Goal: Information Seeking & Learning: Learn about a topic

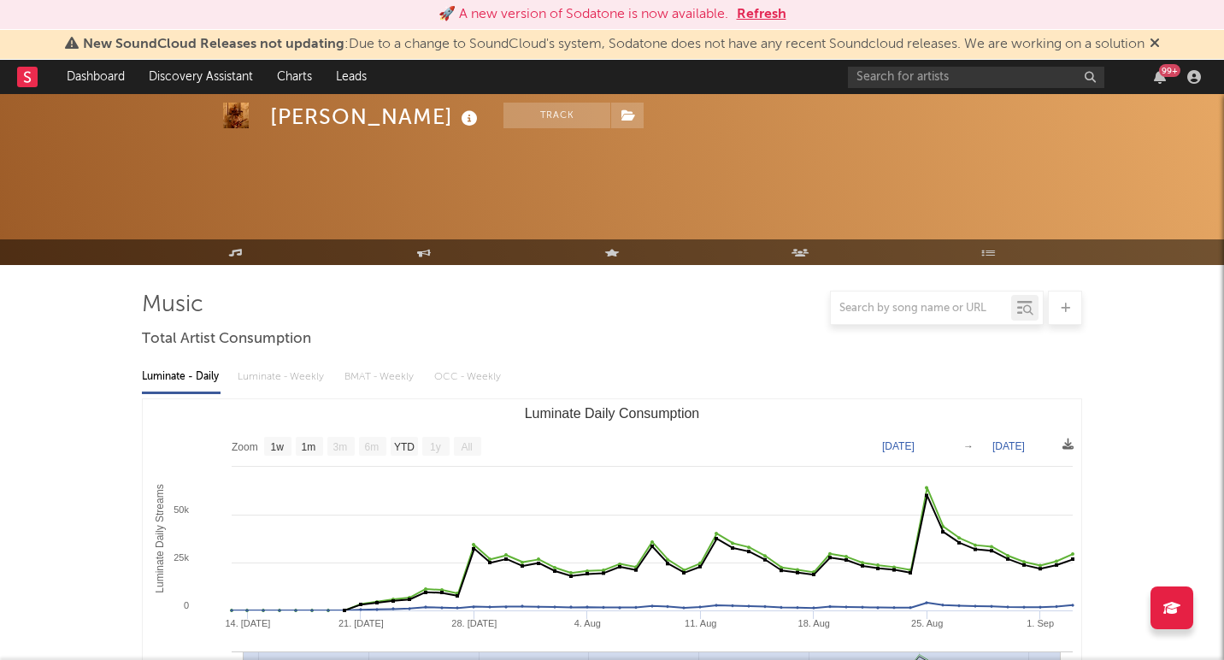
select select "1w"
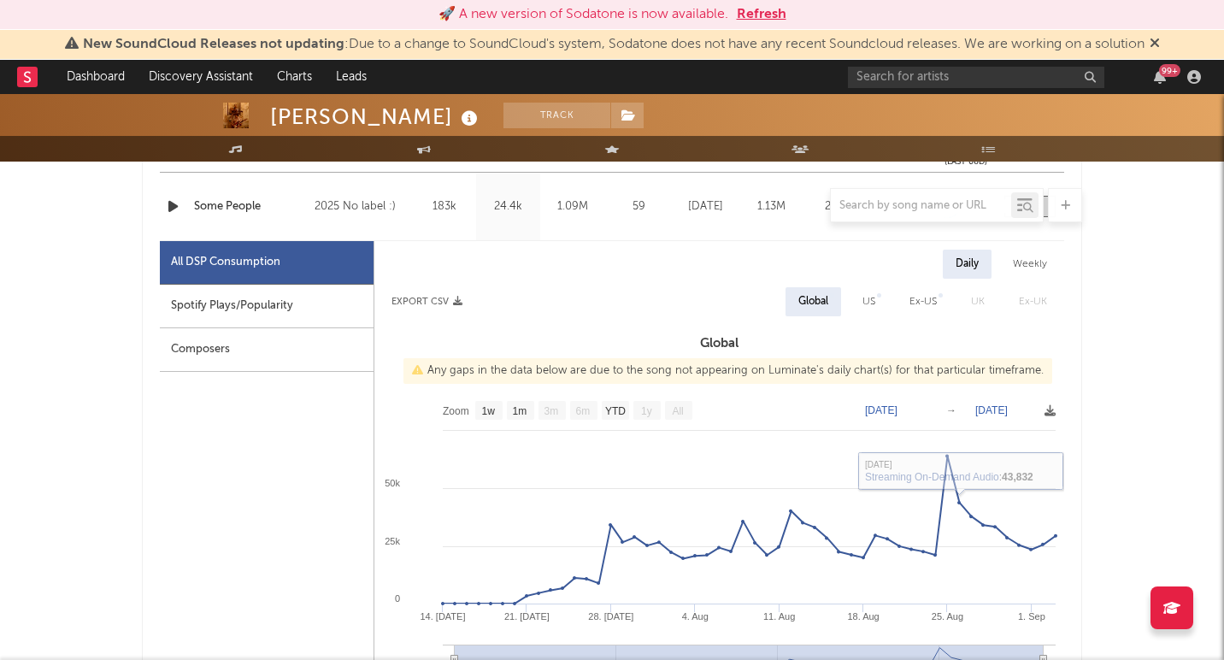
click at [868, 305] on div "US" at bounding box center [869, 302] width 13 height 21
select select "1w"
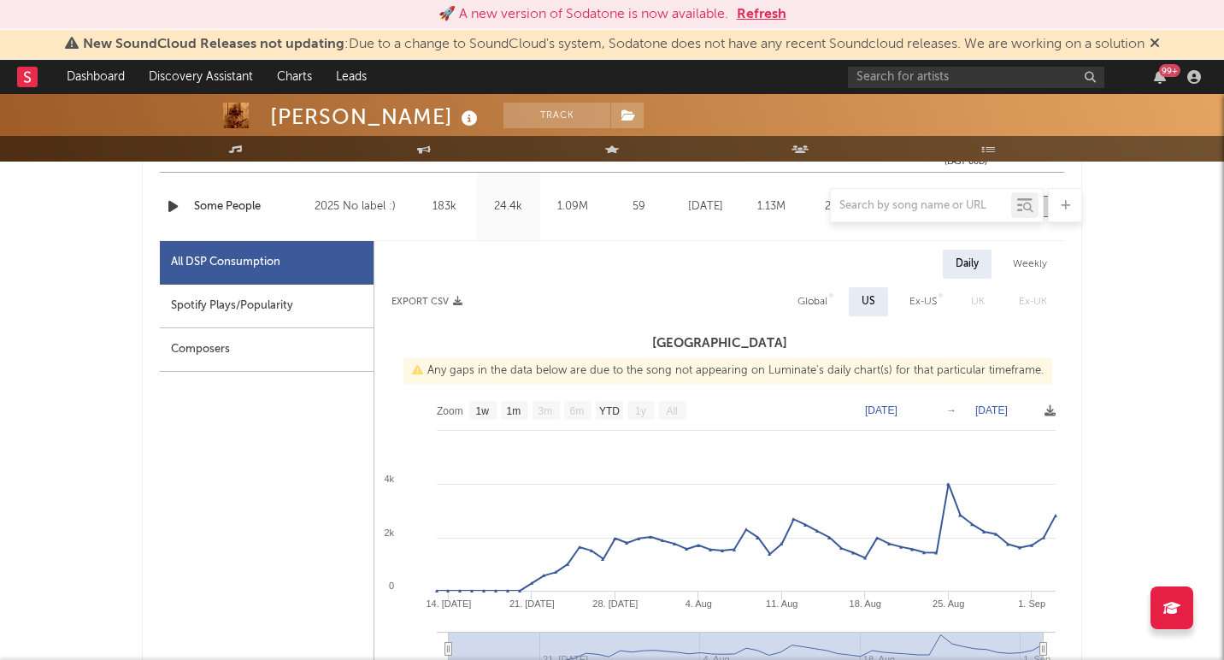
click at [822, 303] on div "Global" at bounding box center [813, 302] width 30 height 21
select select "1w"
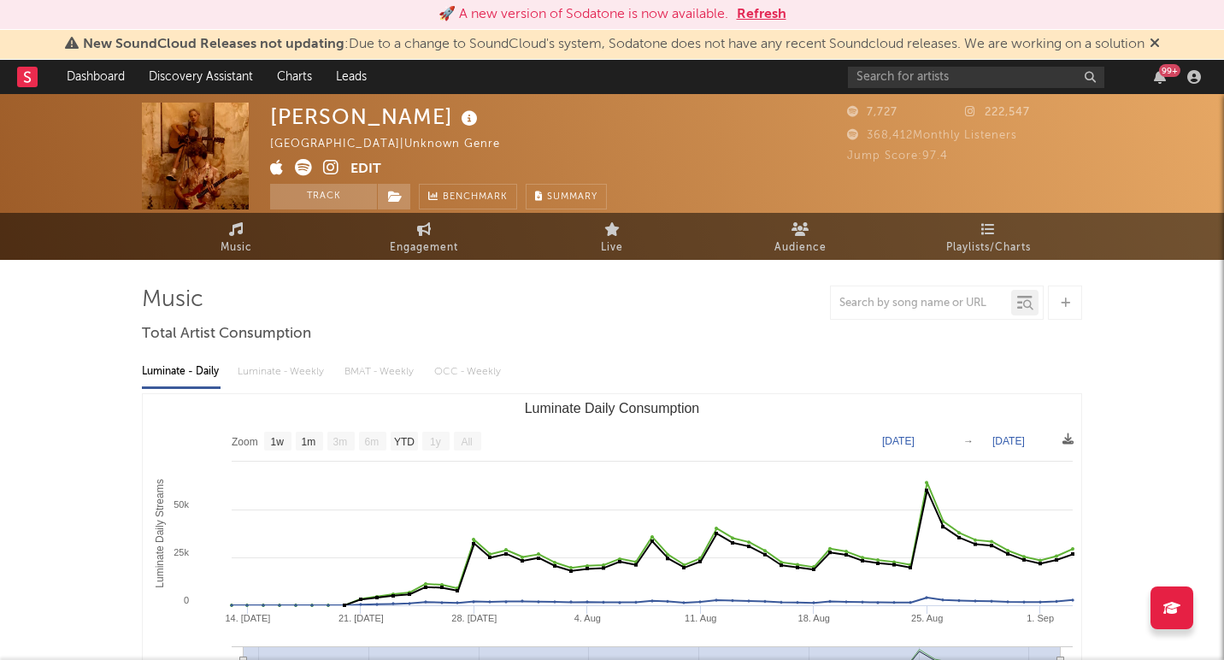
scroll to position [0, 0]
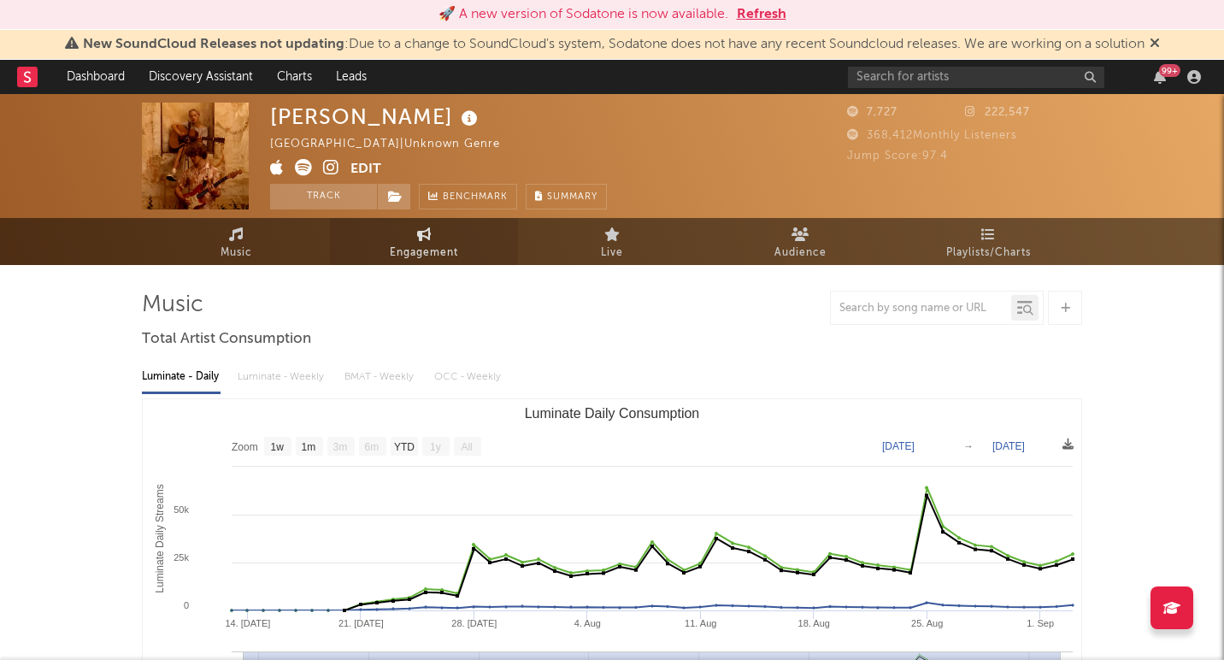
click at [439, 235] on link "Engagement" at bounding box center [424, 241] width 188 height 47
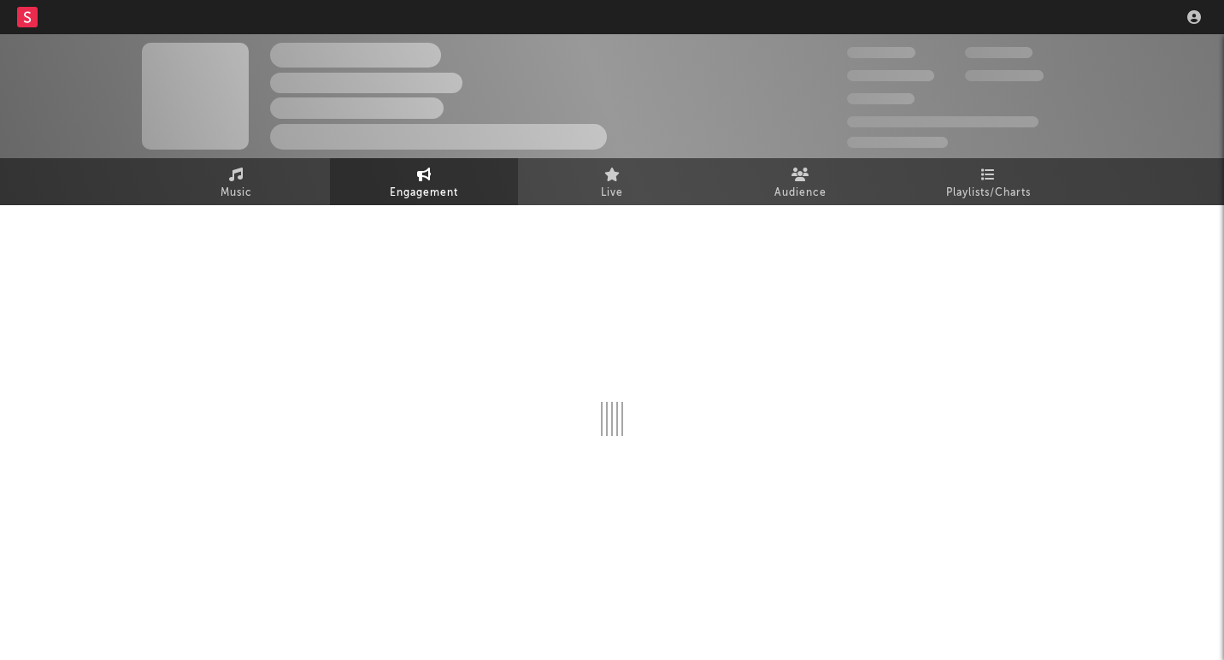
select select "1w"
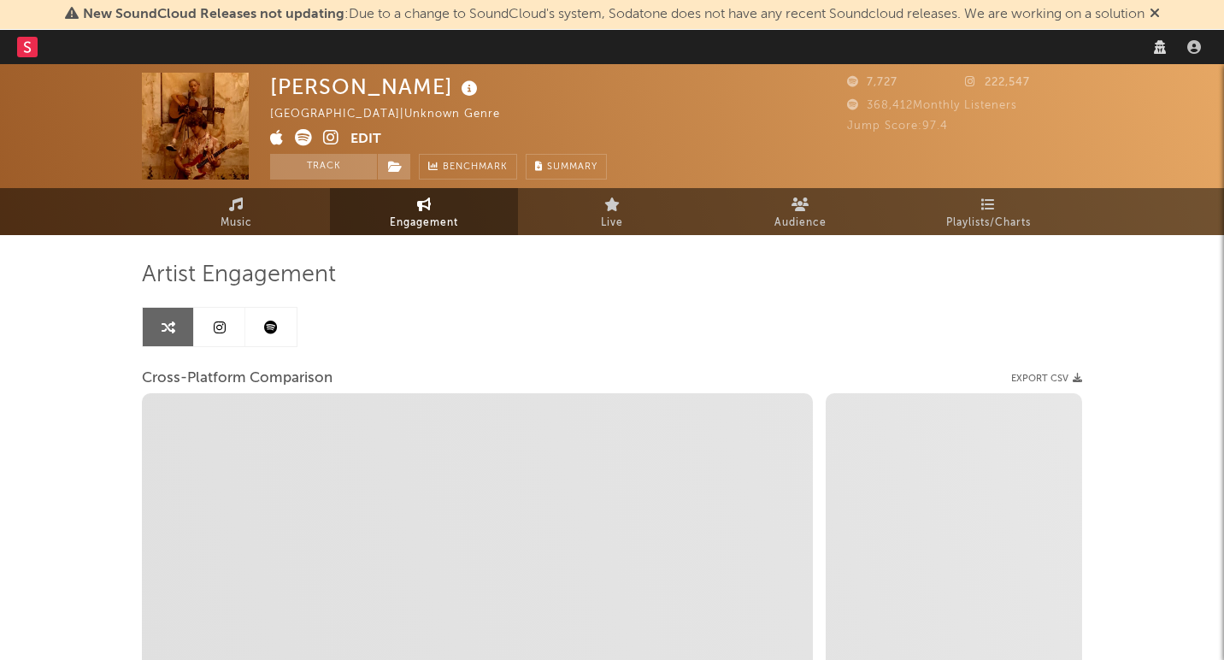
select select "1m"
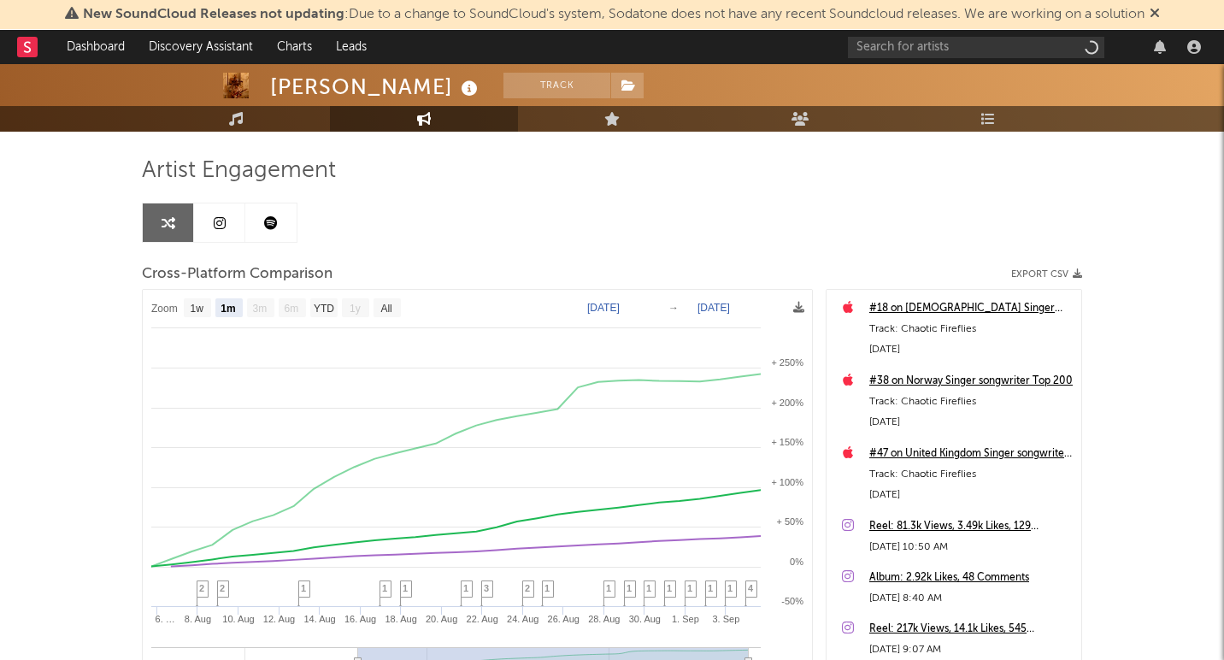
scroll to position [105, 0]
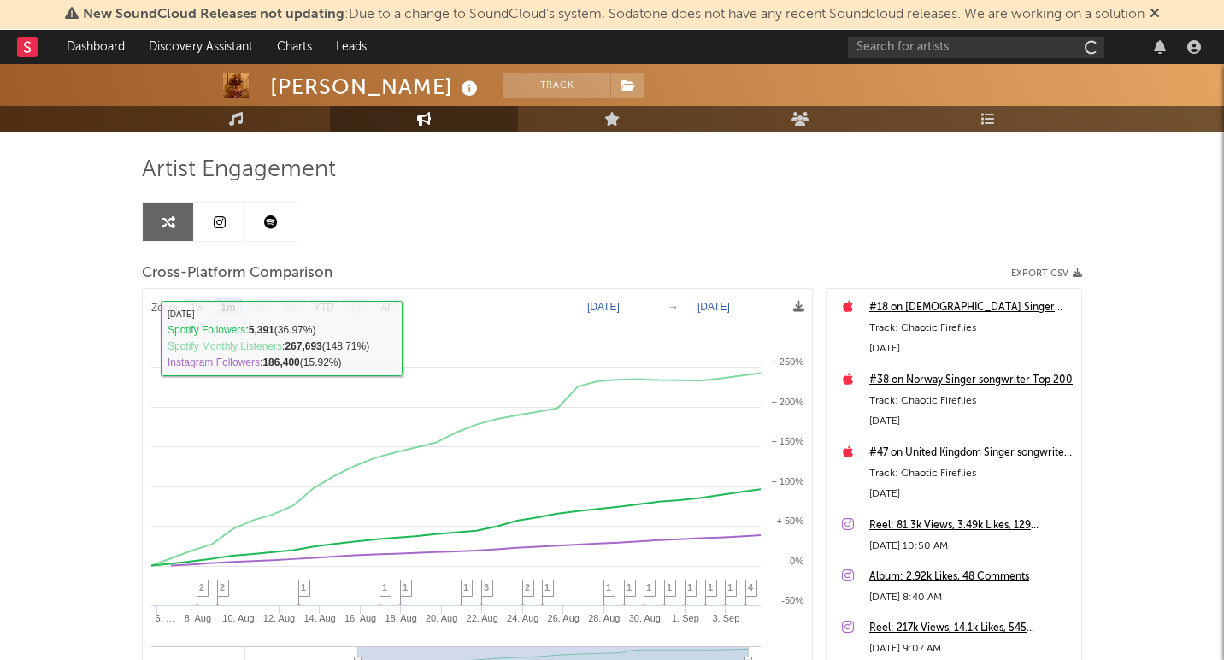
click at [274, 231] on link at bounding box center [270, 222] width 51 height 38
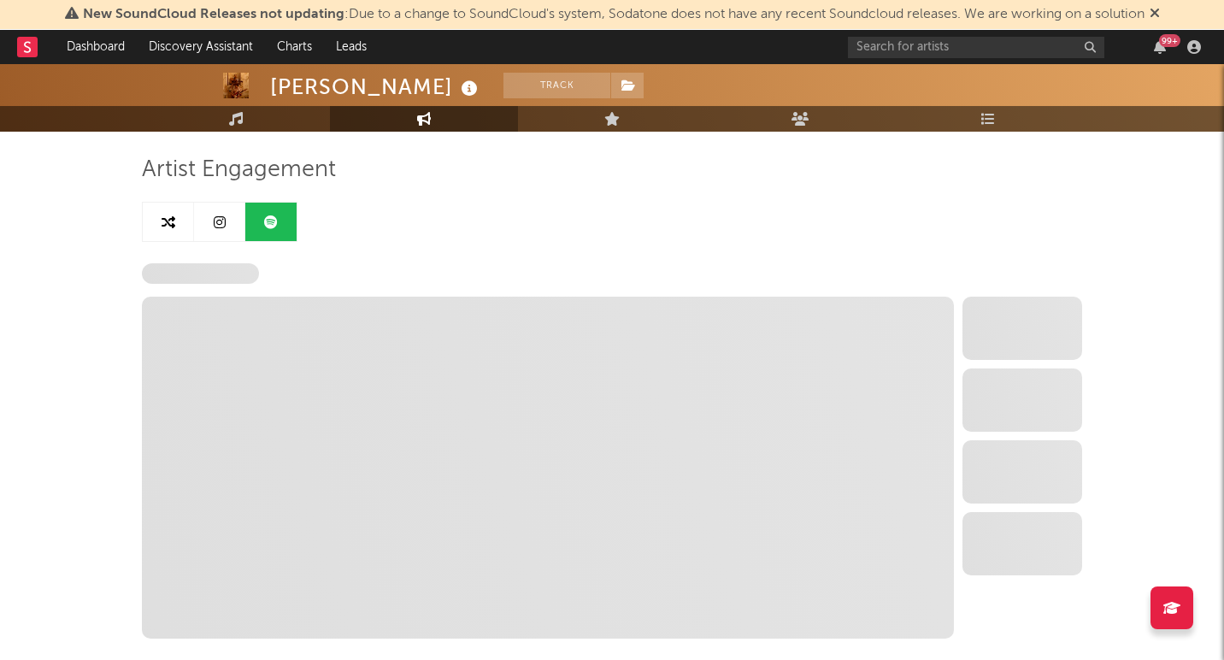
select select "1w"
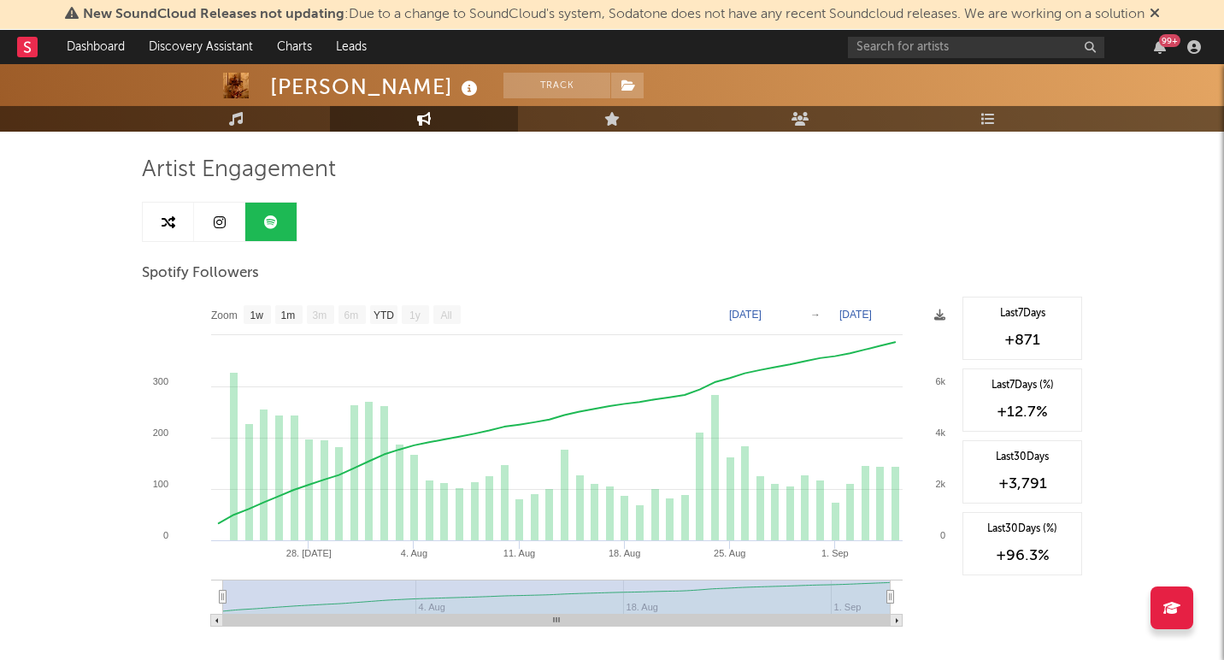
click at [175, 221] on link at bounding box center [168, 222] width 51 height 38
select select "1m"
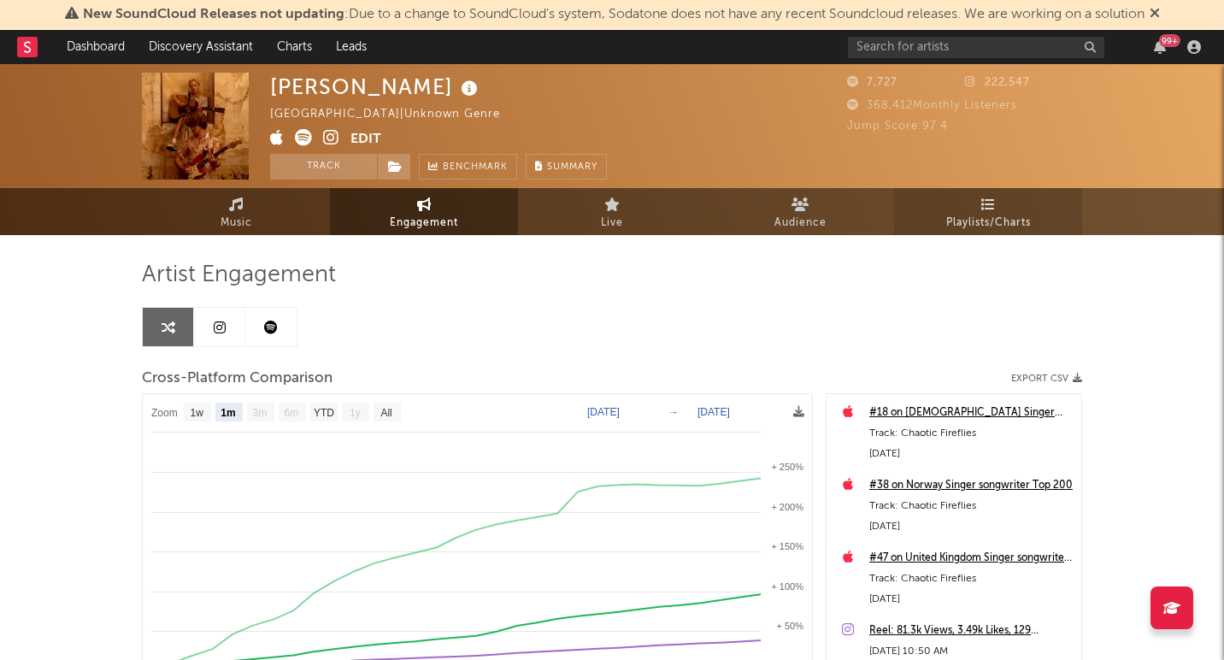
click at [945, 210] on link "Playlists/Charts" at bounding box center [988, 211] width 188 height 47
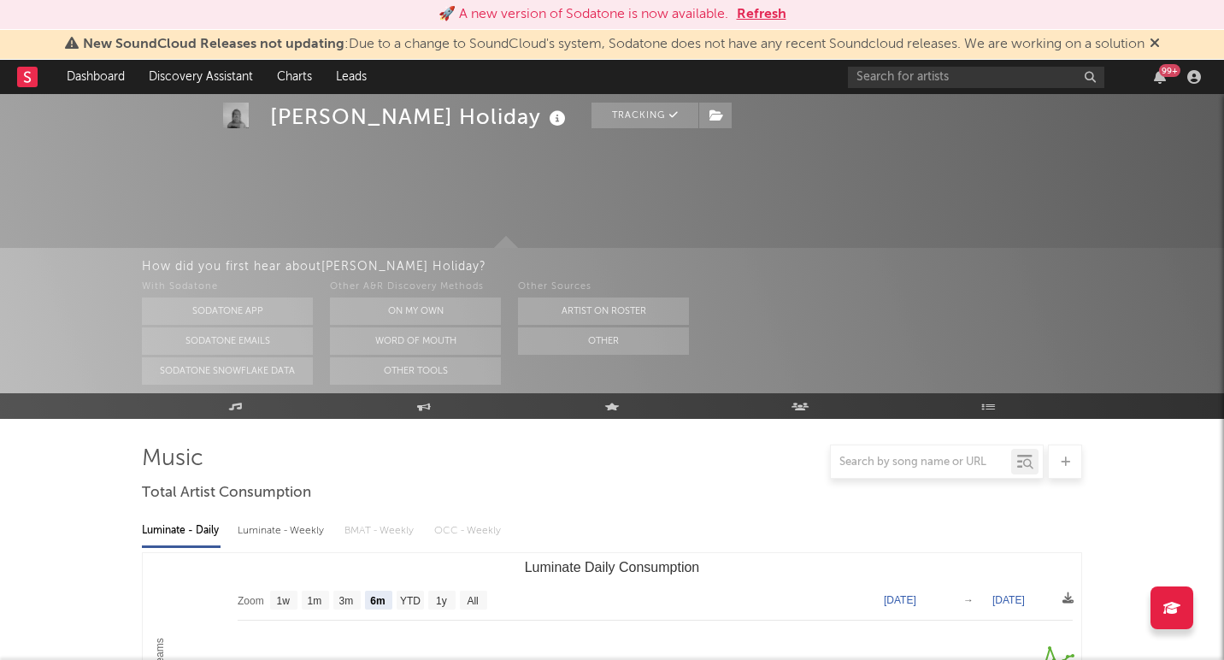
select select "6m"
select select "1w"
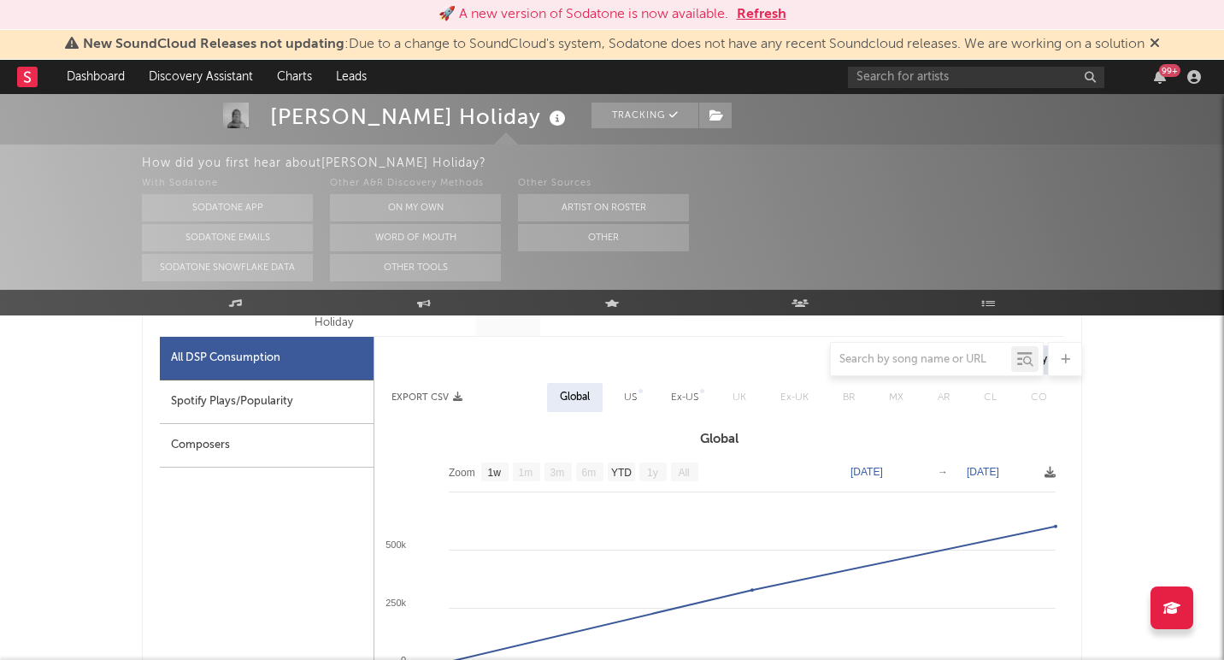
click at [757, 16] on button "Refresh" at bounding box center [762, 14] width 50 height 21
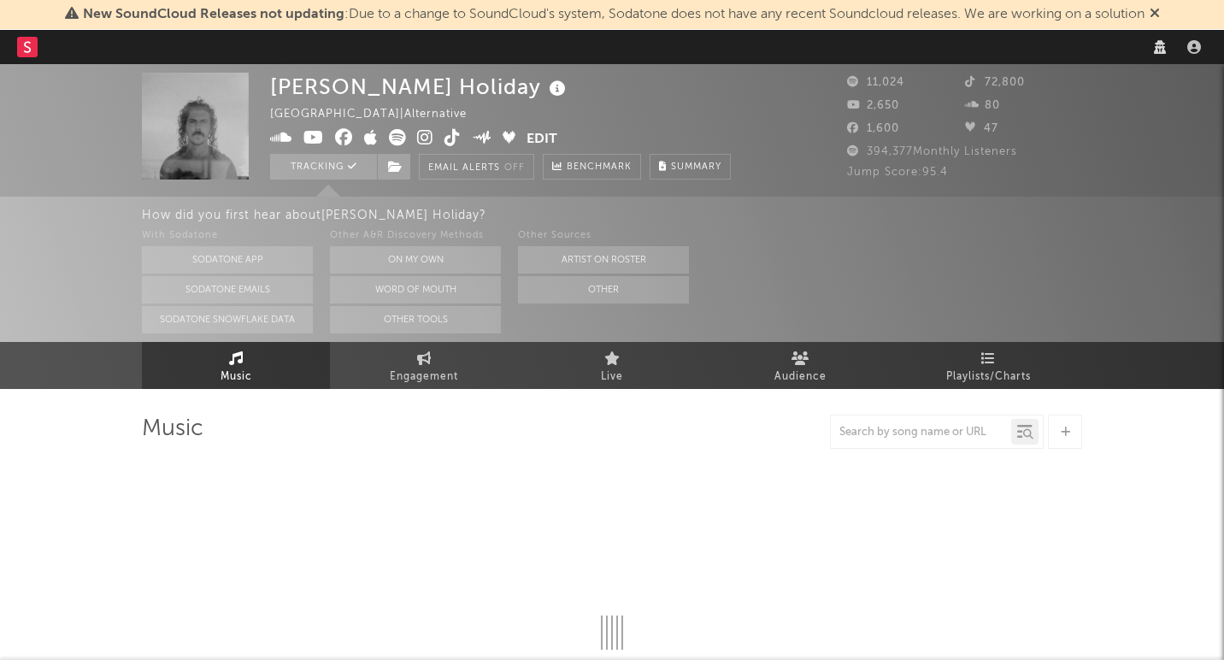
select select "6m"
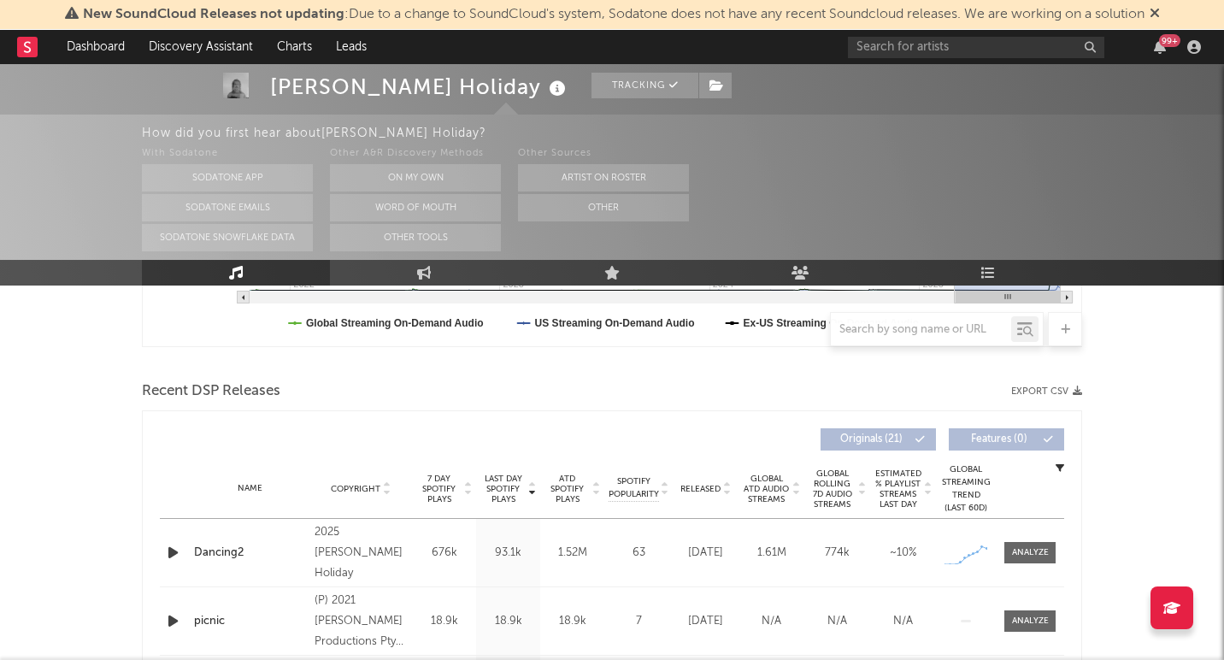
scroll to position [556, 0]
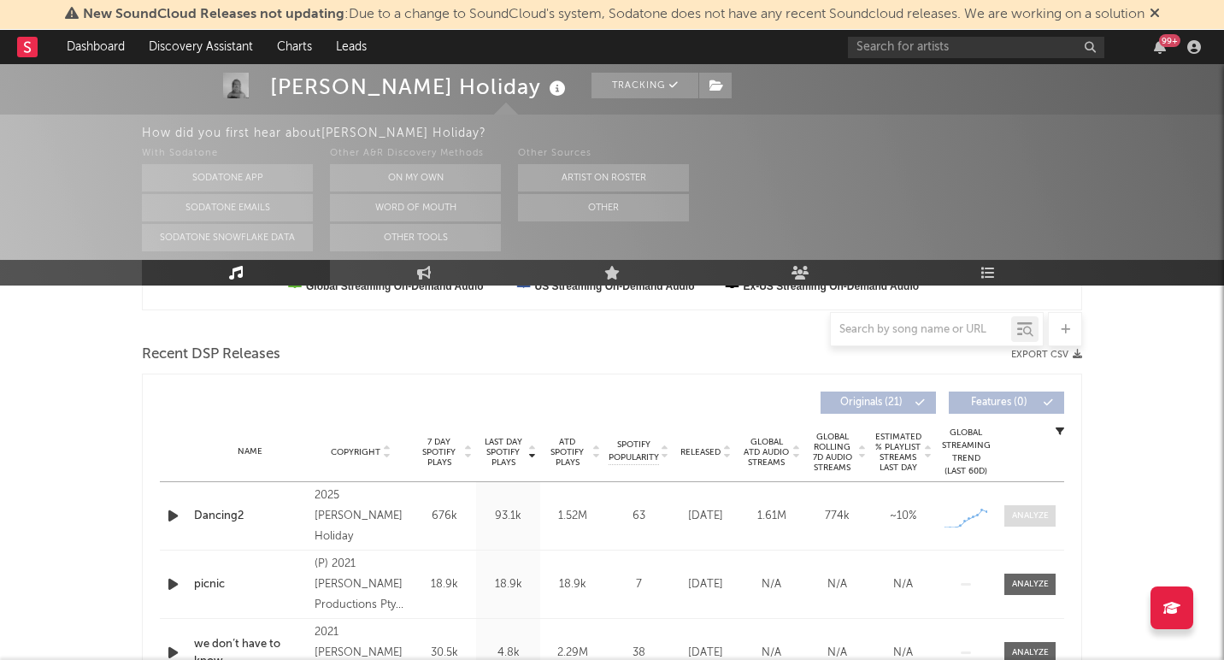
click at [1020, 519] on div at bounding box center [1030, 516] width 37 height 13
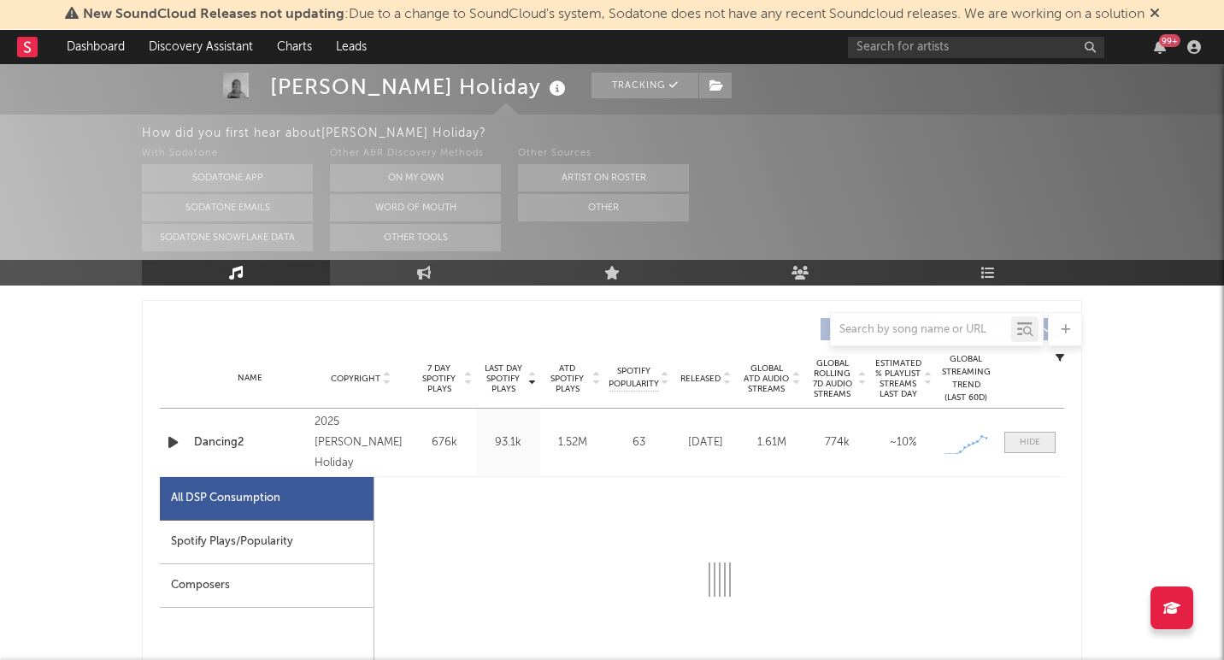
select select "1w"
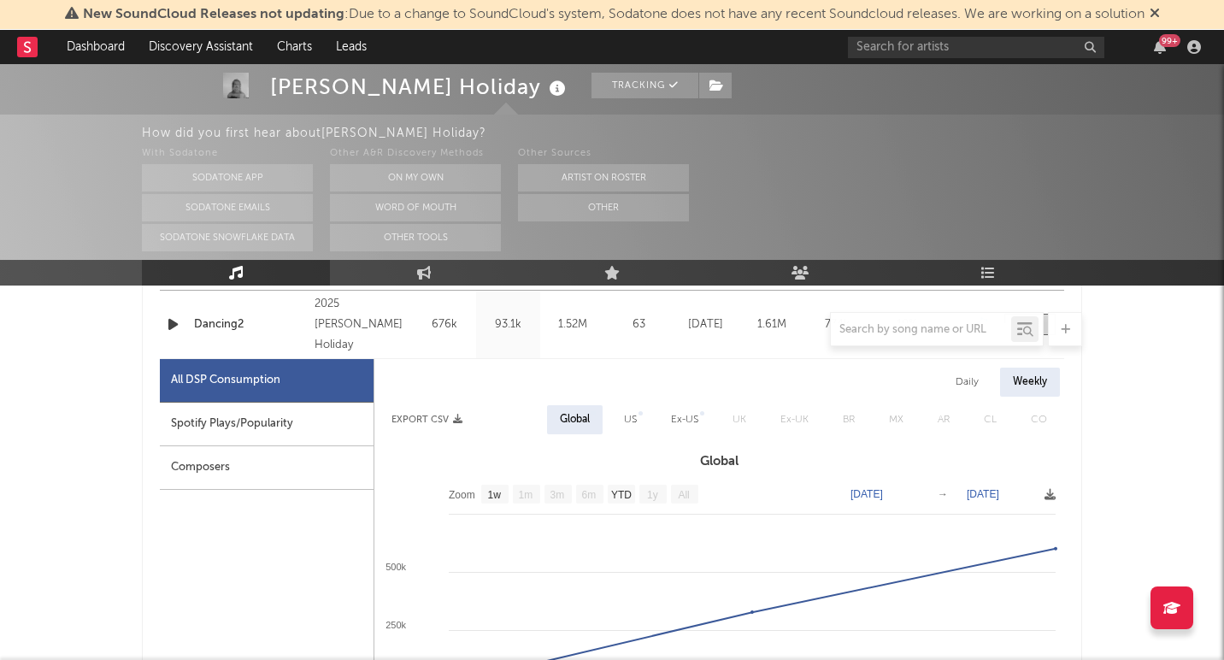
scroll to position [717, 0]
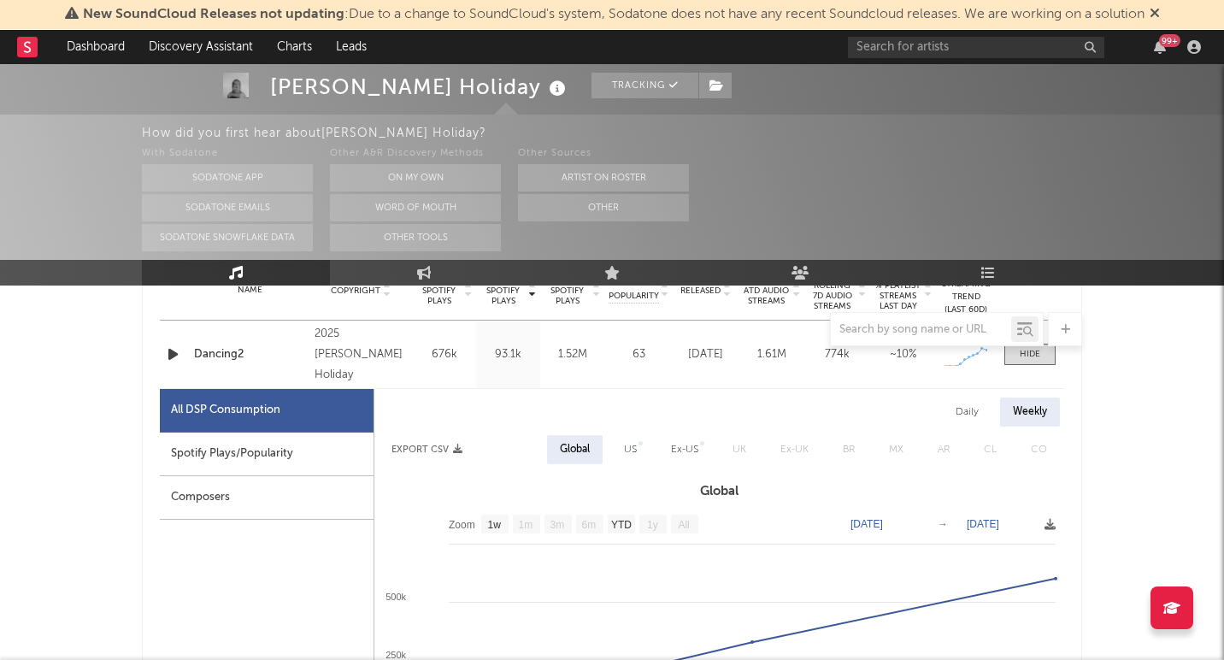
click at [976, 410] on div "Daily" at bounding box center [967, 412] width 49 height 29
select select "1w"
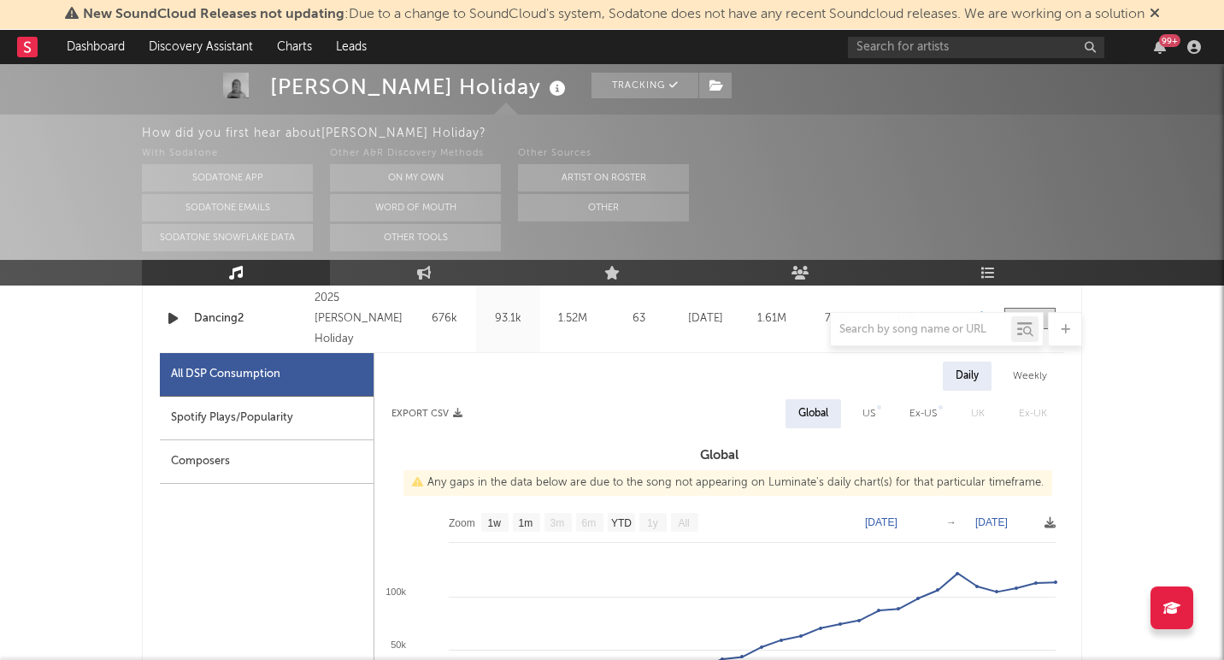
scroll to position [777, 0]
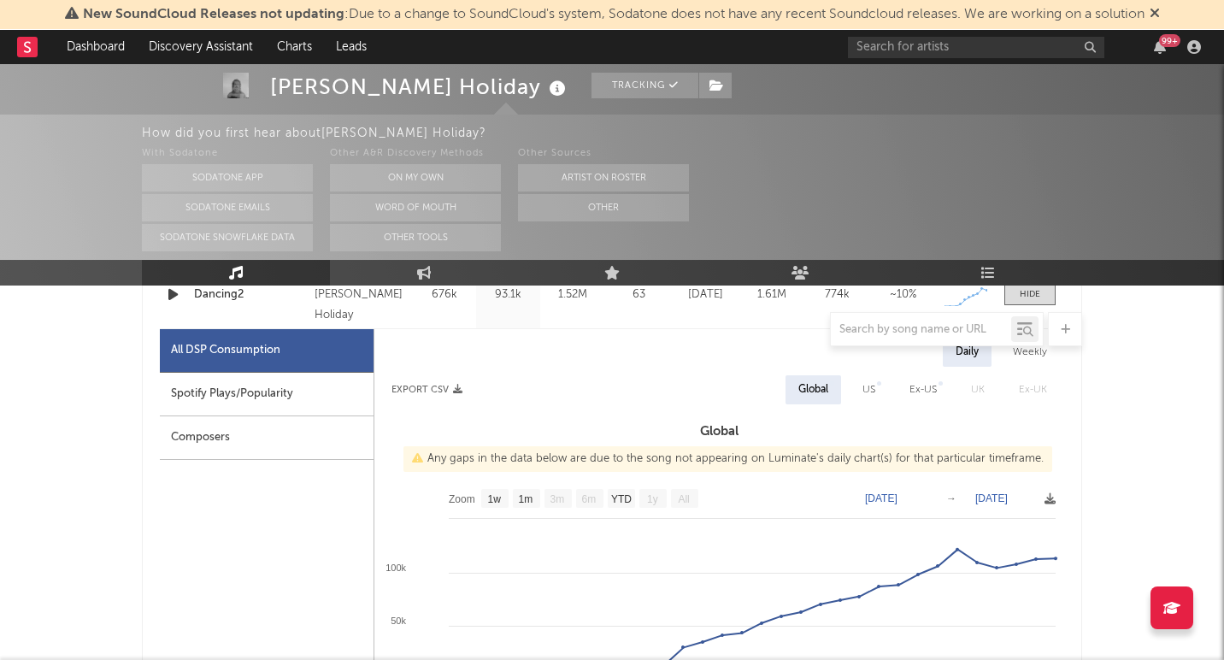
click at [304, 414] on div "Spotify Plays/Popularity" at bounding box center [267, 395] width 214 height 44
select select "1w"
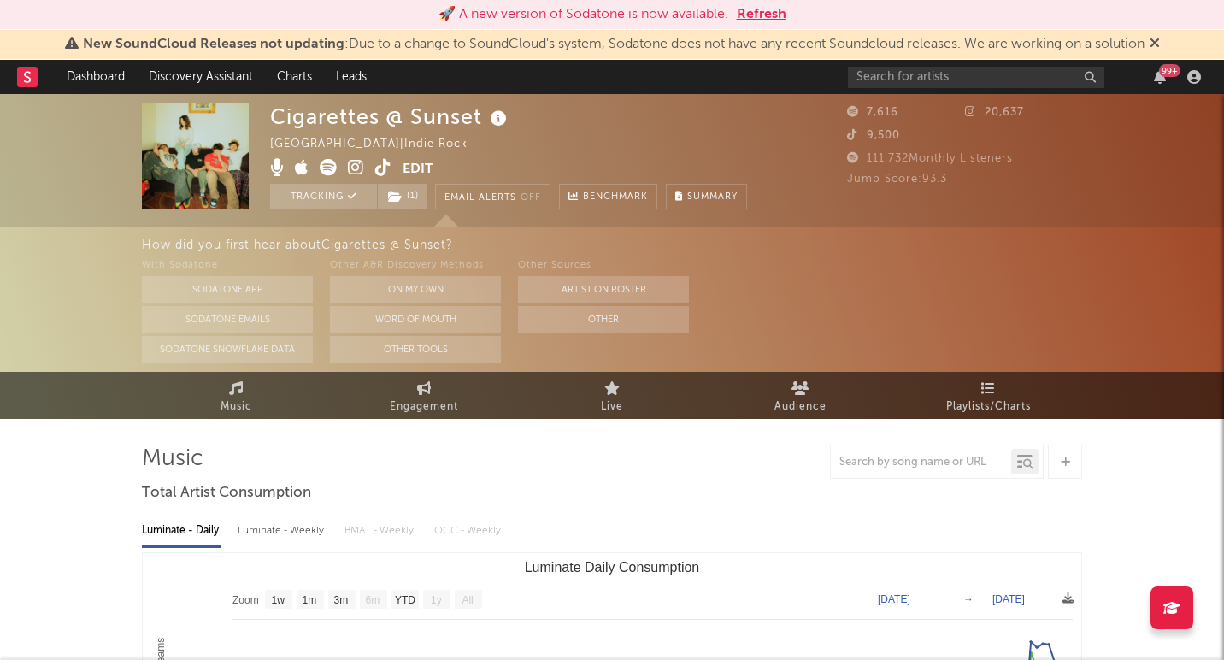
select select "1w"
click at [756, 13] on button "Refresh" at bounding box center [762, 14] width 50 height 21
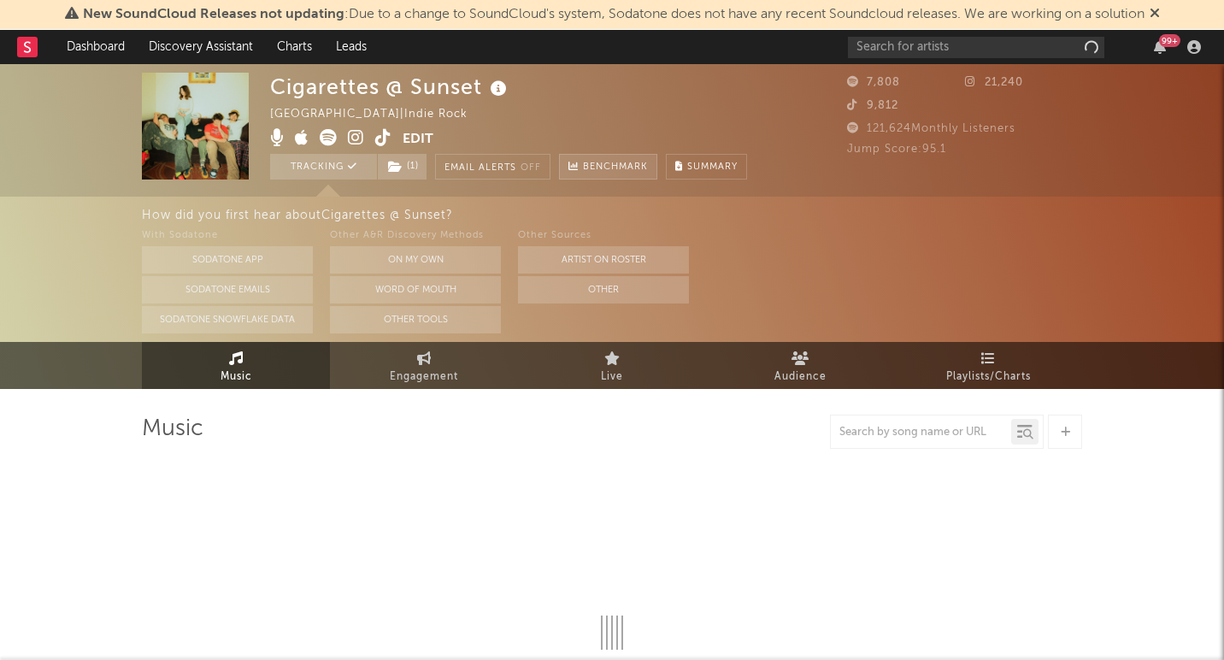
select select "1w"
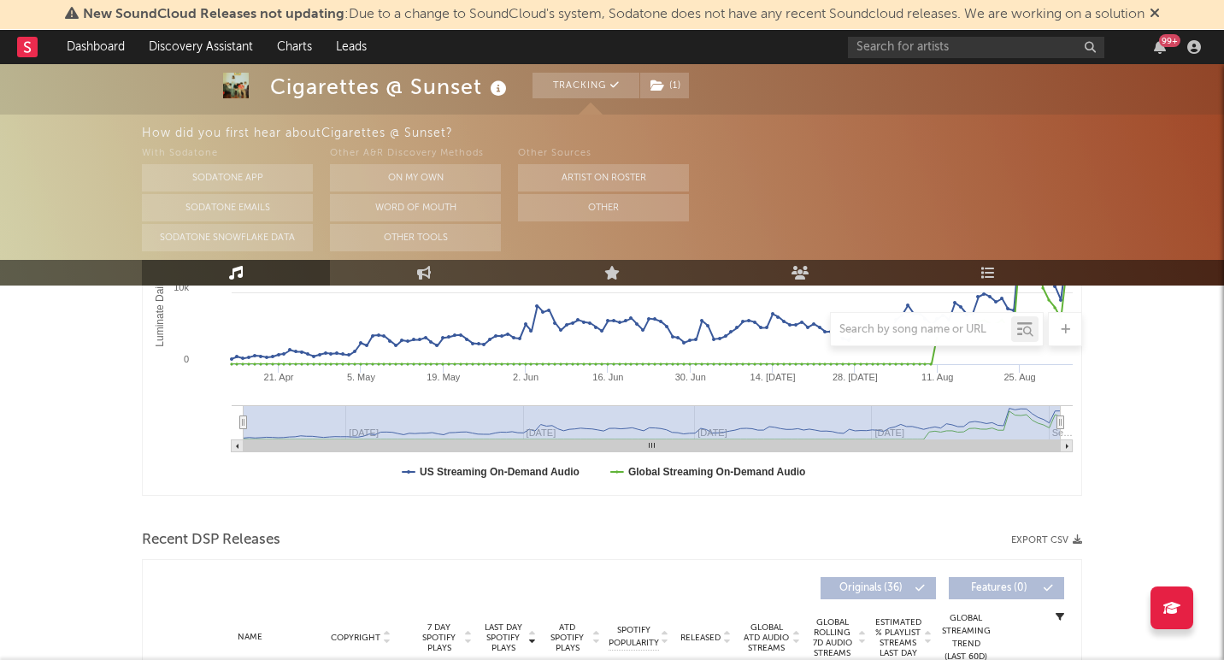
scroll to position [483, 0]
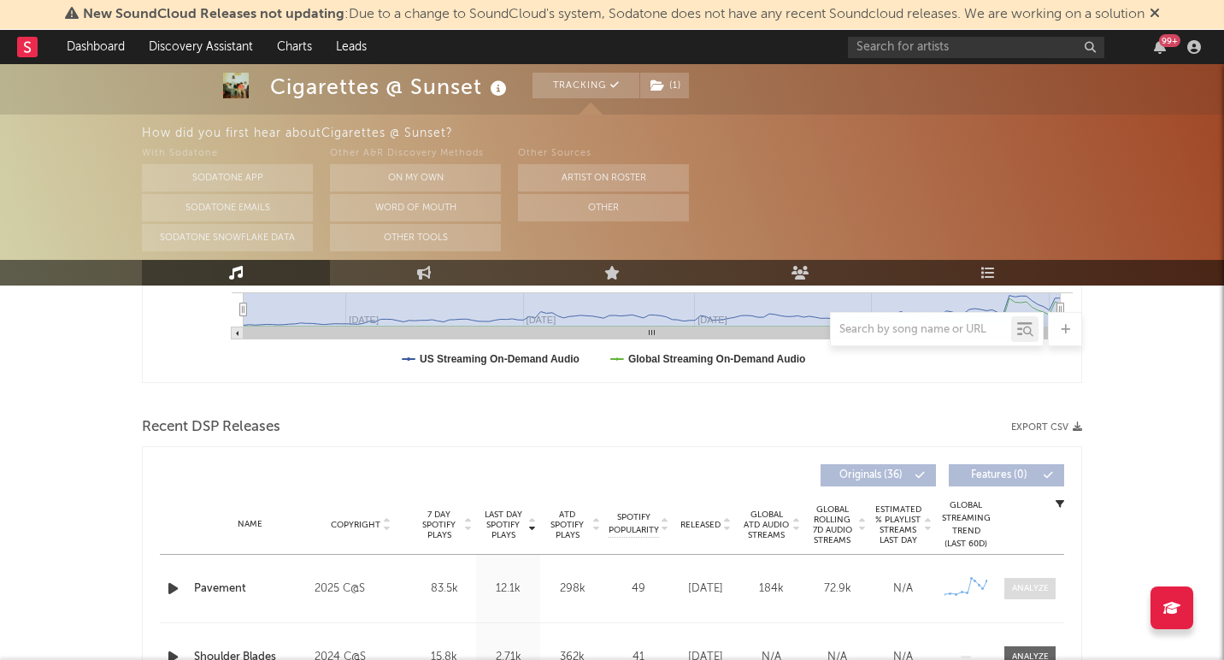
click at [1035, 592] on div at bounding box center [1030, 588] width 37 height 13
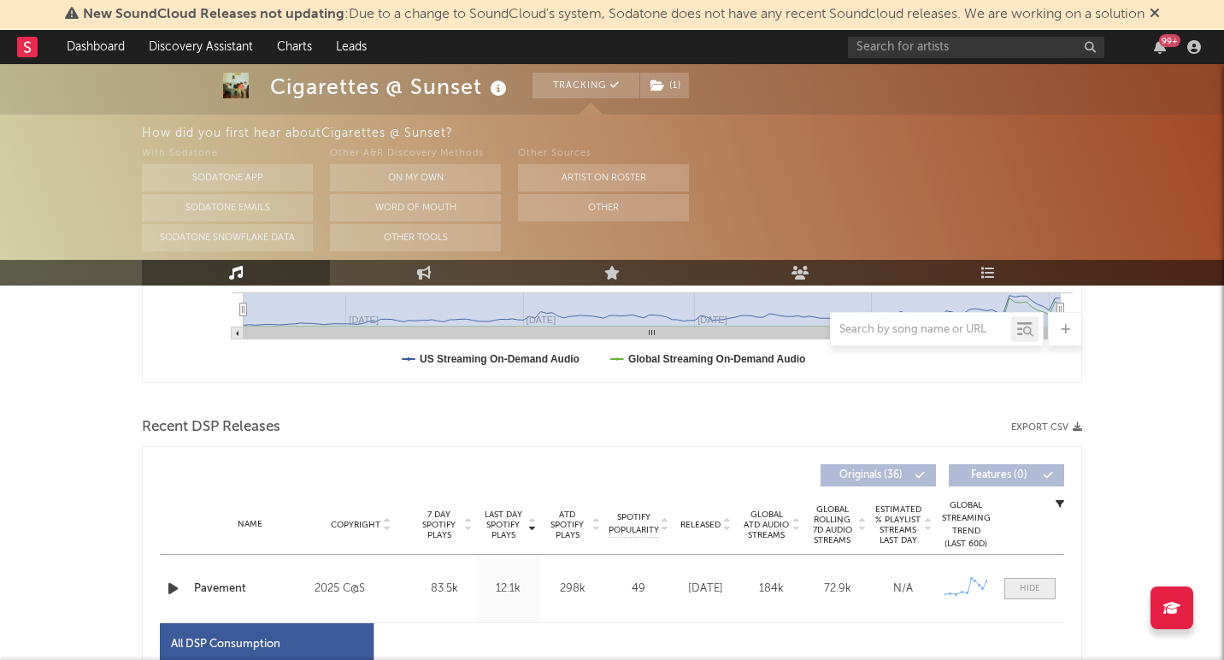
select select "1w"
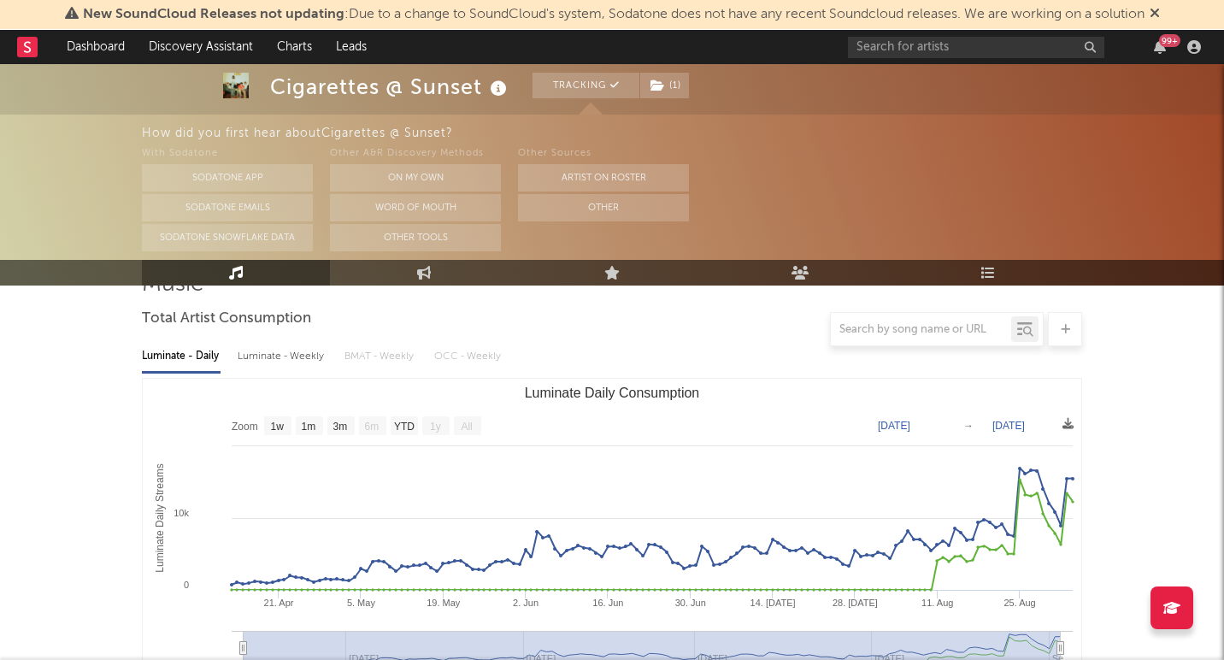
scroll to position [136, 0]
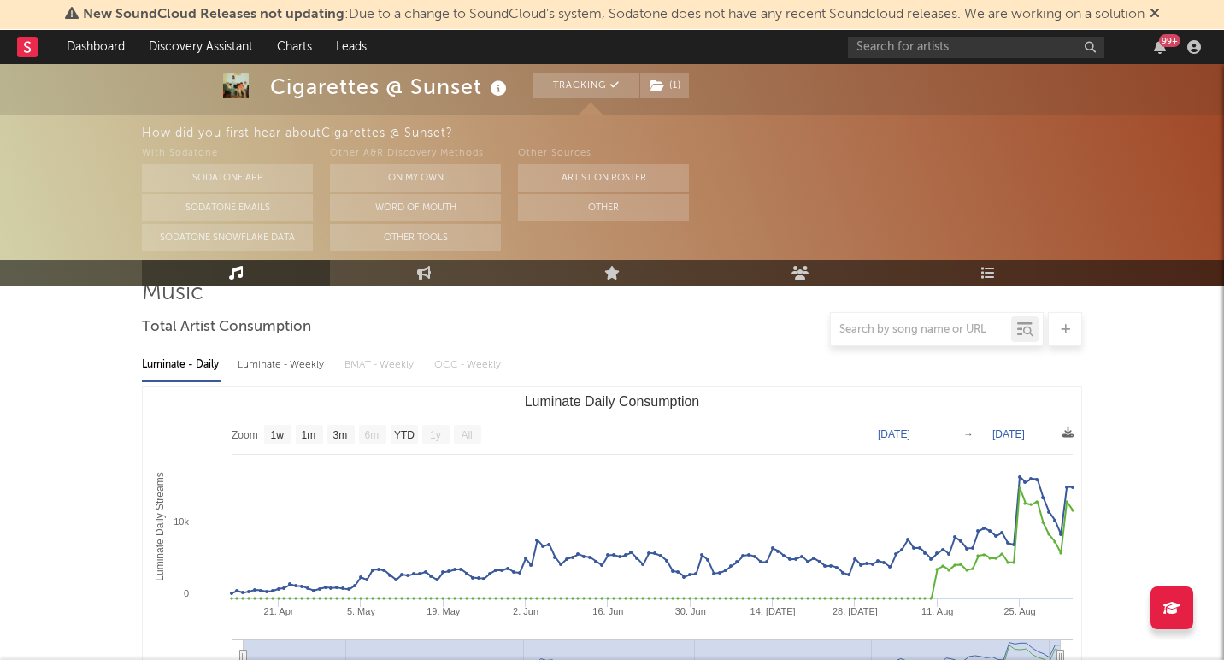
click at [310, 365] on div "Luminate - Weekly" at bounding box center [283, 365] width 90 height 29
select select "6m"
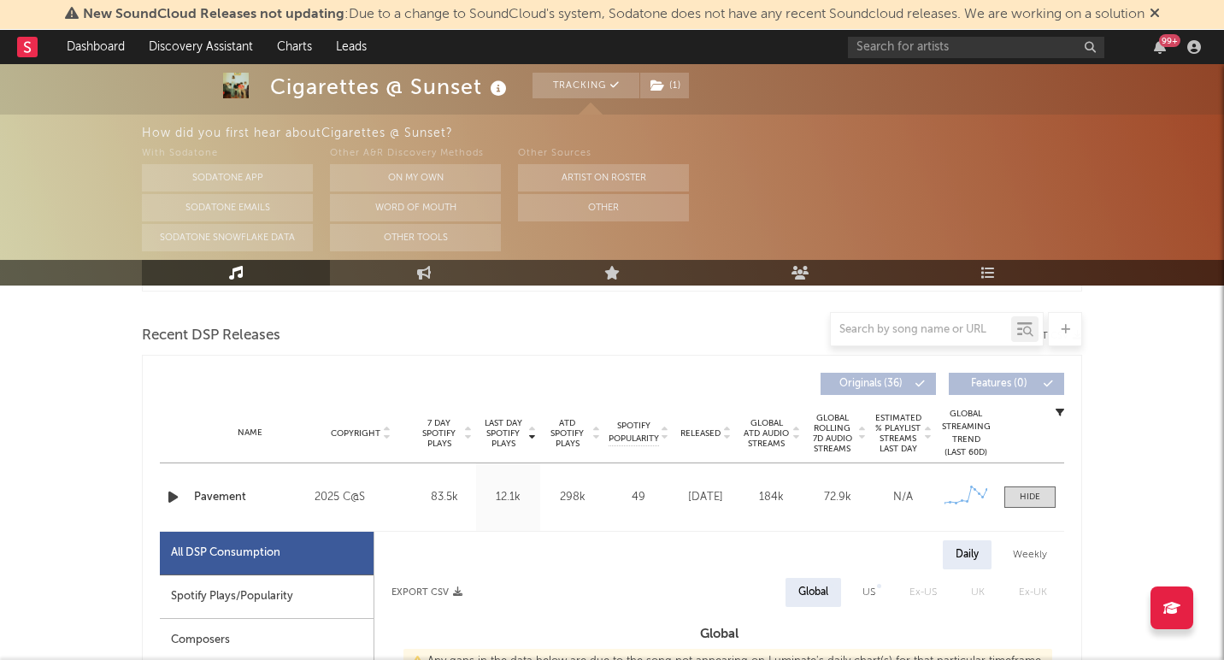
scroll to position [652, 0]
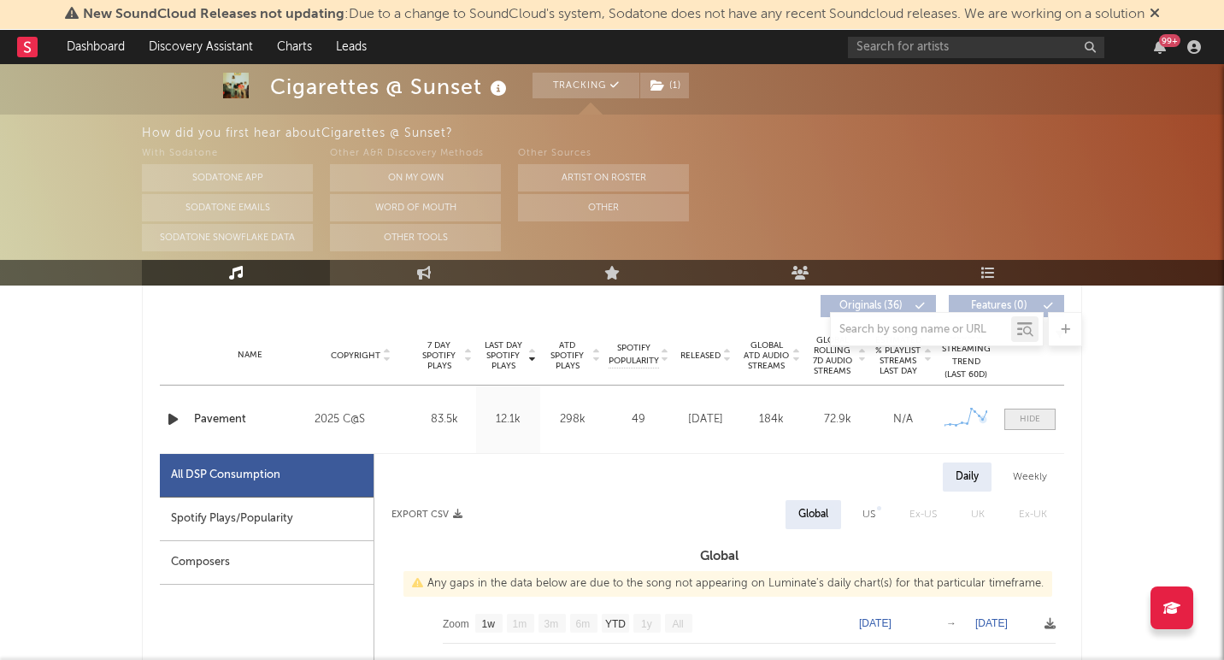
click at [1041, 427] on span at bounding box center [1030, 419] width 51 height 21
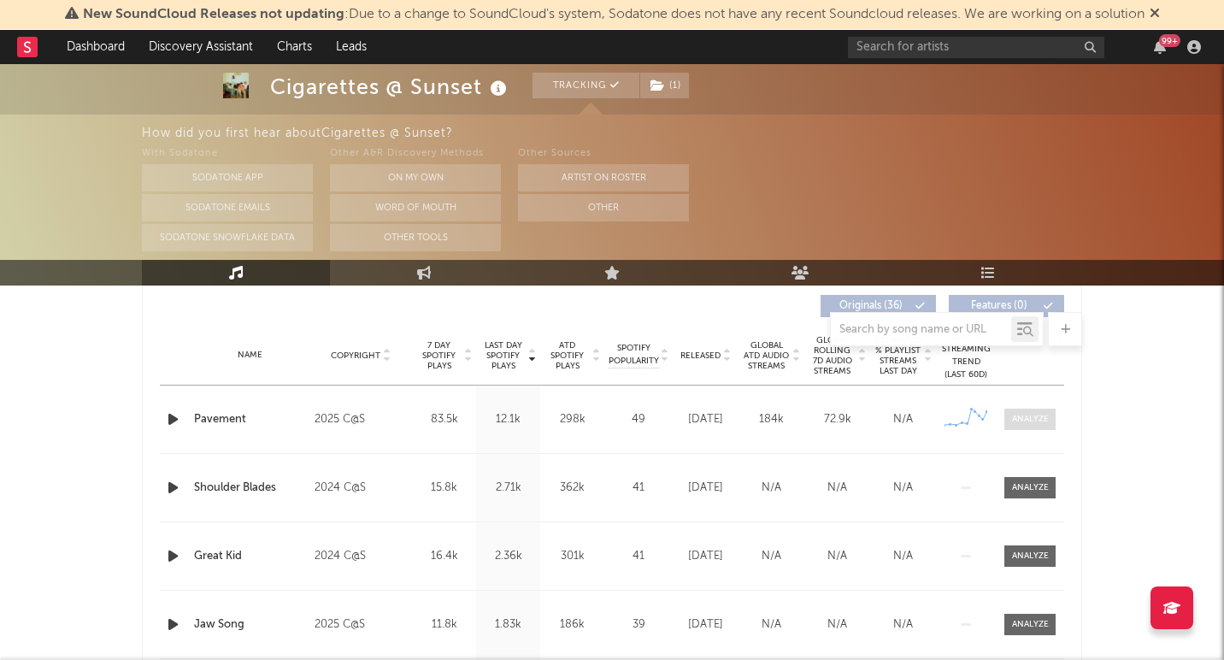
click at [1041, 427] on span at bounding box center [1030, 419] width 51 height 21
select select "1w"
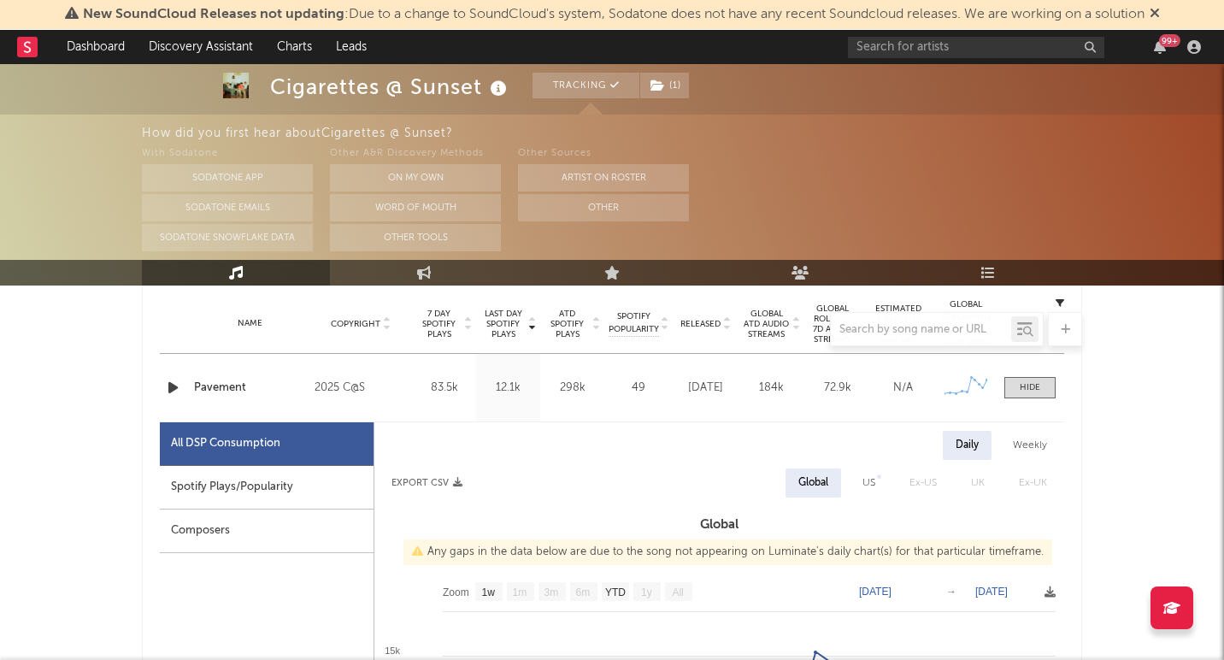
click at [1033, 441] on div "Weekly" at bounding box center [1030, 445] width 60 height 29
select select "1w"
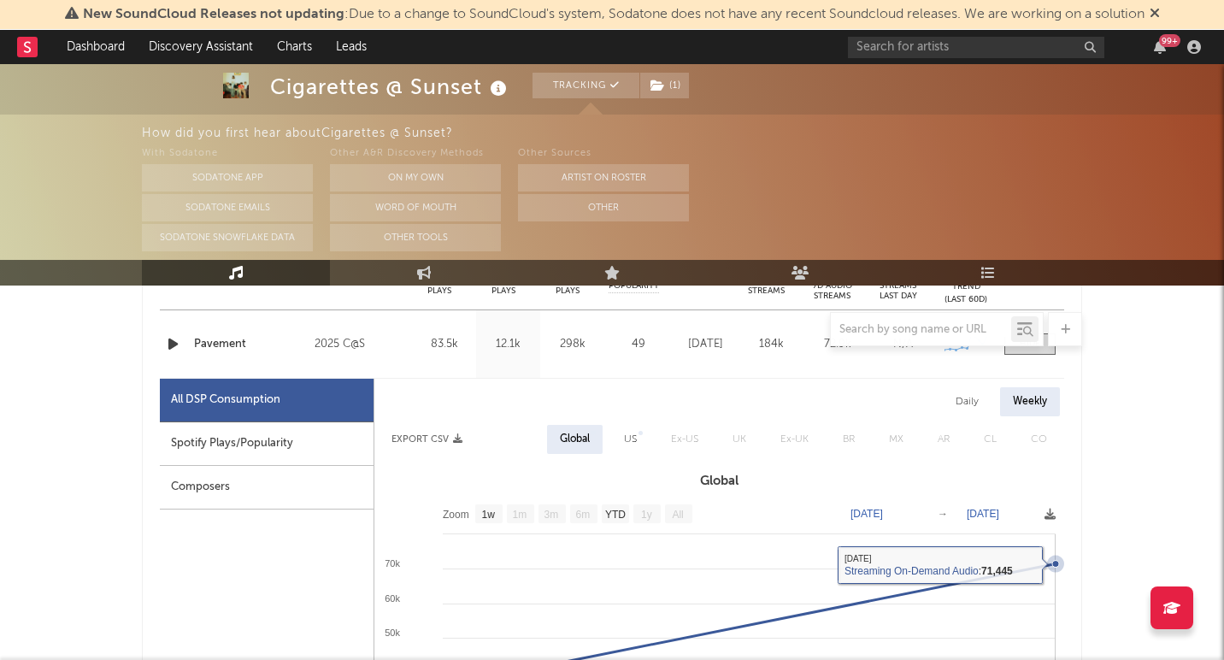
scroll to position [687, 0]
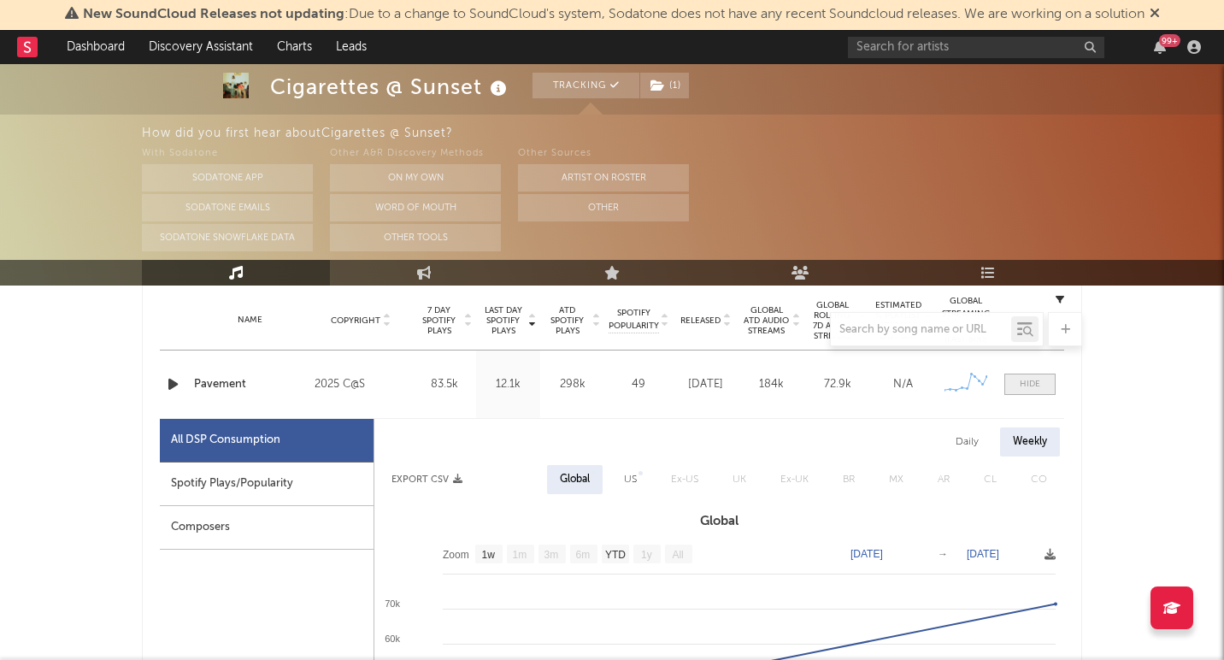
click at [1023, 385] on div at bounding box center [1030, 384] width 21 height 13
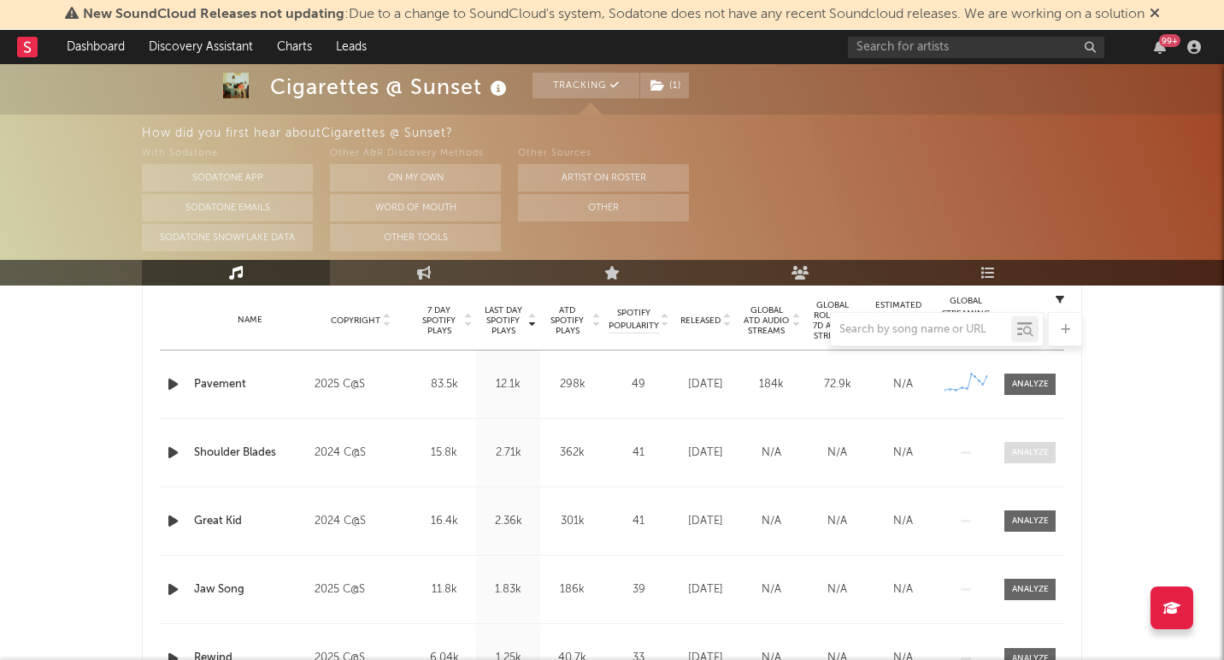
click at [1025, 451] on div at bounding box center [1030, 452] width 37 height 13
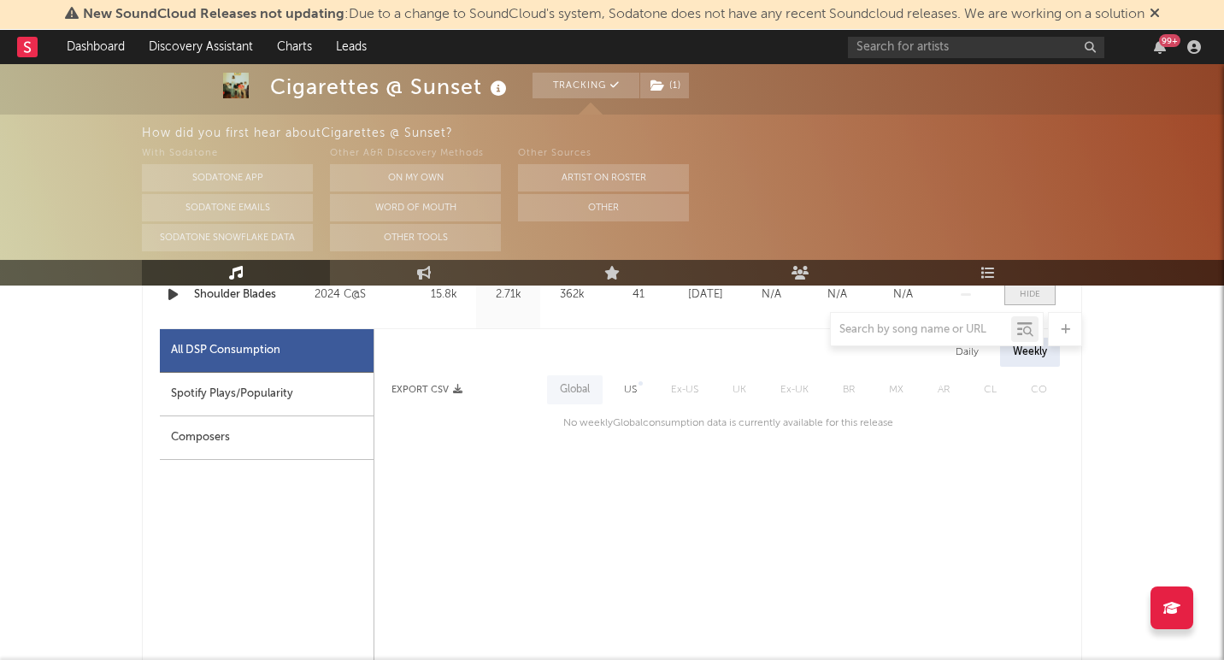
scroll to position [834, 0]
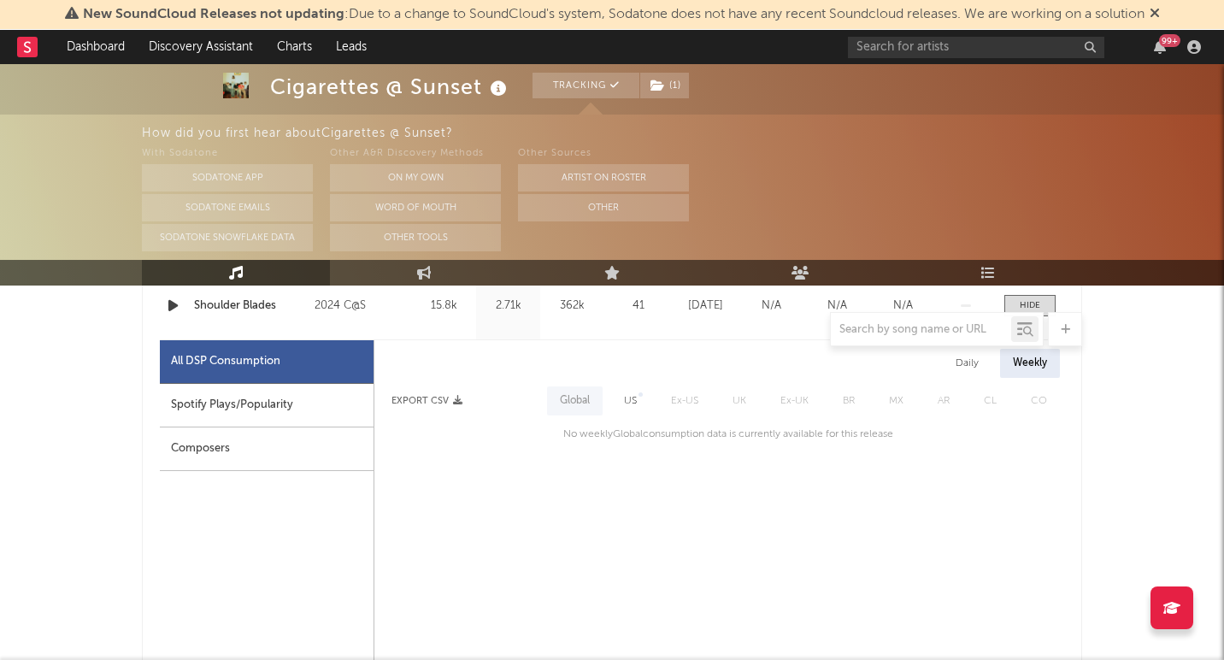
click at [632, 400] on div "US" at bounding box center [630, 401] width 13 height 21
select select "1w"
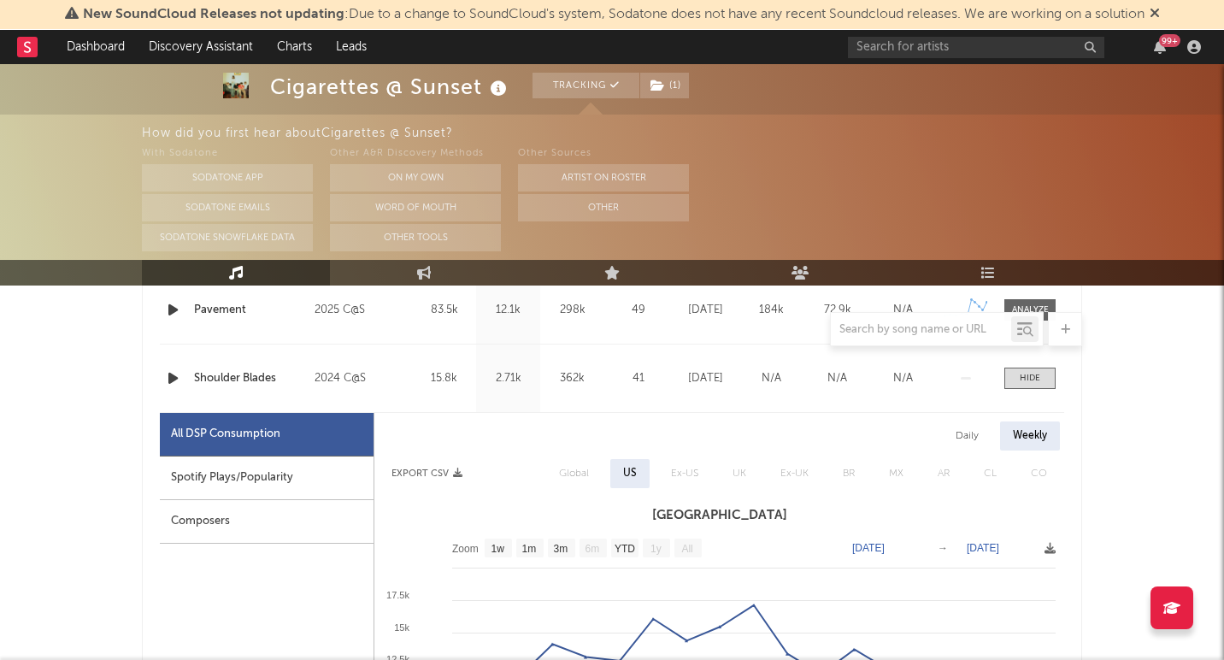
scroll to position [752, 0]
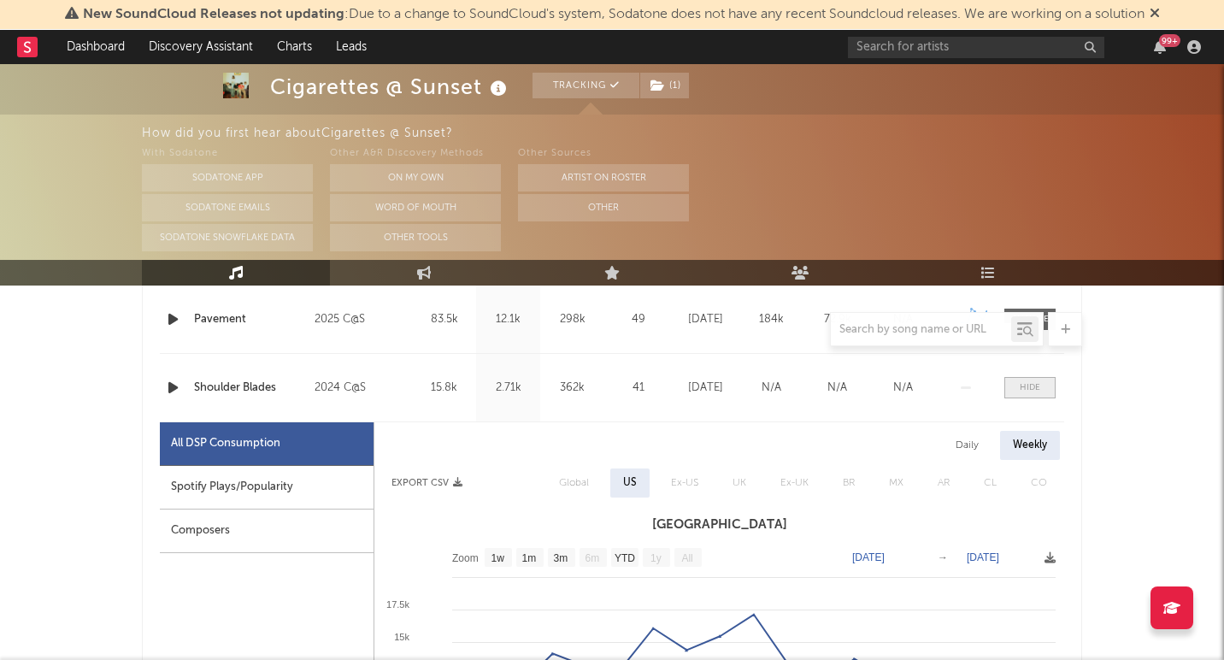
click at [1034, 385] on div at bounding box center [1030, 387] width 21 height 13
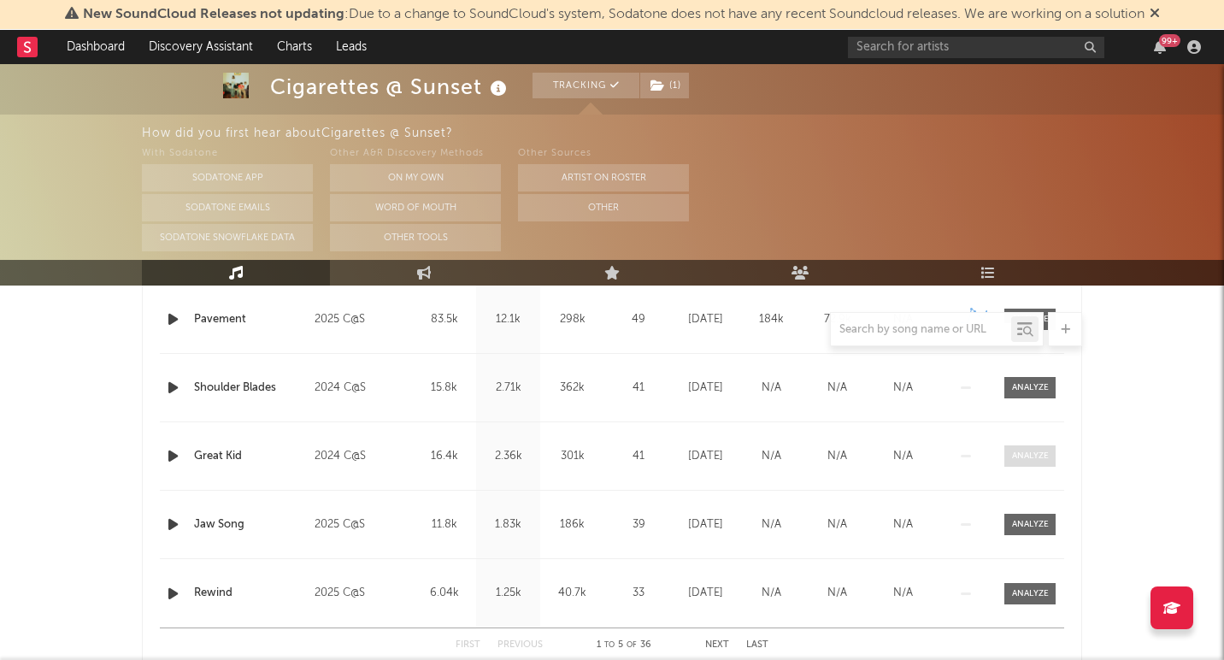
click at [1034, 455] on div at bounding box center [1030, 456] width 37 height 13
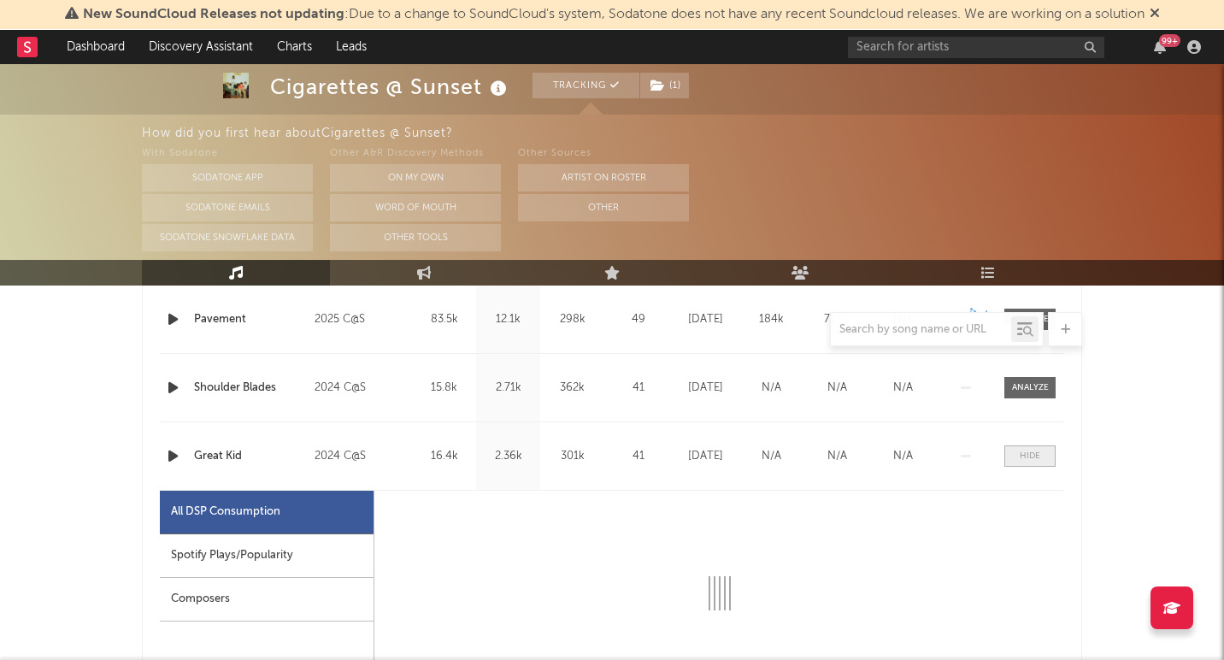
select select "1w"
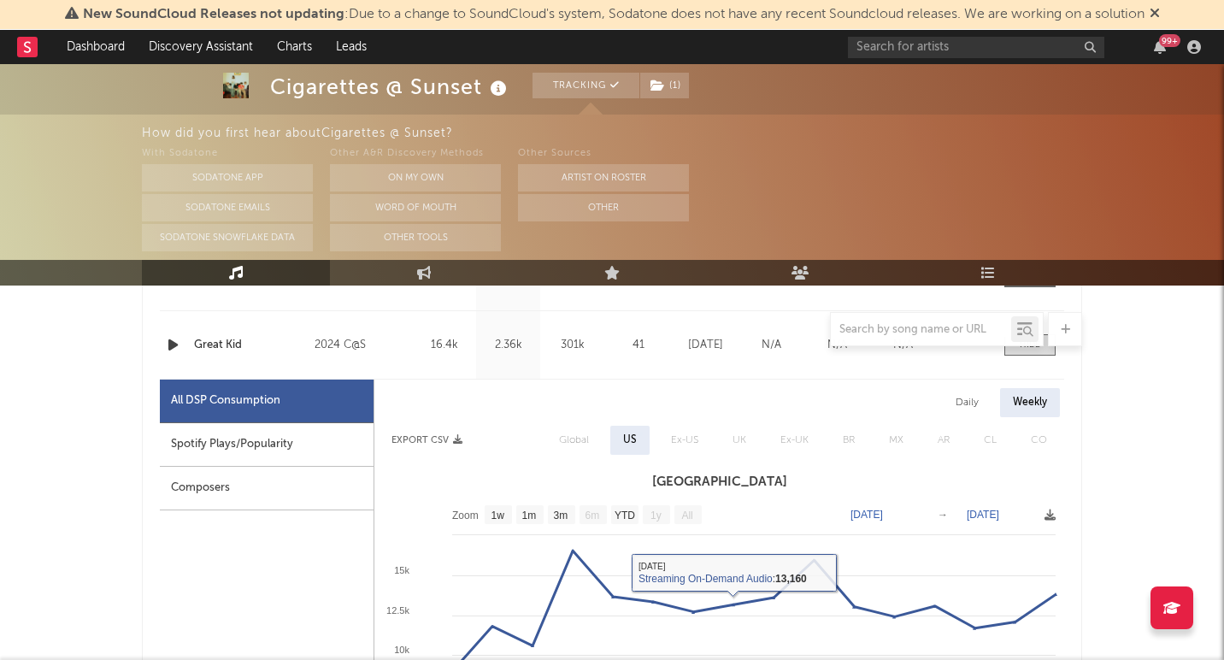
scroll to position [814, 0]
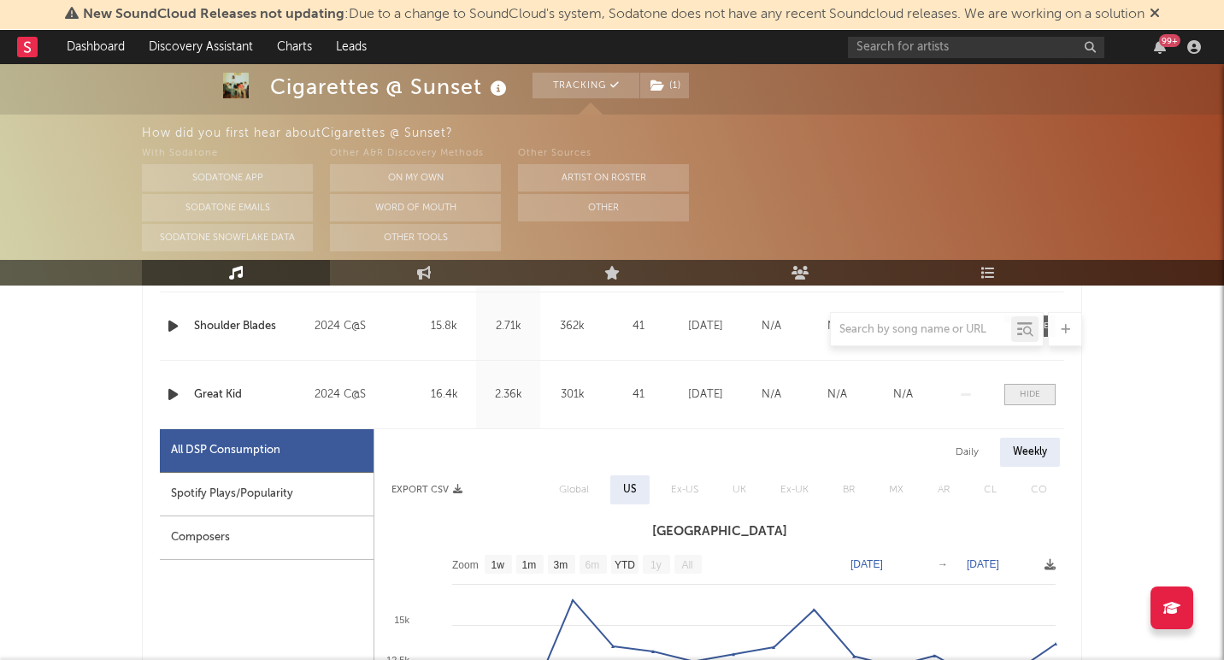
click at [1035, 398] on div at bounding box center [1030, 394] width 21 height 13
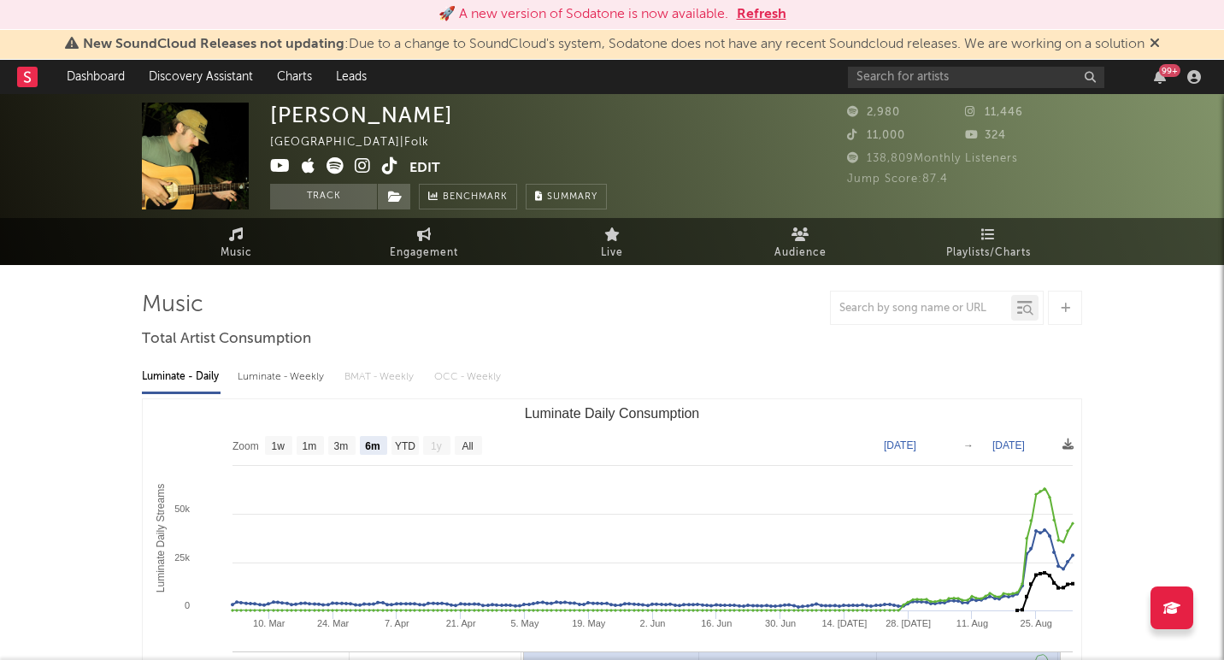
select select "6m"
select select "1w"
click at [766, 11] on button "Refresh" at bounding box center [762, 14] width 50 height 21
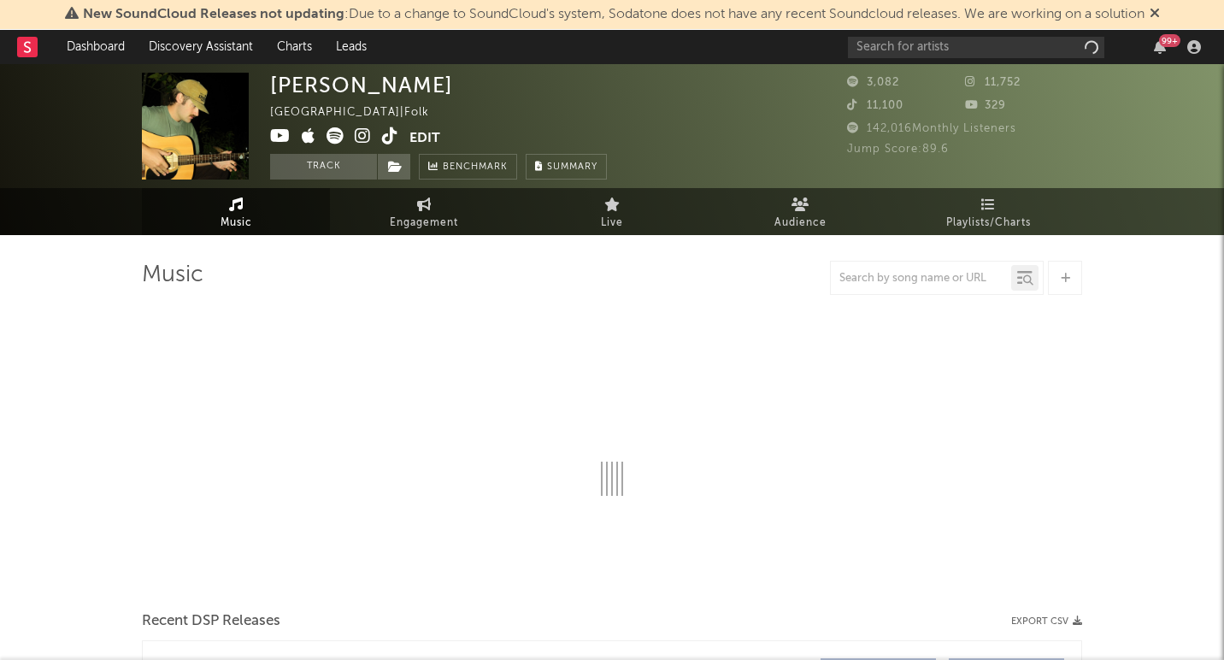
select select "6m"
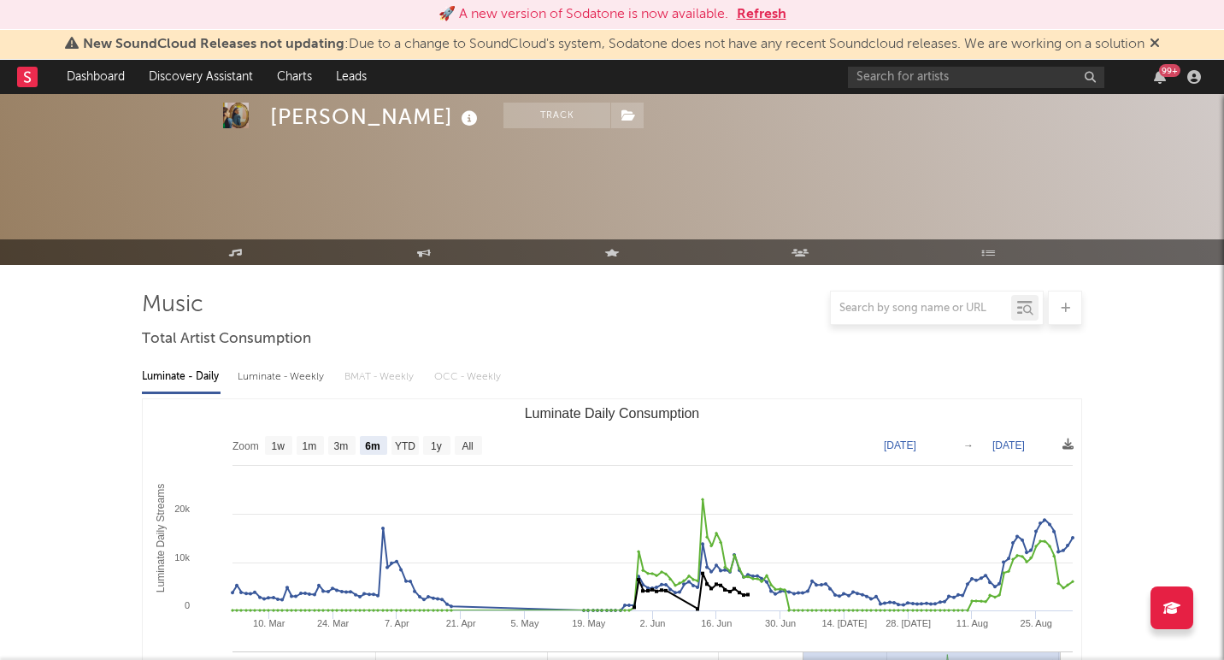
select select "6m"
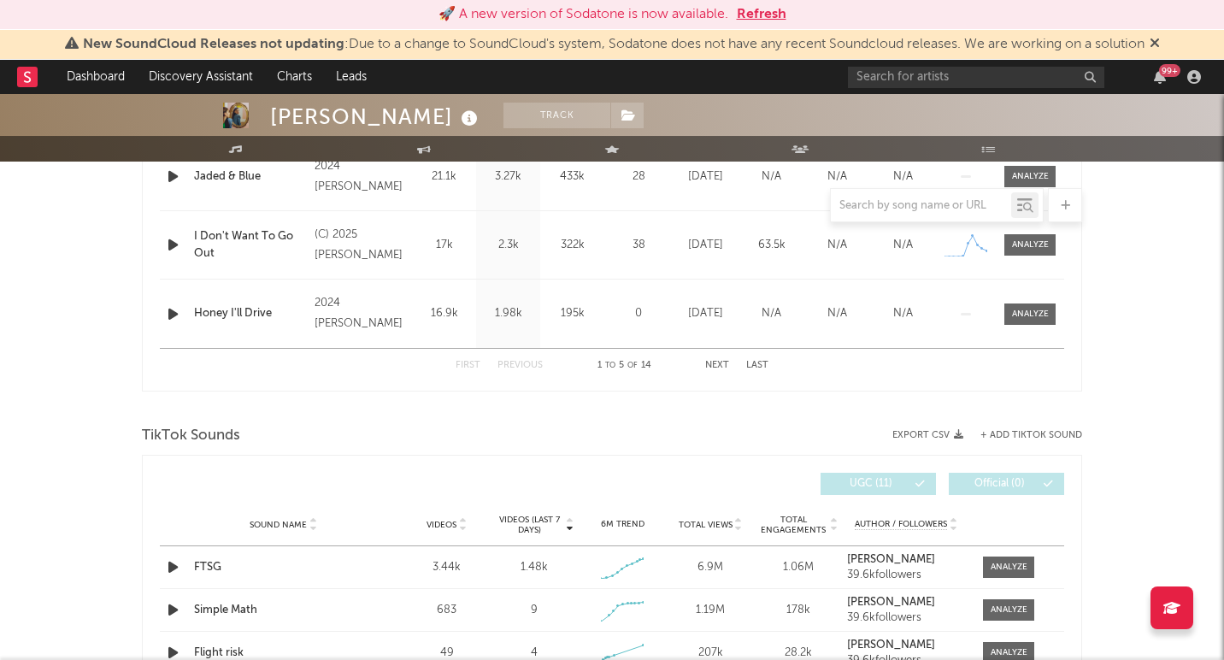
click at [770, 15] on button "Refresh" at bounding box center [762, 14] width 50 height 21
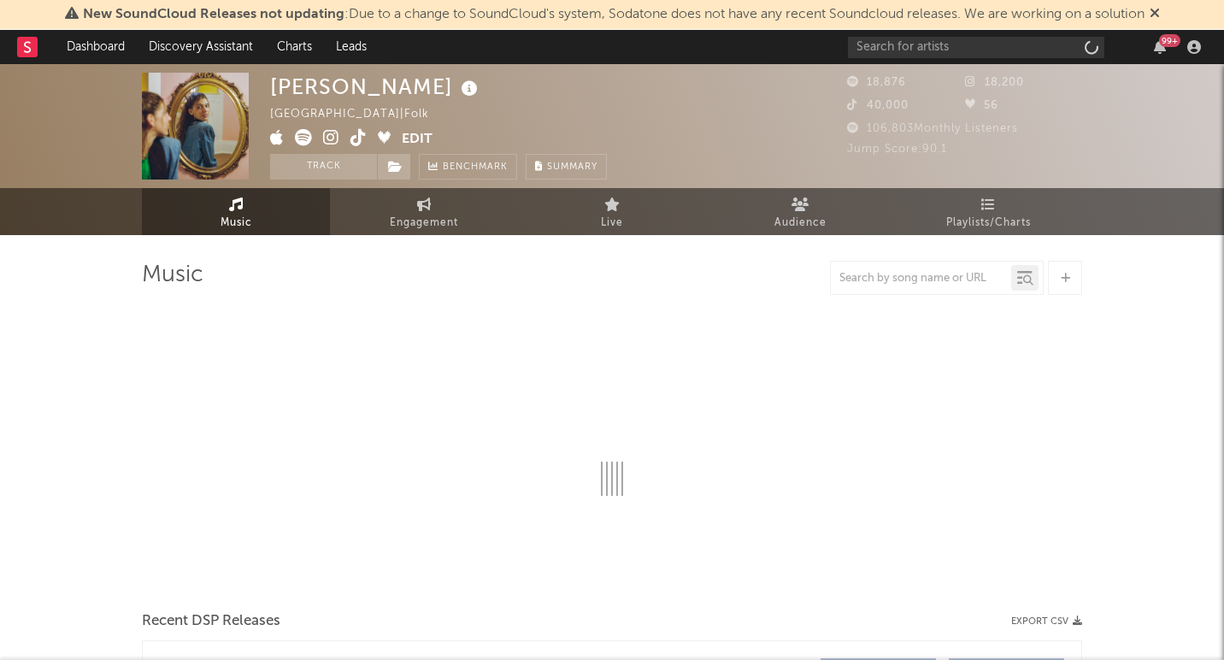
select select "6m"
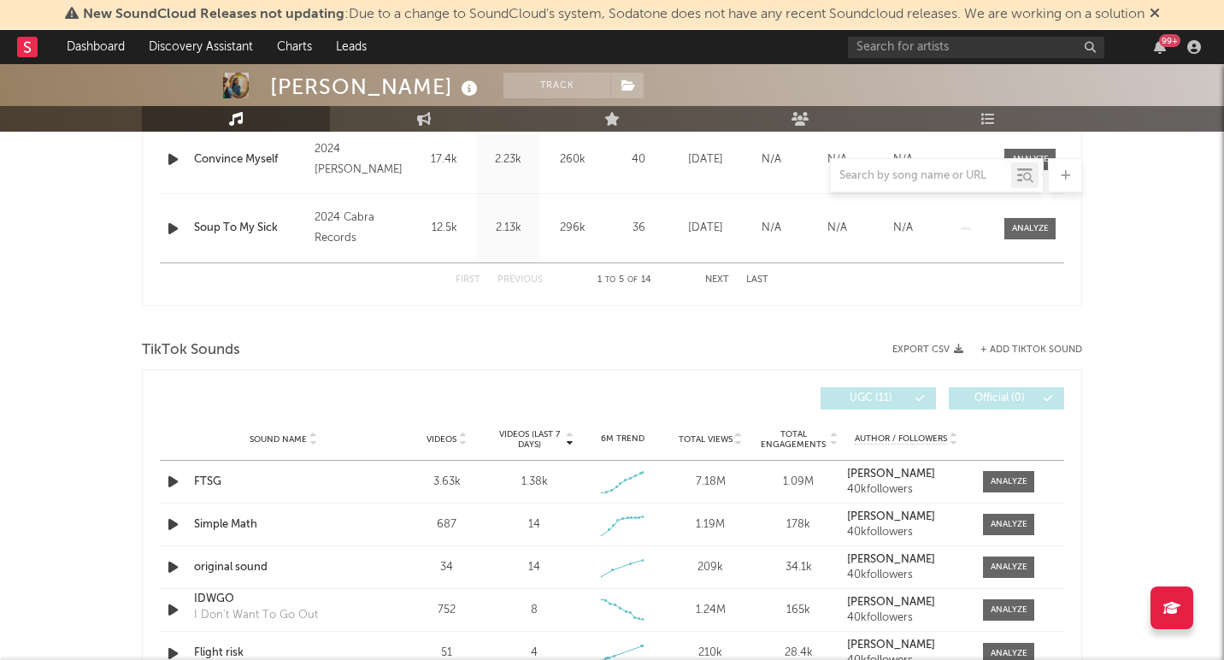
scroll to position [1040, 0]
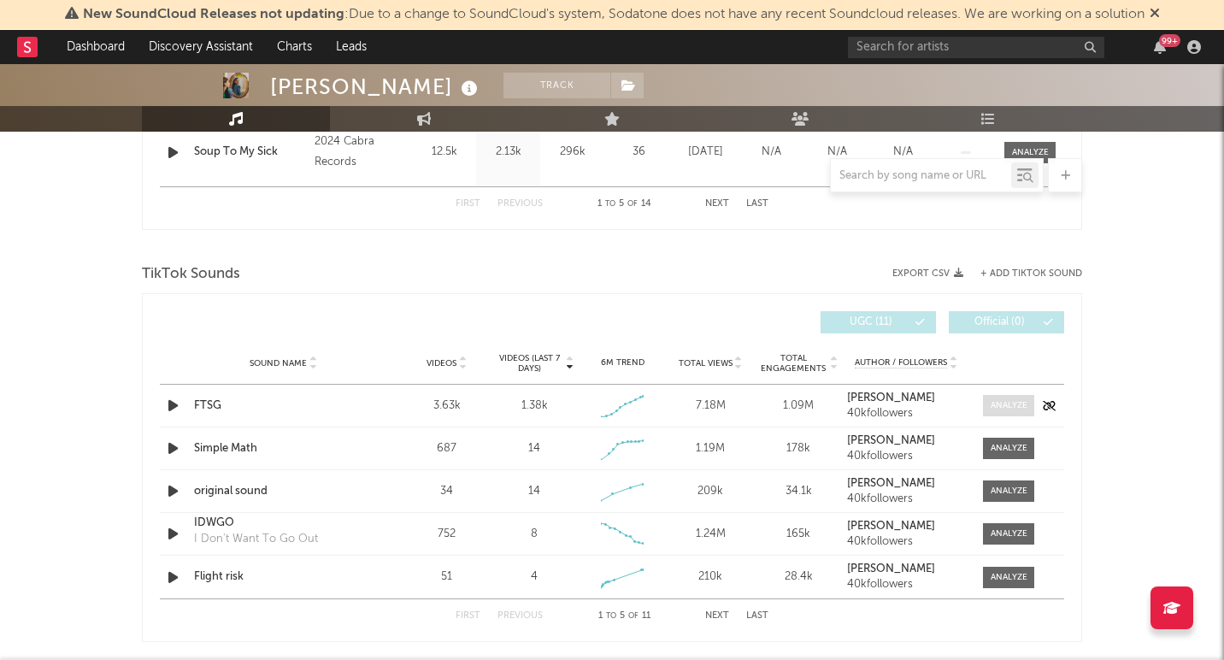
click at [995, 409] on div at bounding box center [1009, 405] width 37 height 13
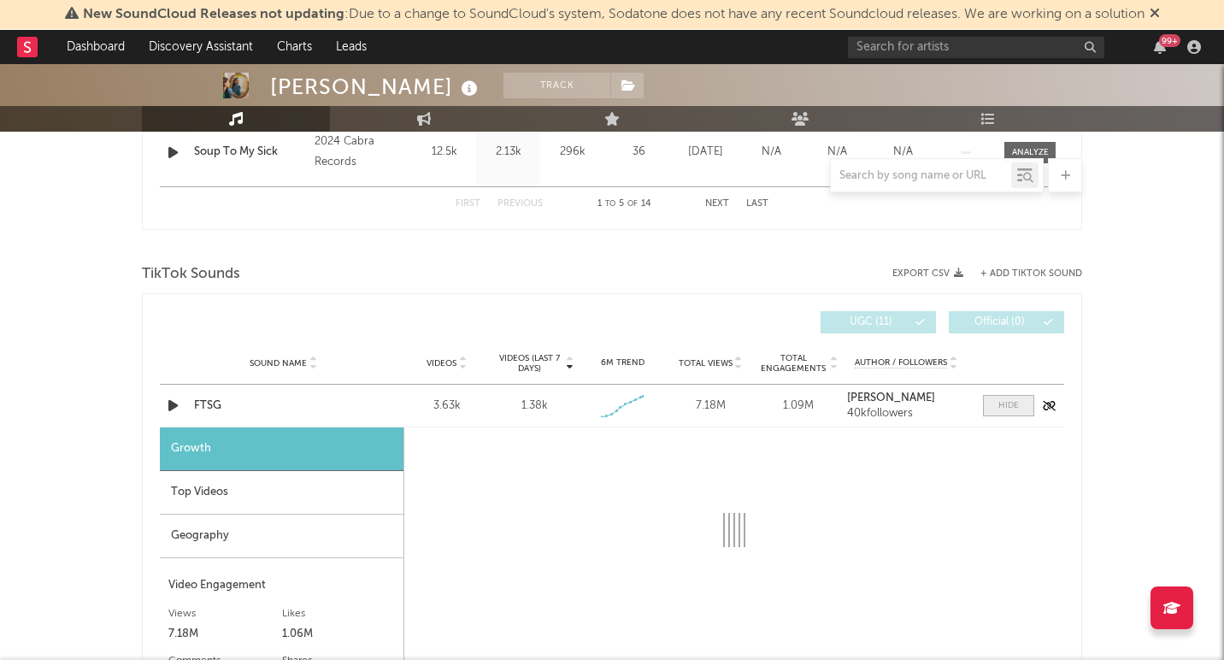
select select "1w"
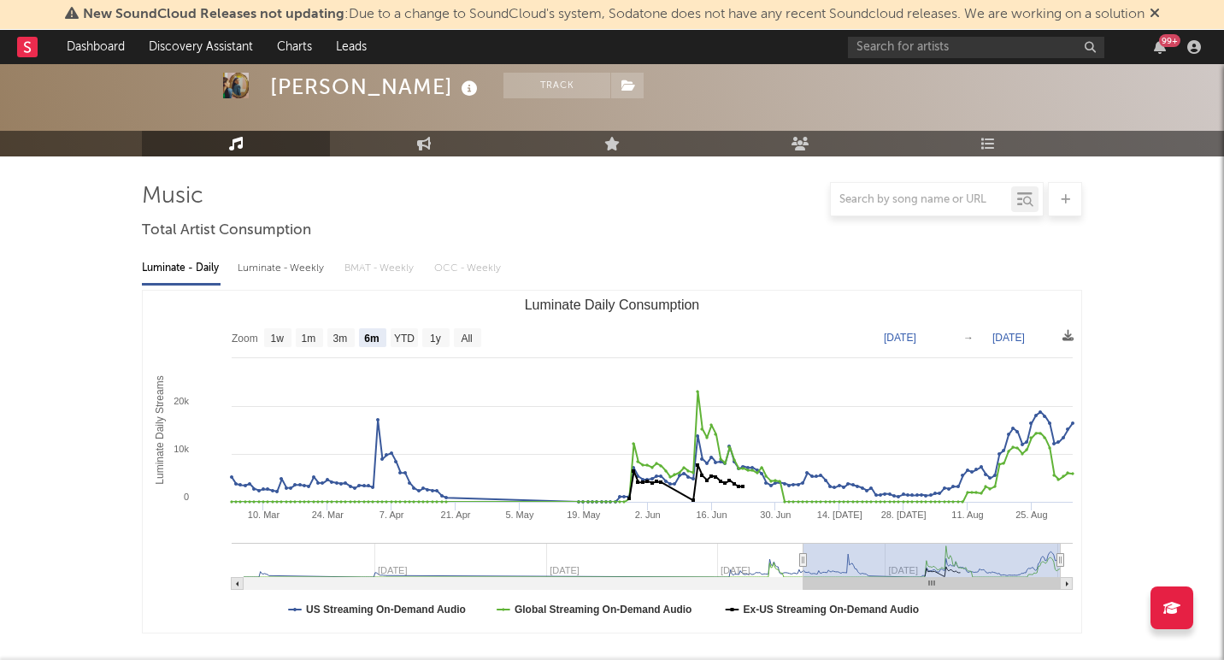
scroll to position [0, 0]
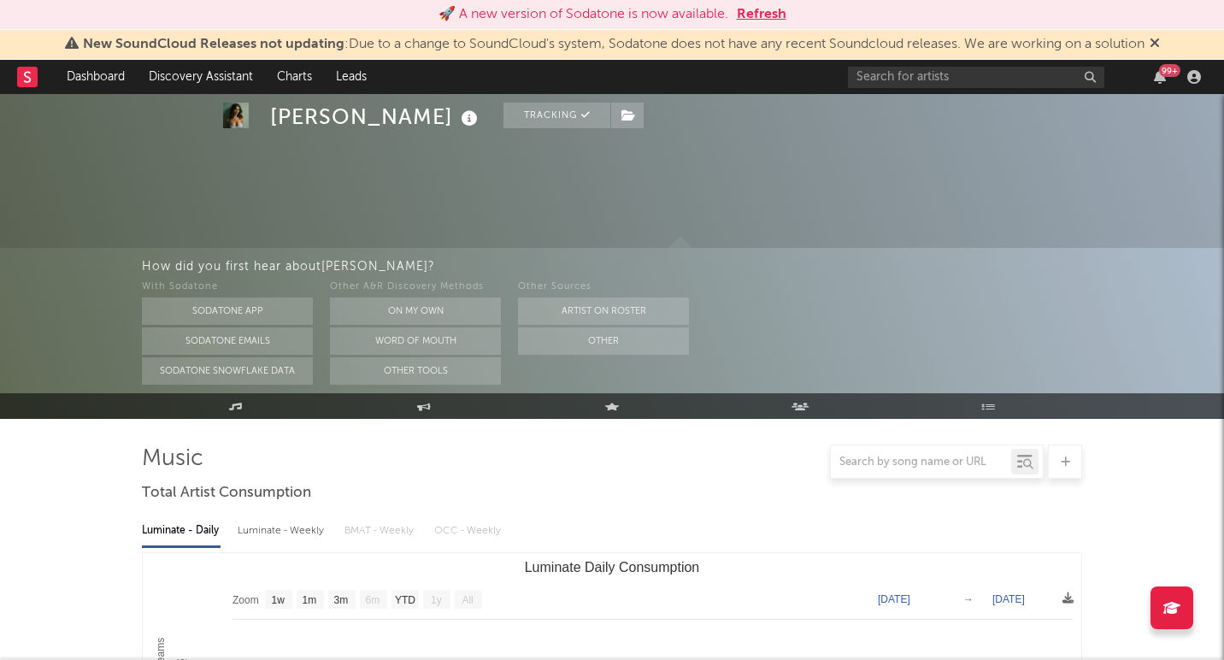
select select "1w"
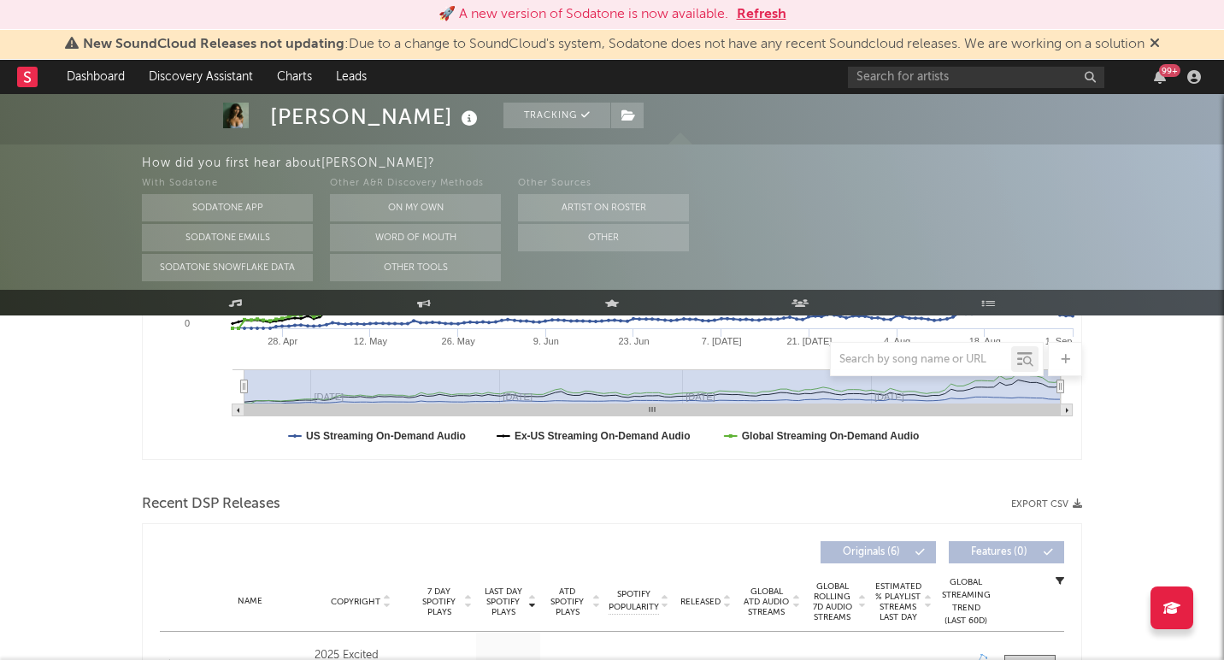
click at [759, 16] on button "Refresh" at bounding box center [762, 14] width 50 height 21
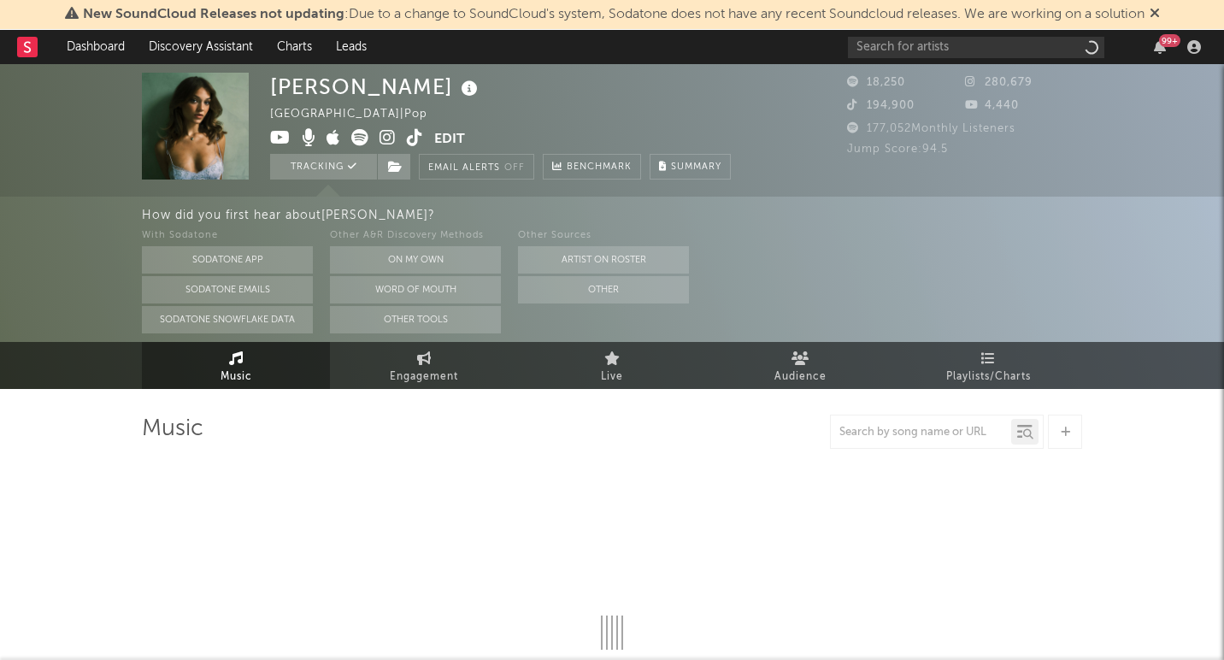
select select "1w"
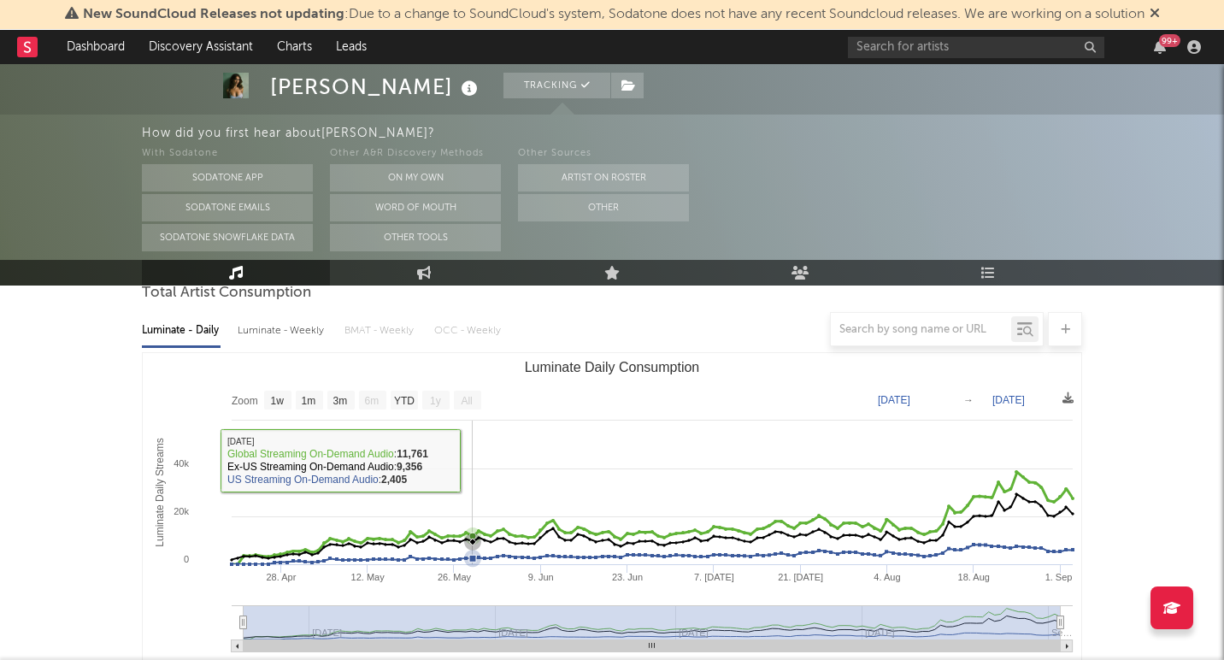
scroll to position [143, 0]
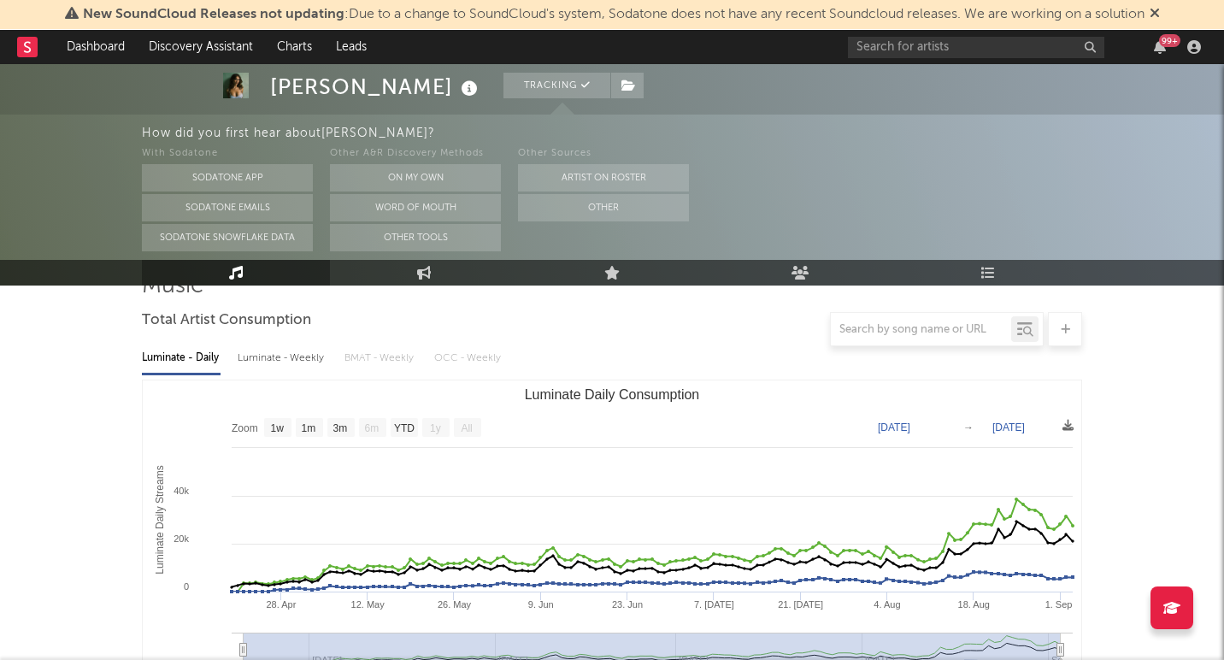
click at [284, 352] on div "Luminate - Weekly" at bounding box center [283, 358] width 90 height 29
select select "1w"
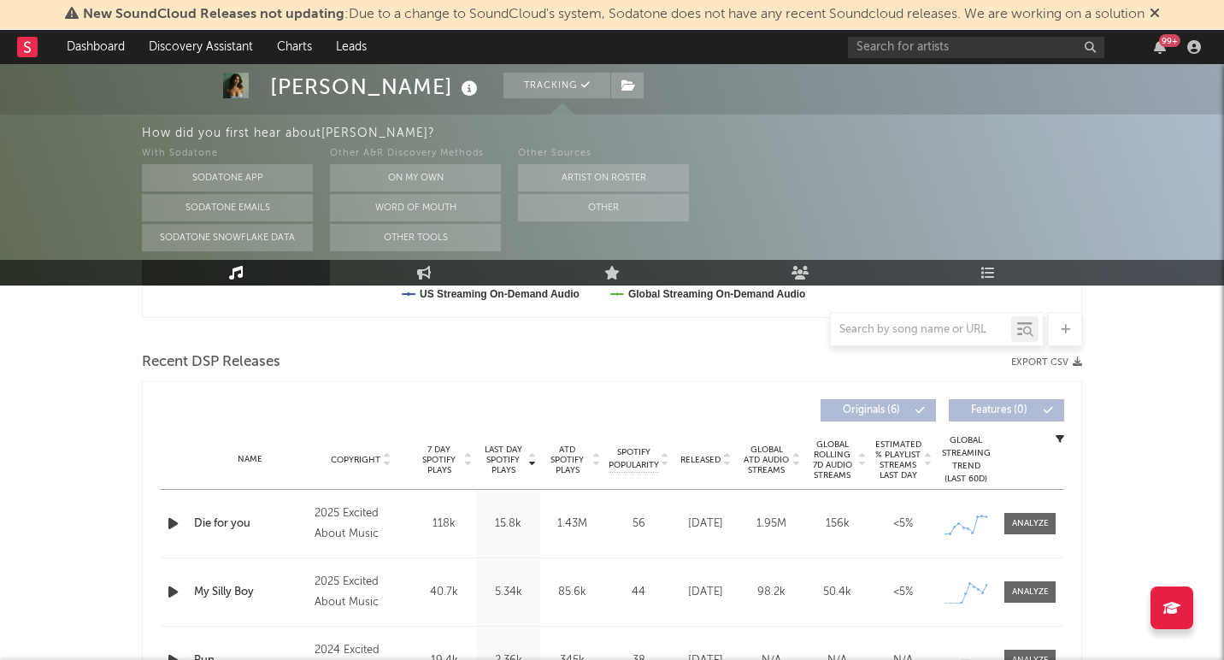
scroll to position [622, 0]
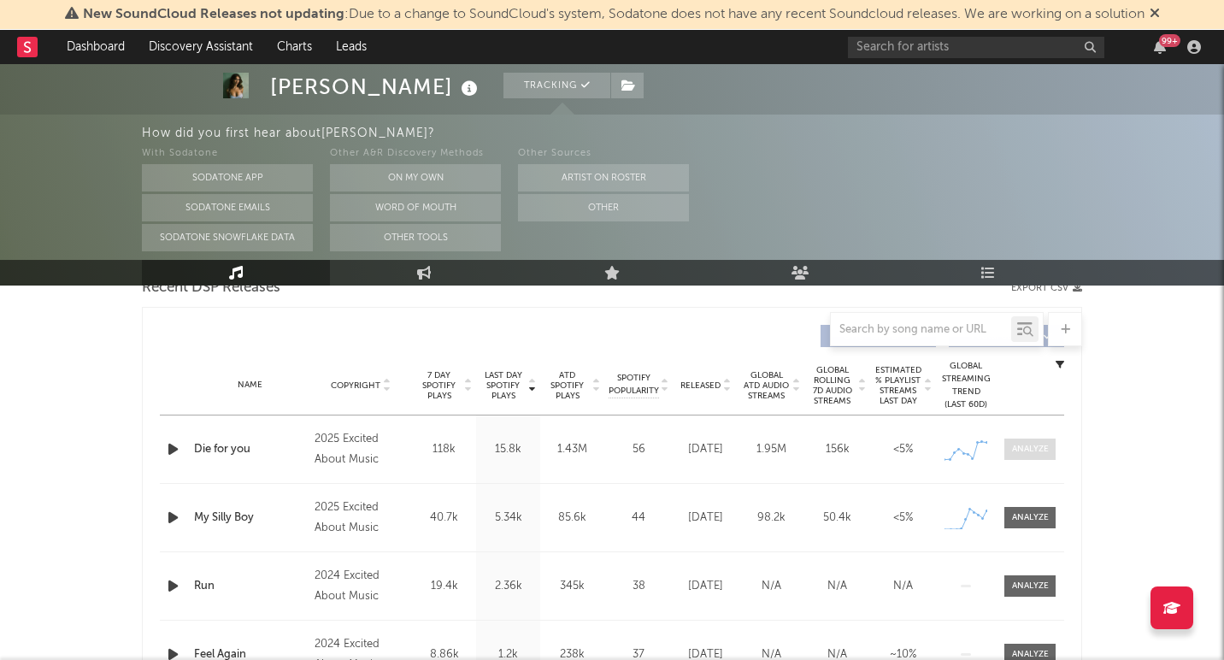
click at [1026, 446] on div at bounding box center [1030, 449] width 37 height 13
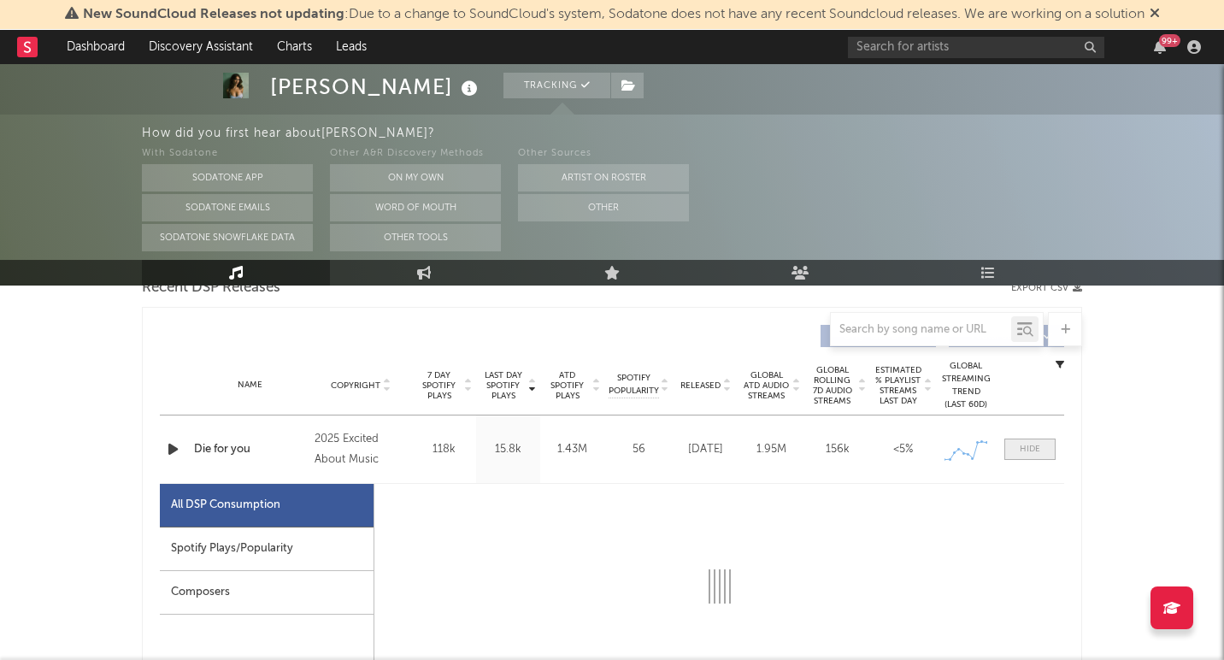
select select "1w"
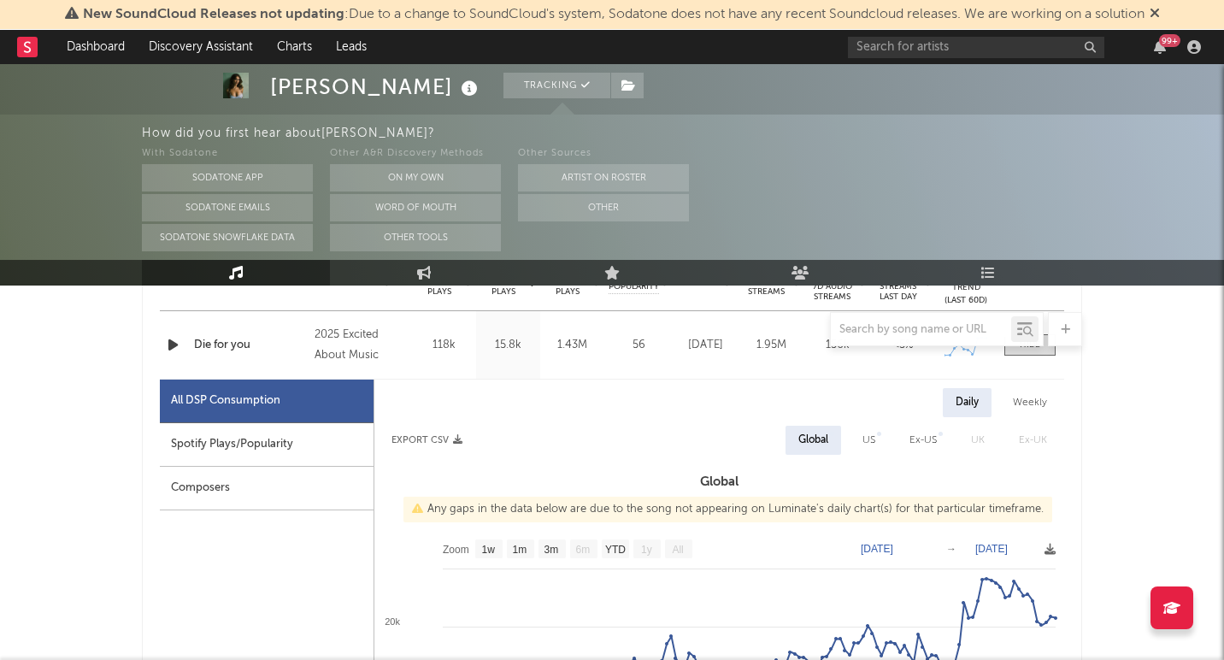
scroll to position [721, 0]
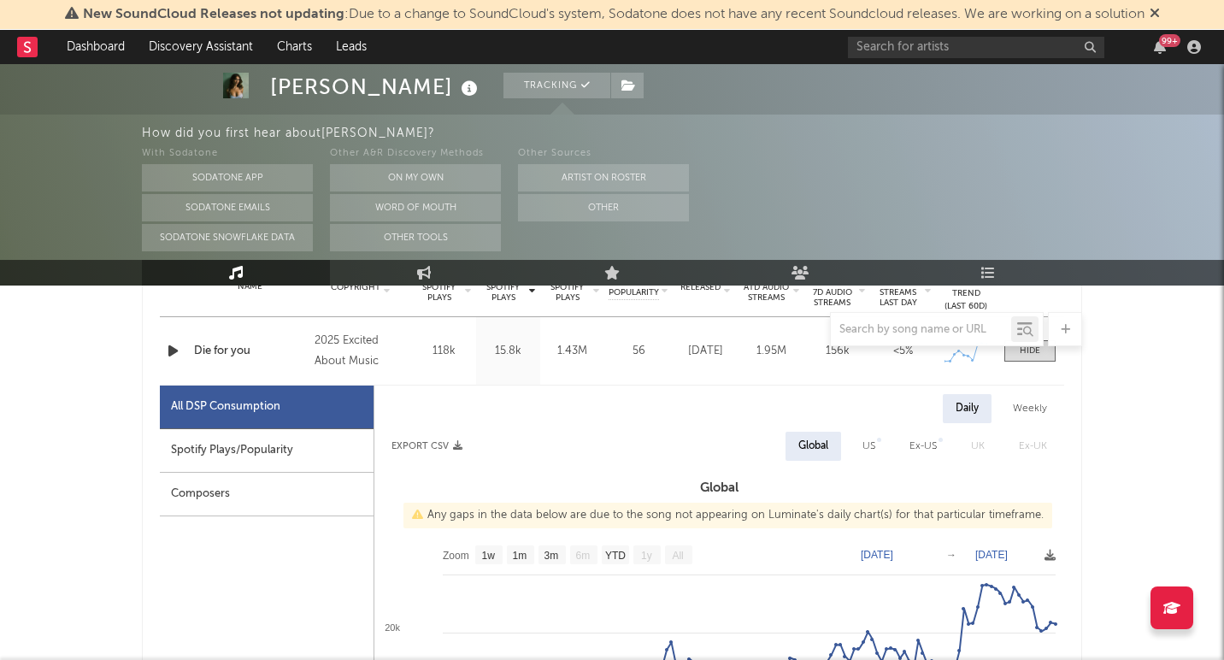
click at [1030, 406] on div "Weekly" at bounding box center [1030, 408] width 60 height 29
select select "1w"
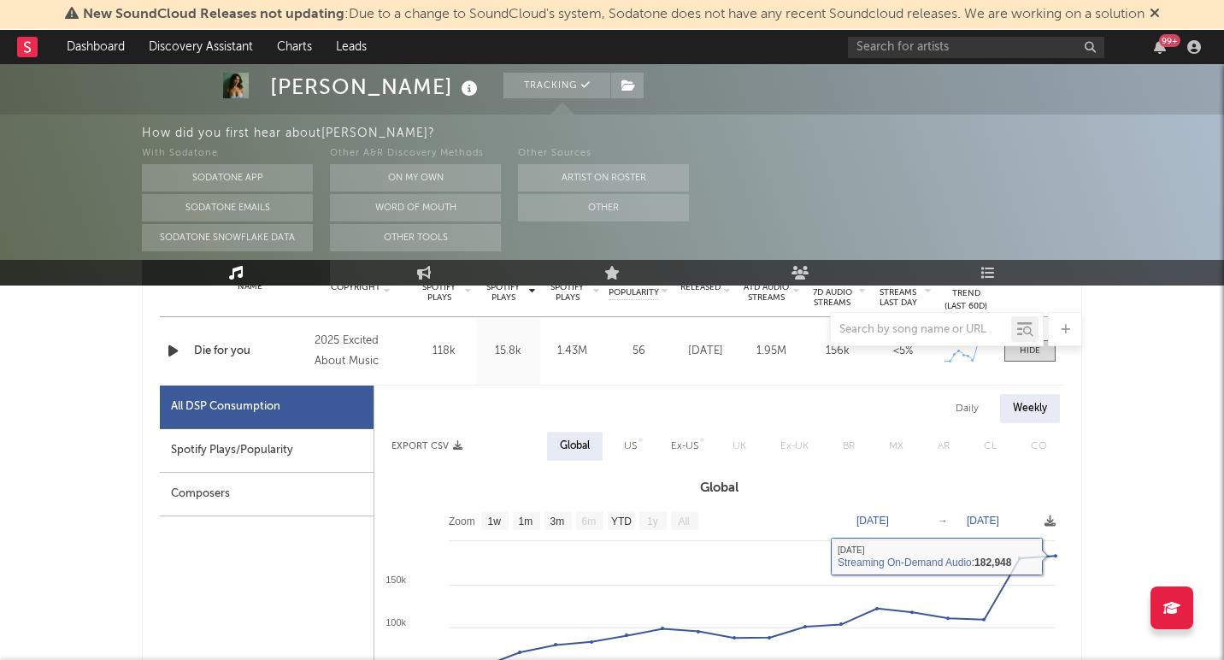
scroll to position [689, 0]
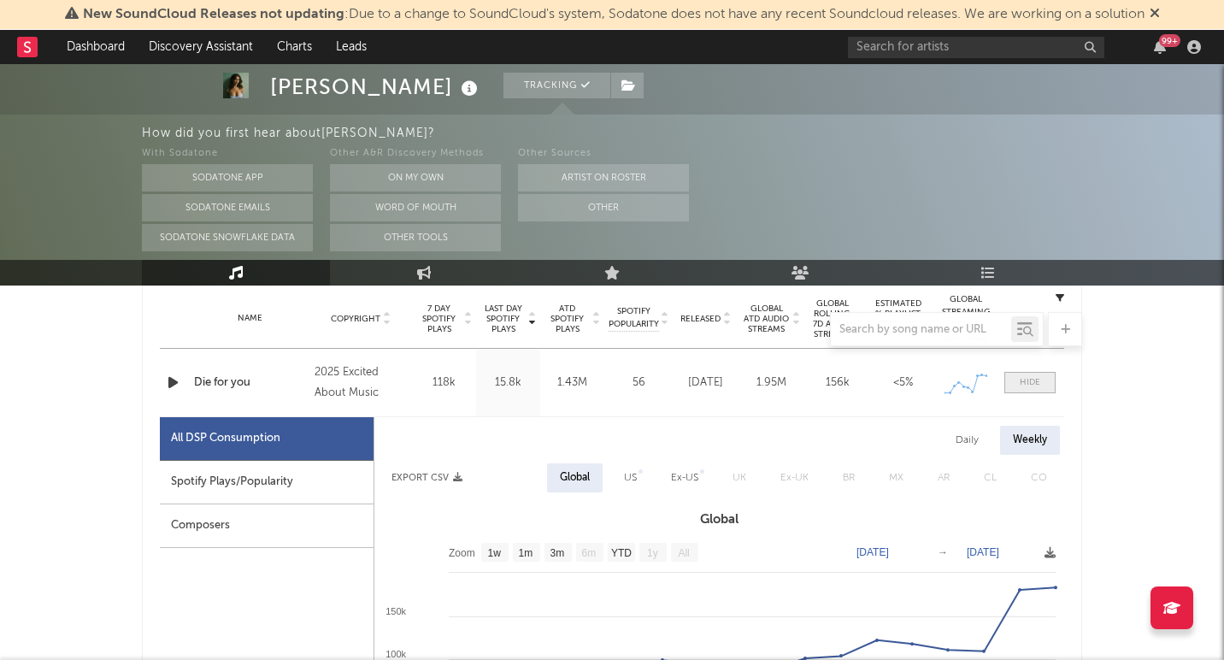
click at [1019, 382] on span at bounding box center [1030, 382] width 51 height 21
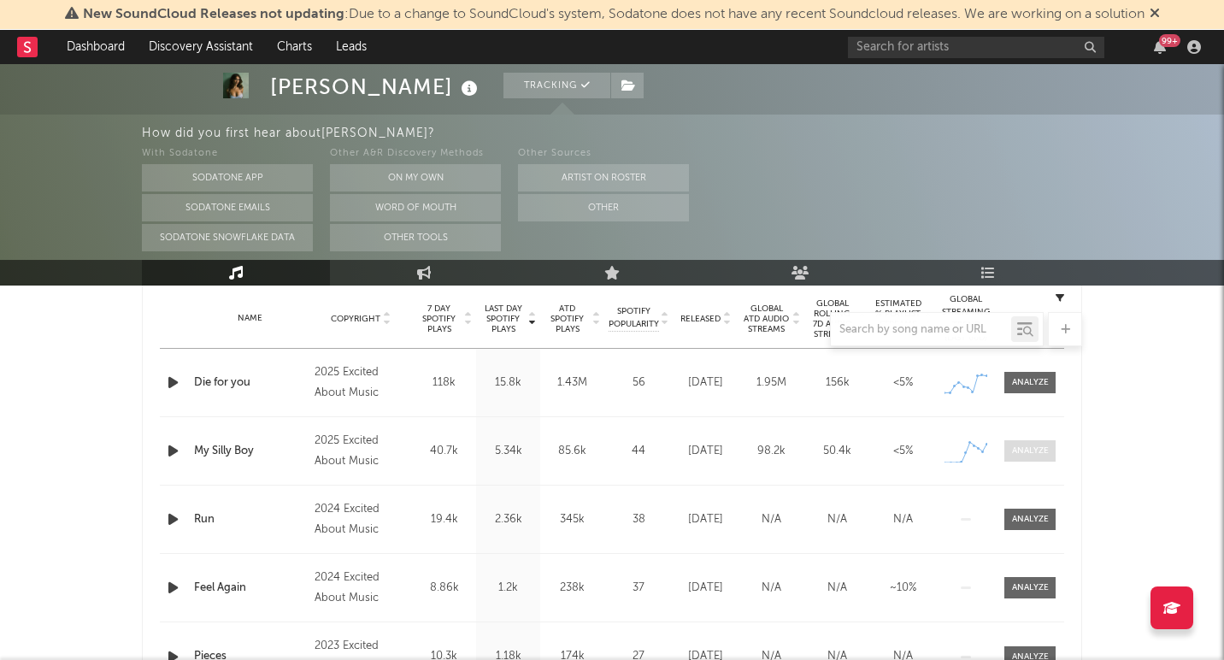
click at [1021, 453] on div at bounding box center [1030, 451] width 37 height 13
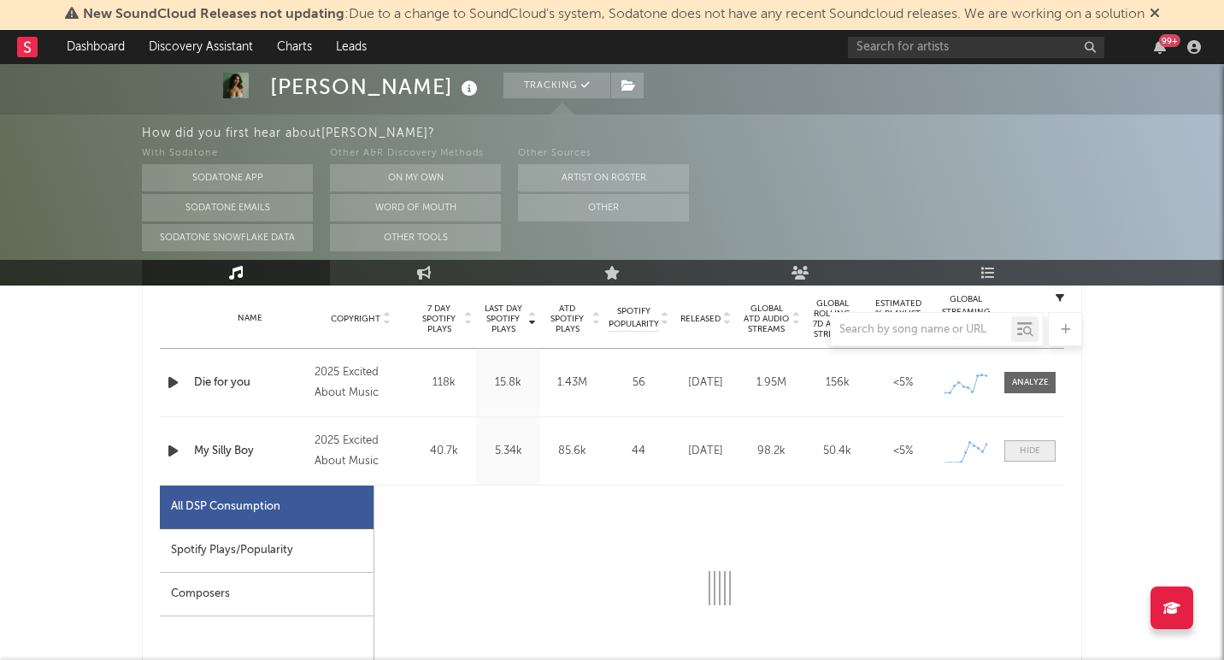
select select "1w"
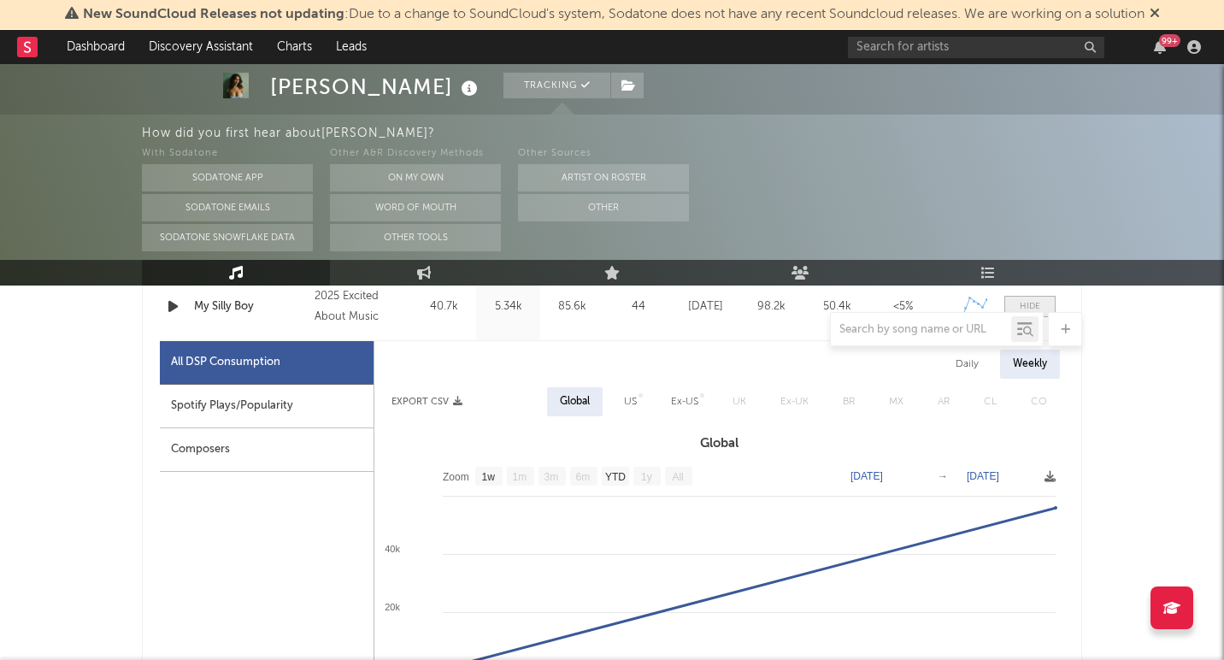
scroll to position [829, 0]
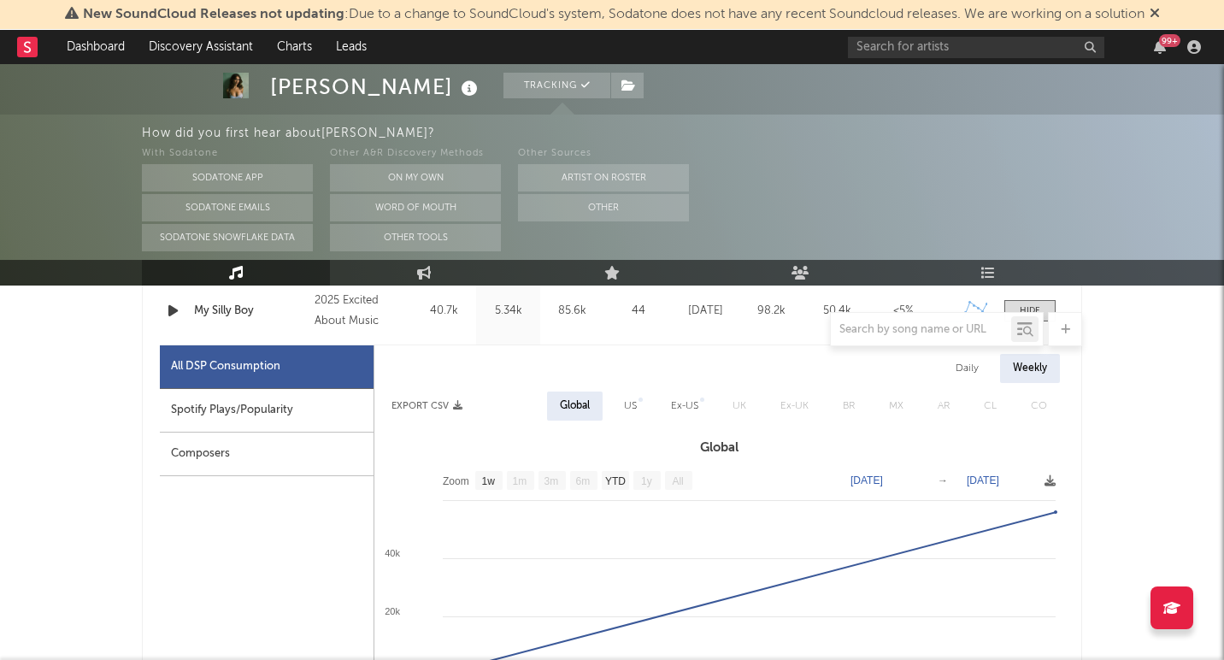
click at [972, 373] on div "Daily" at bounding box center [967, 368] width 49 height 29
select select "1w"
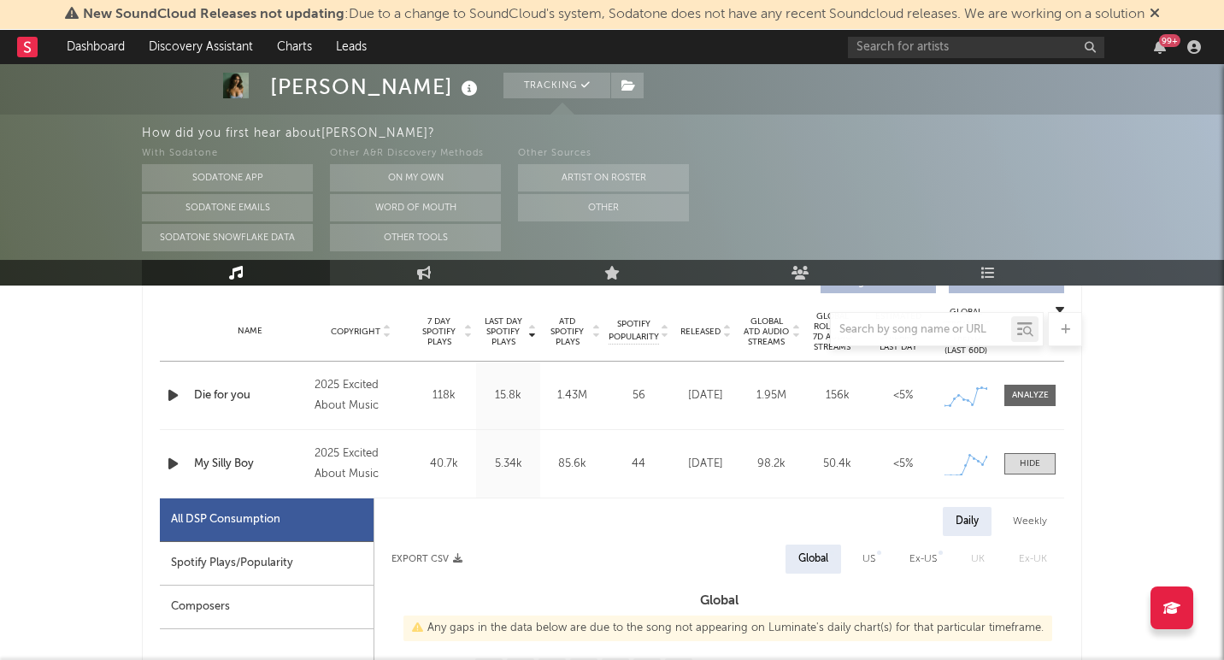
scroll to position [673, 0]
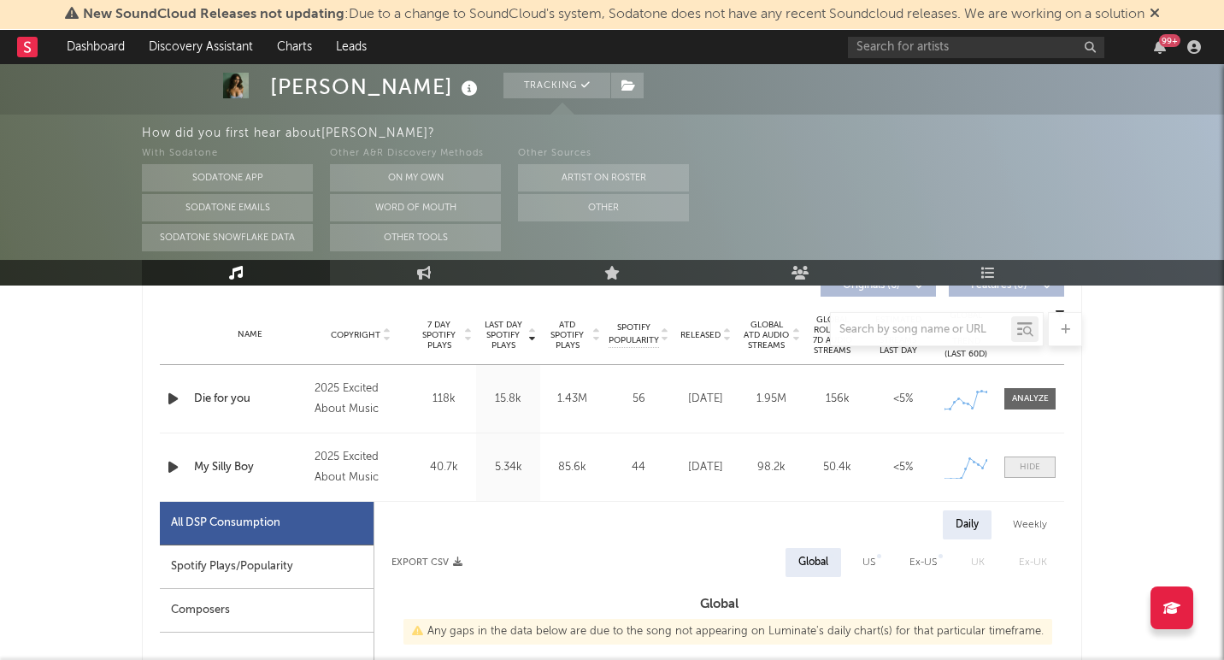
click at [1023, 473] on div at bounding box center [1030, 467] width 21 height 13
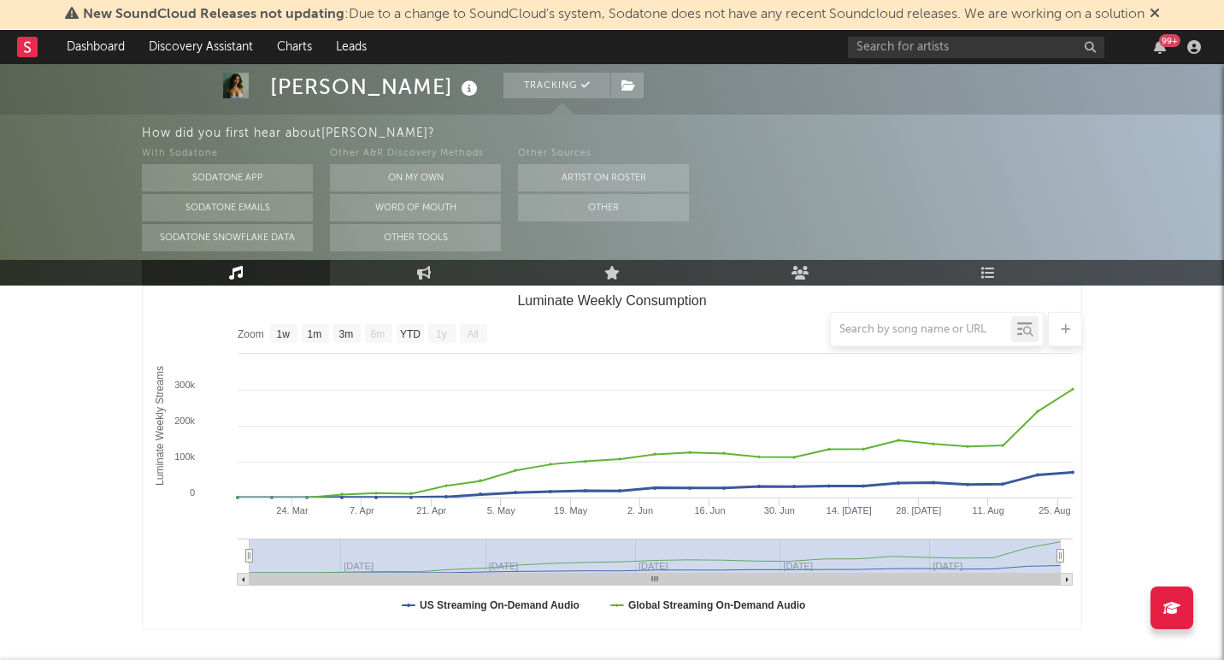
scroll to position [221, 0]
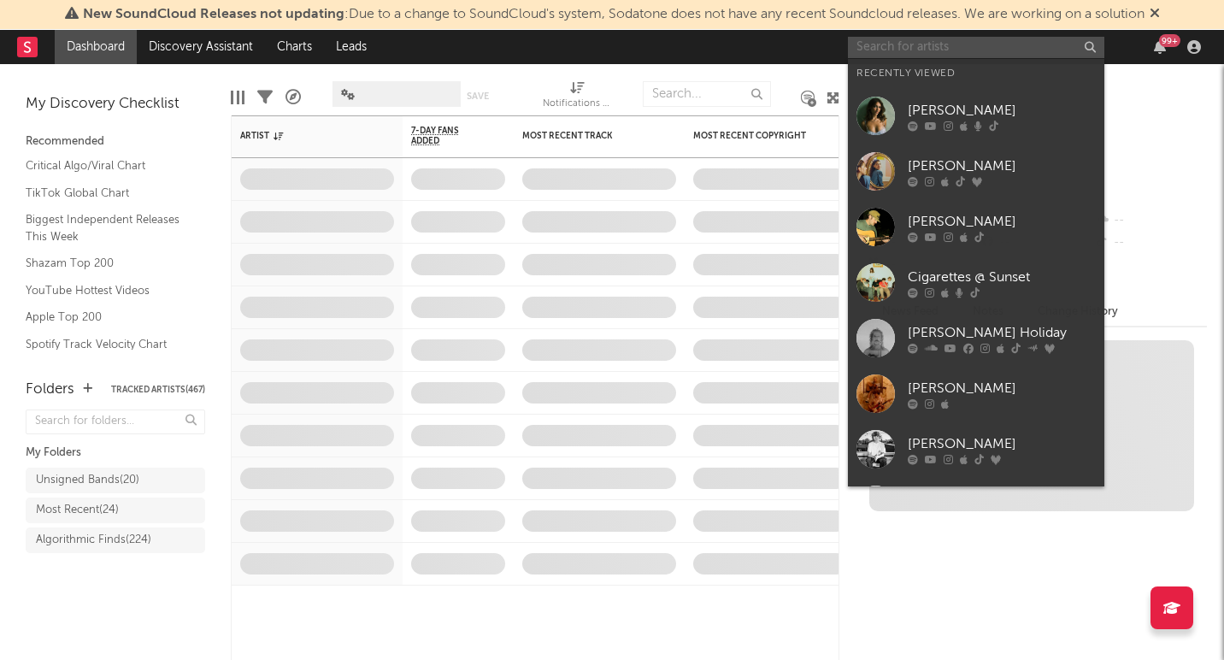
click at [935, 50] on input "text" at bounding box center [976, 47] width 256 height 21
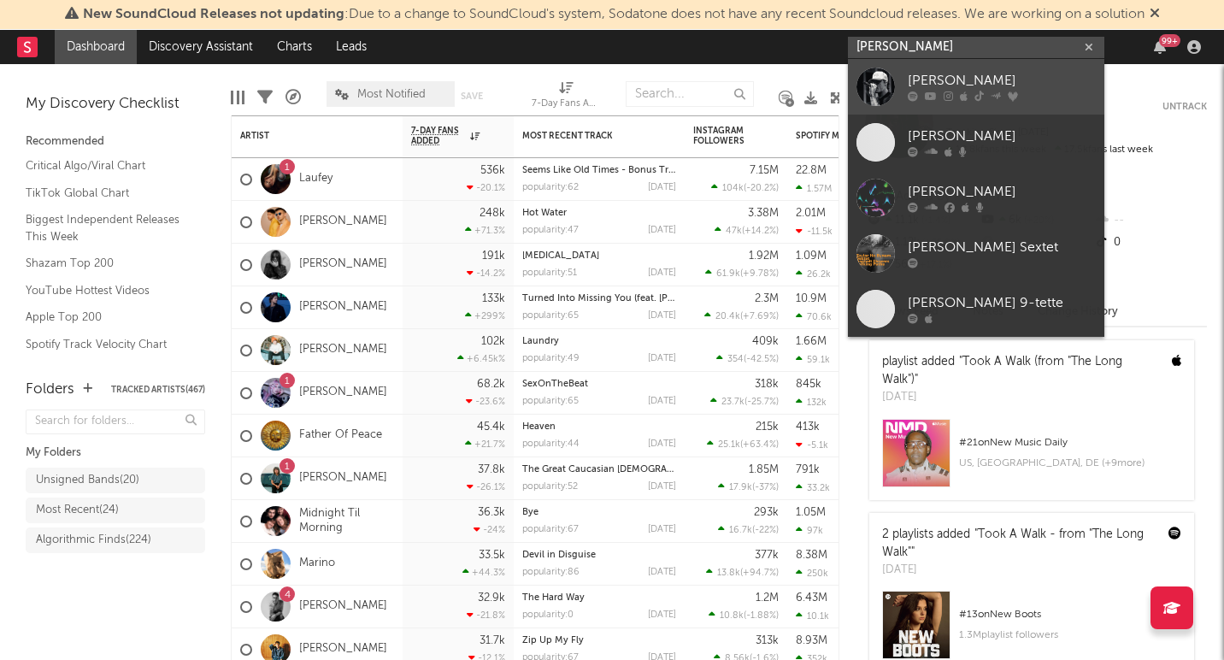
type input "tayler ho"
click at [945, 75] on div "Tayler Holder" at bounding box center [1002, 81] width 188 height 21
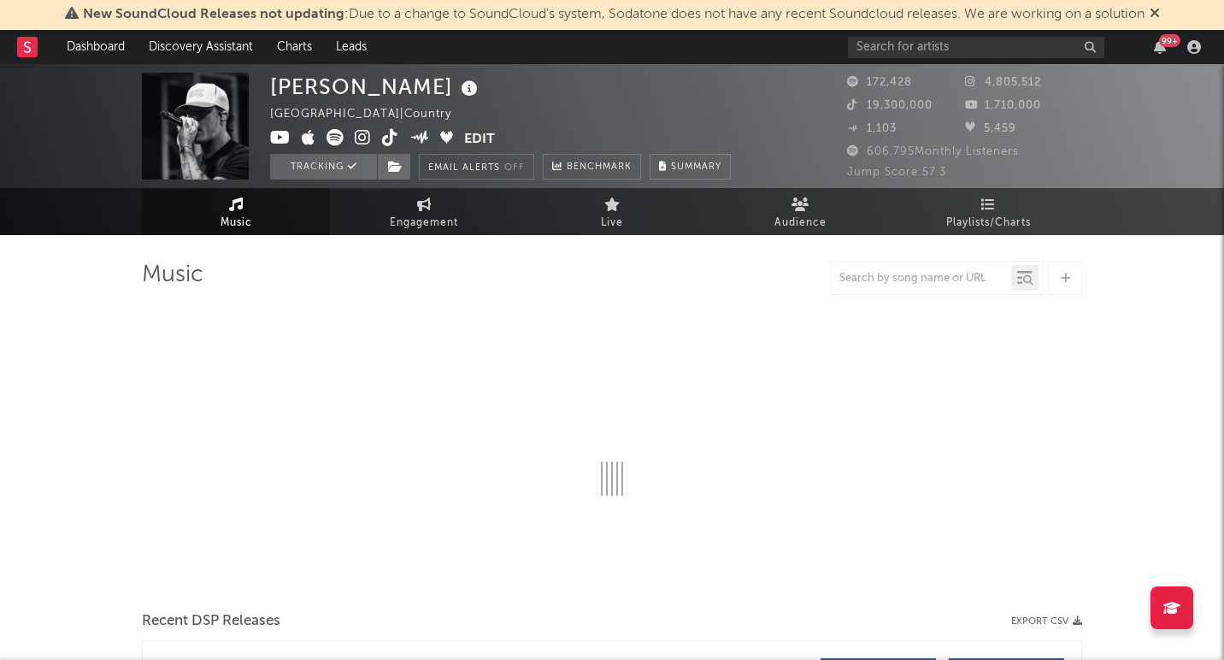
select select "6m"
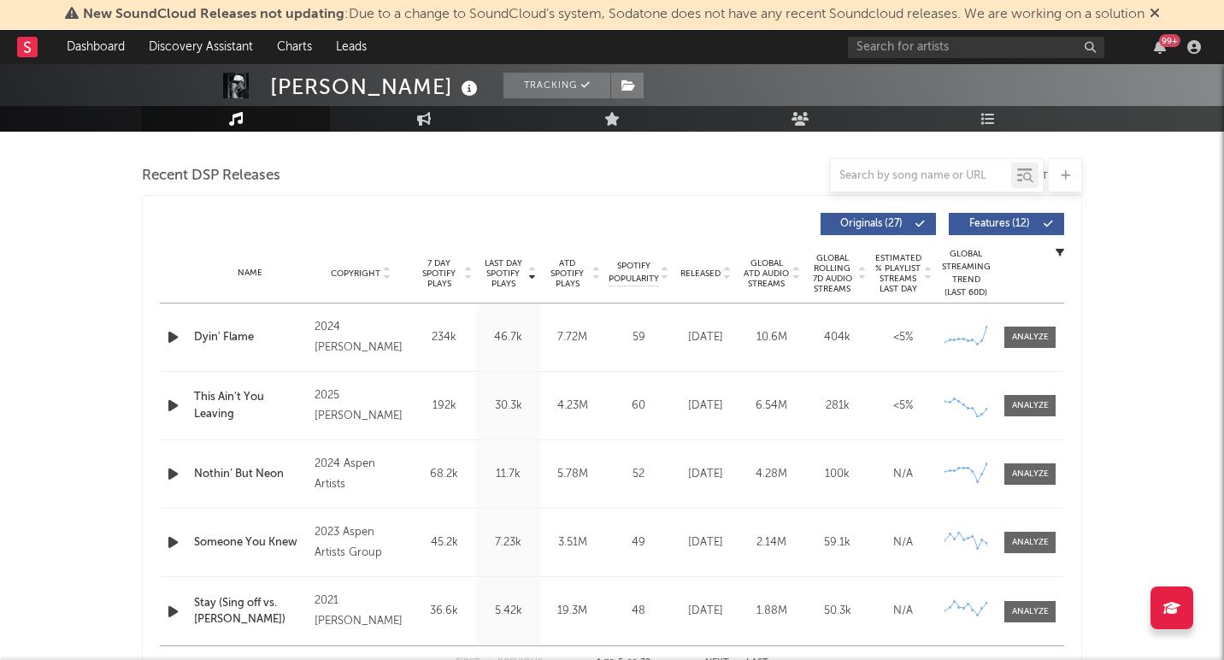
scroll to position [917, 0]
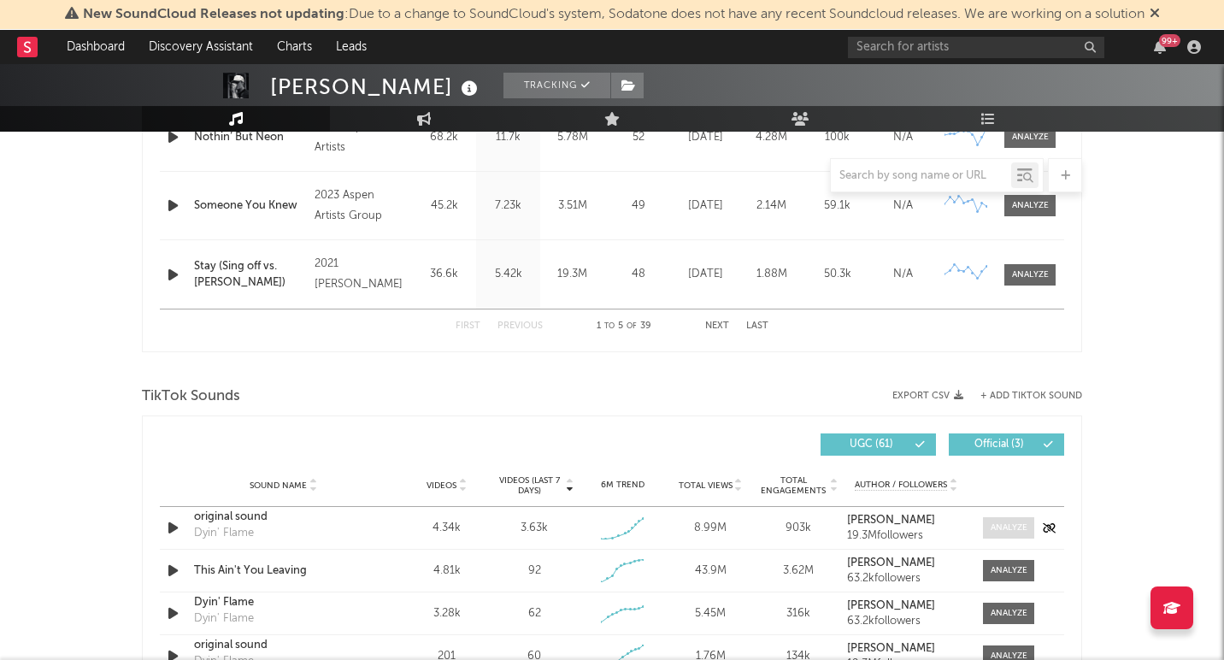
click at [1004, 530] on div at bounding box center [1009, 528] width 37 height 13
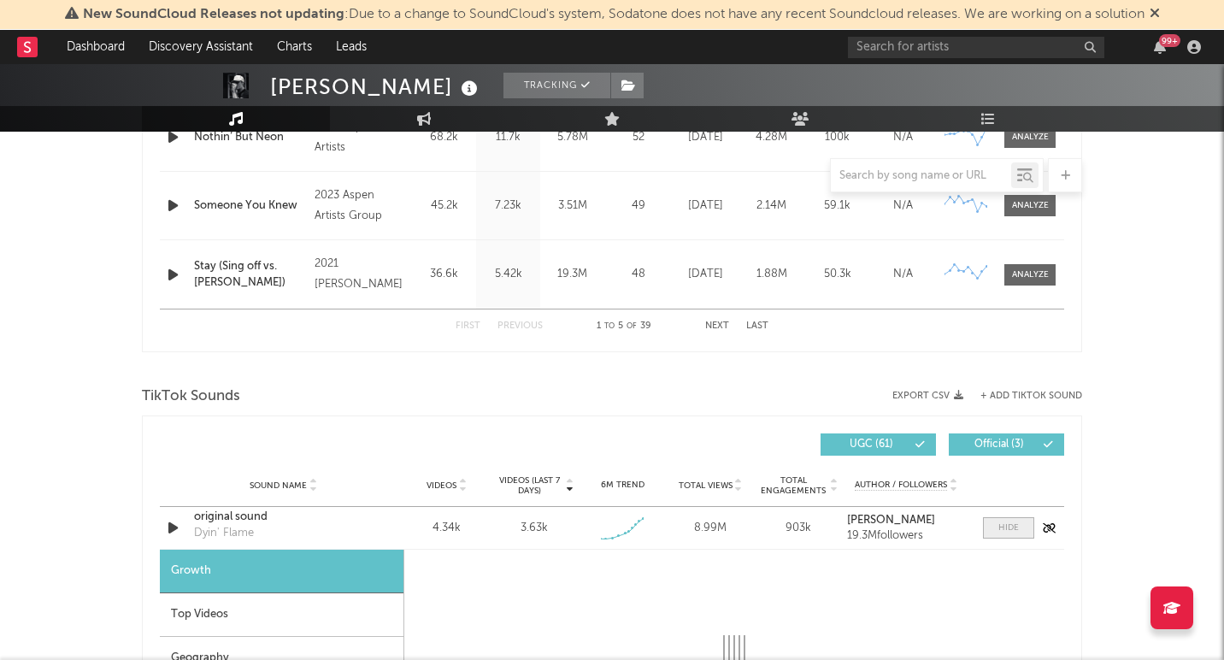
select select "1w"
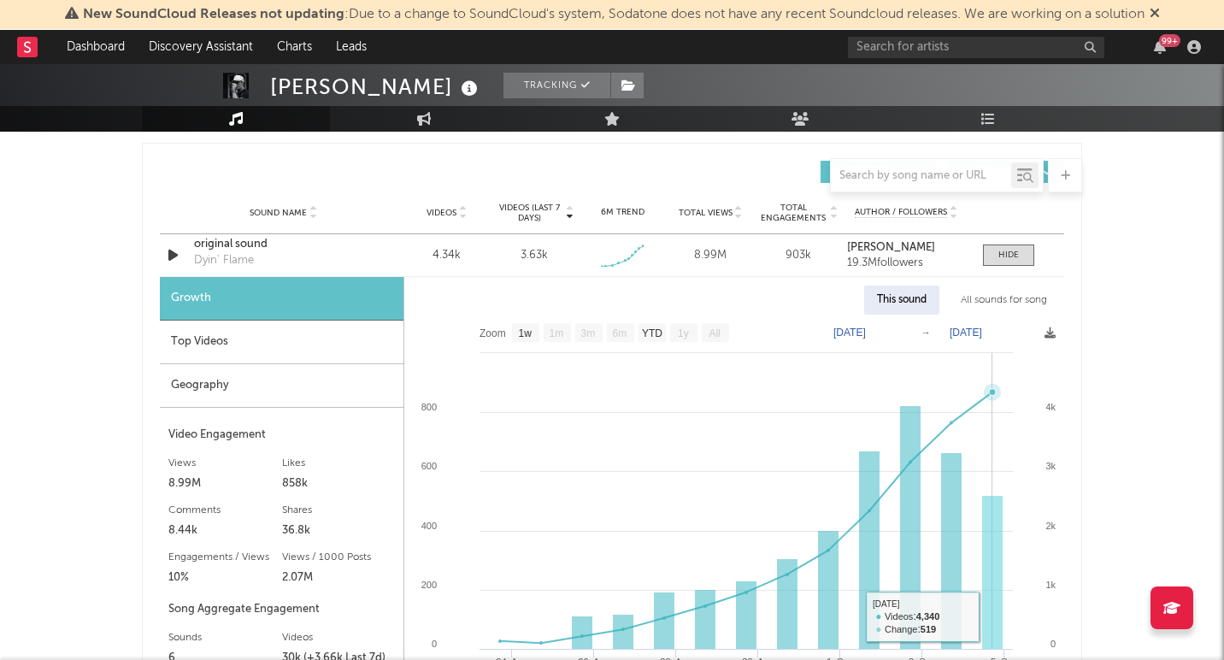
scroll to position [1123, 0]
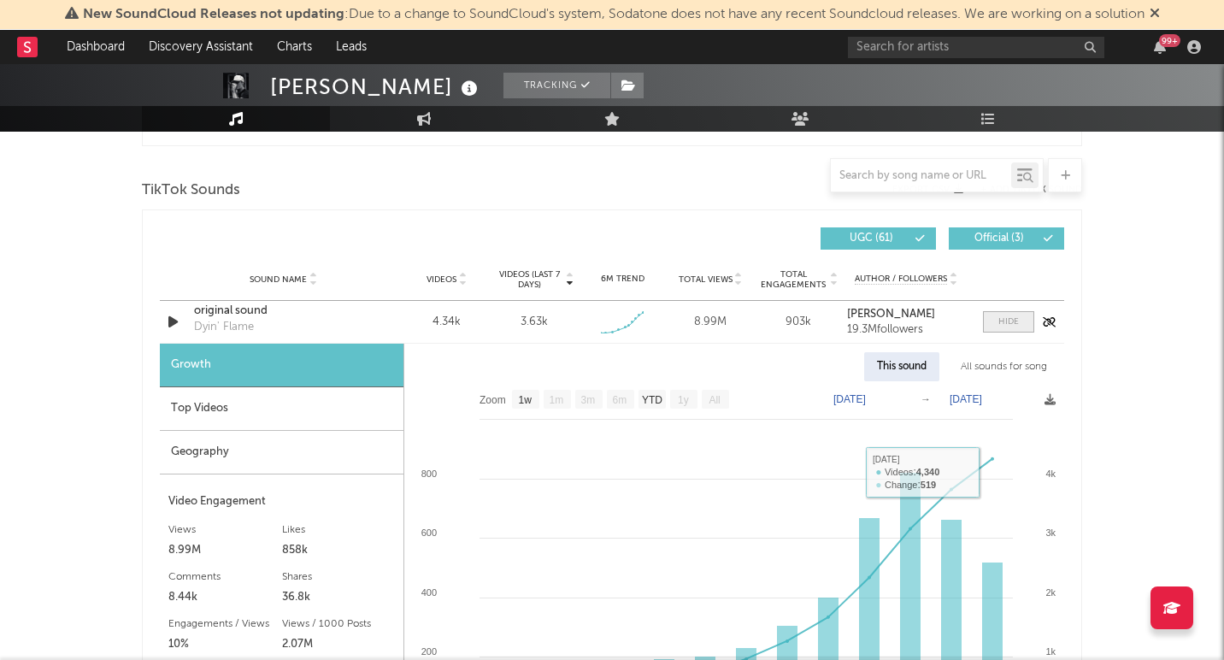
click at [1010, 324] on div at bounding box center [1009, 321] width 21 height 13
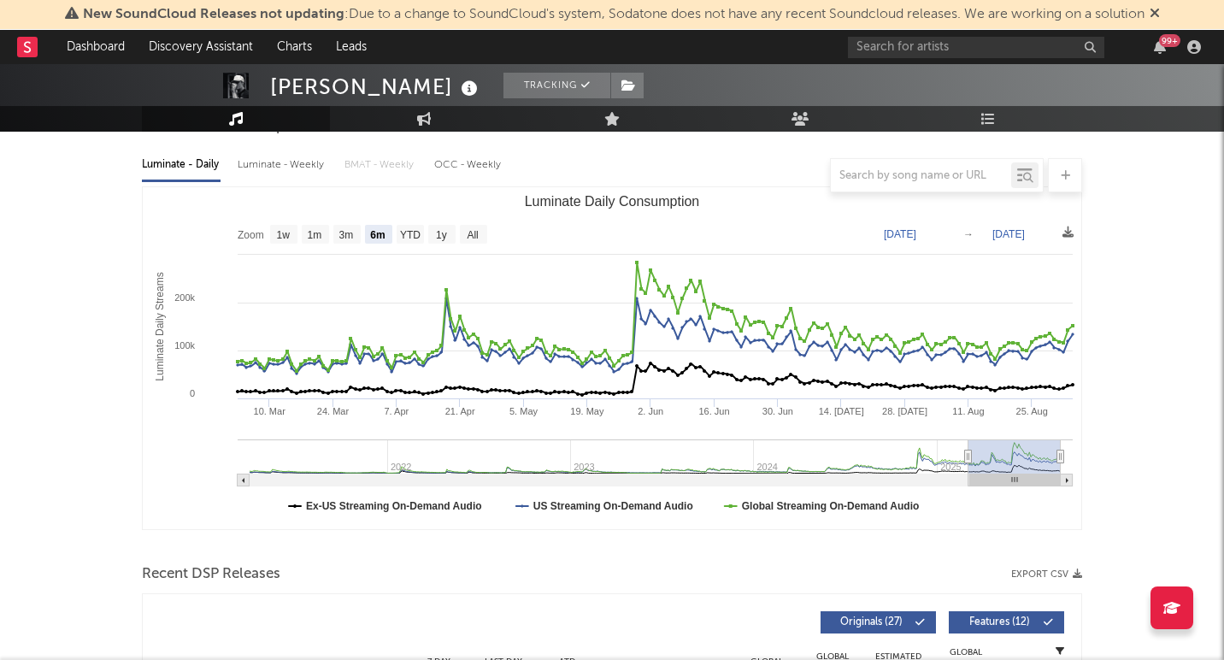
scroll to position [0, 0]
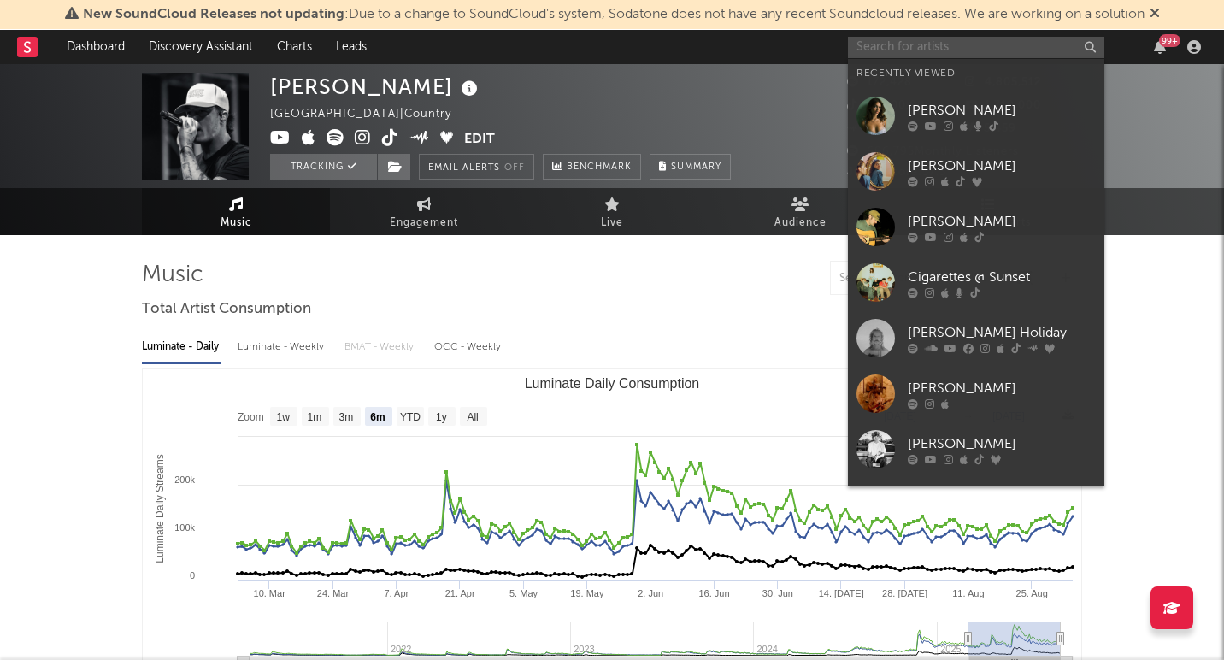
click at [891, 46] on input "text" at bounding box center [976, 47] width 256 height 21
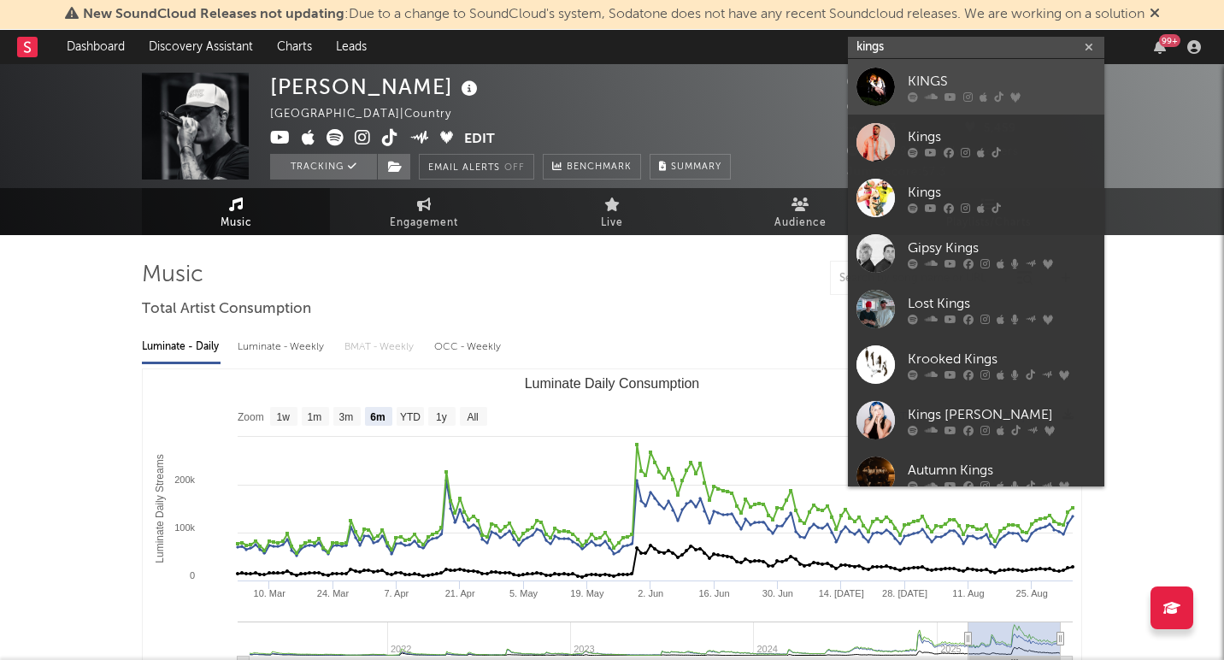
type input "kings"
click at [935, 73] on div "KINGS" at bounding box center [1002, 81] width 188 height 21
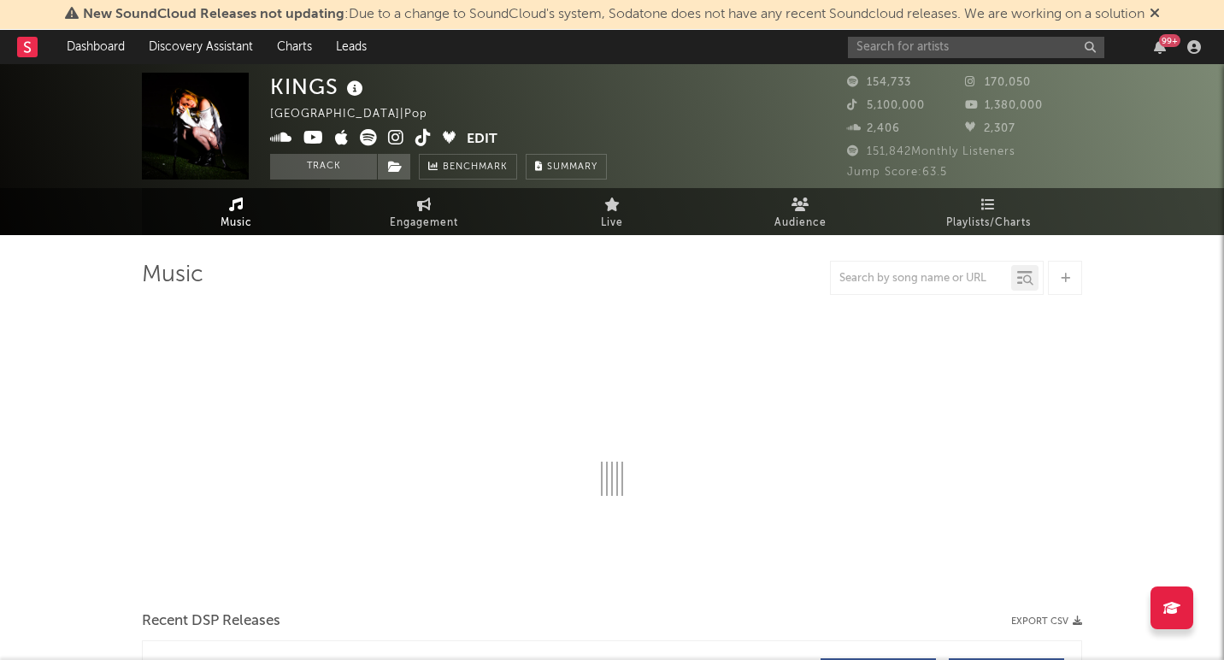
select select "6m"
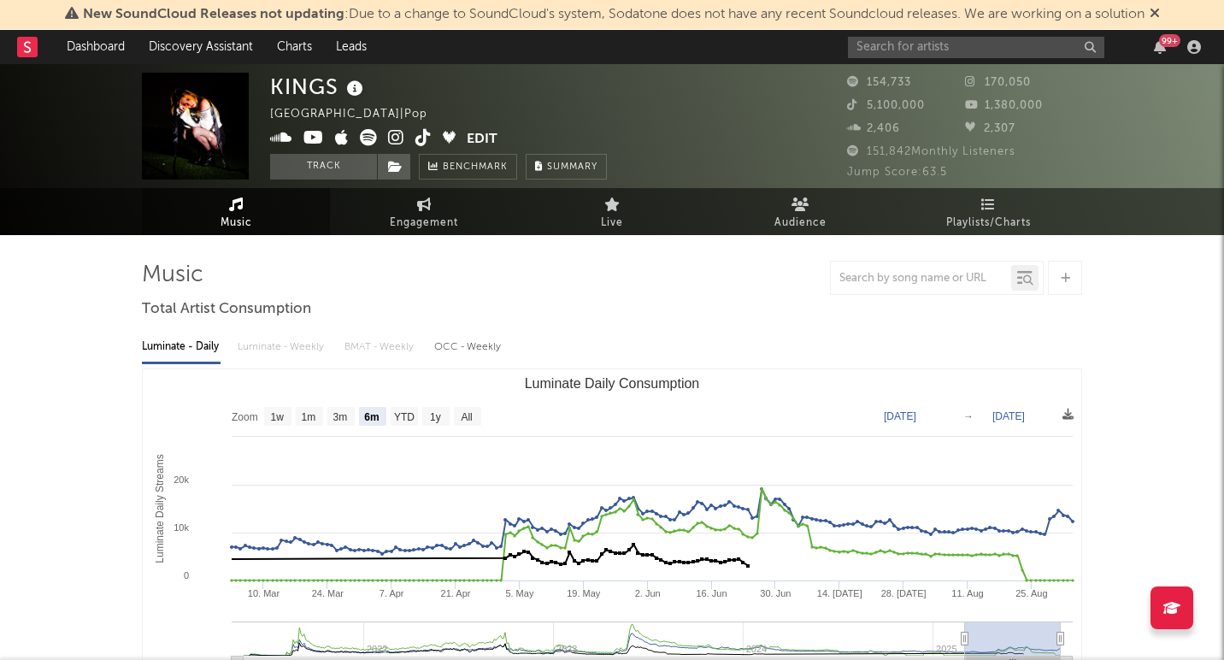
click at [278, 349] on div "Luminate - Daily Luminate - Weekly BMAT - Weekly OCC - Weekly" at bounding box center [612, 347] width 940 height 29
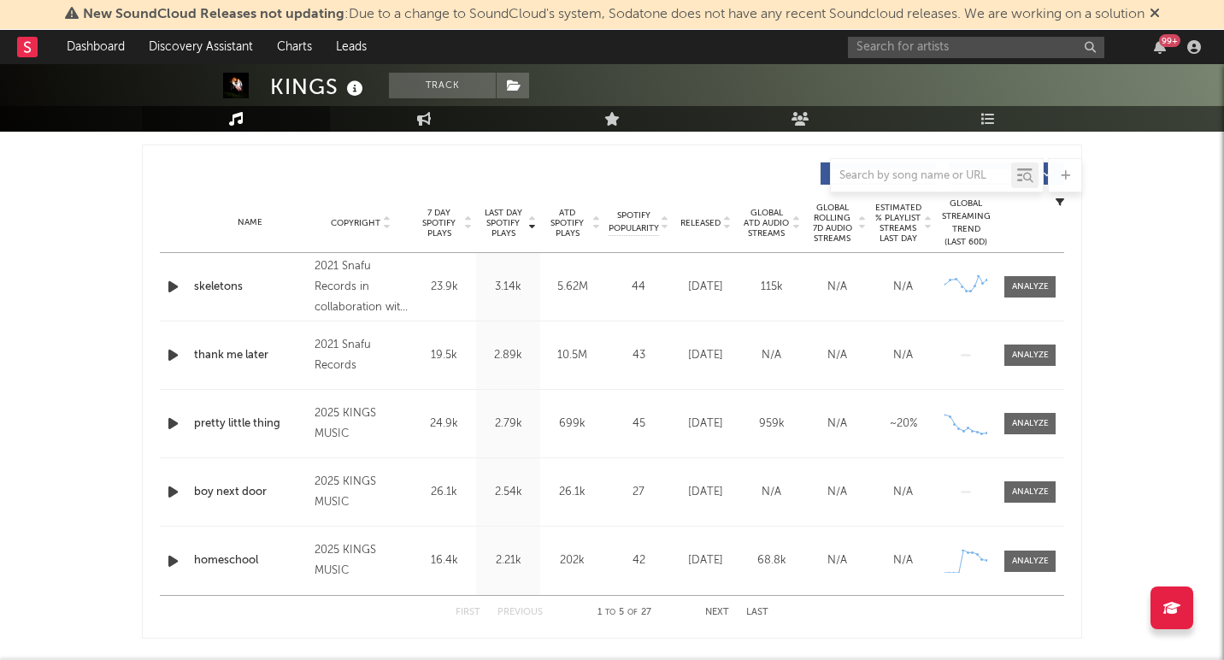
scroll to position [633, 0]
click at [506, 217] on span "Last Day Spotify Plays" at bounding box center [502, 221] width 45 height 31
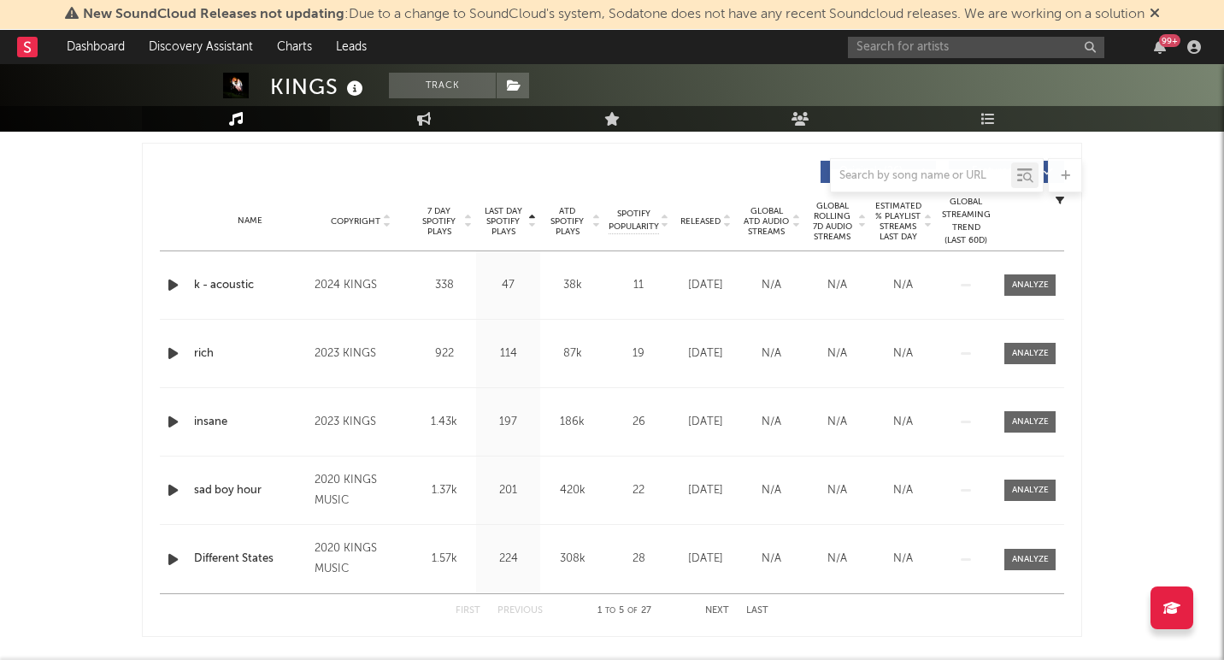
click at [506, 217] on span "Last Day Spotify Plays" at bounding box center [502, 221] width 45 height 31
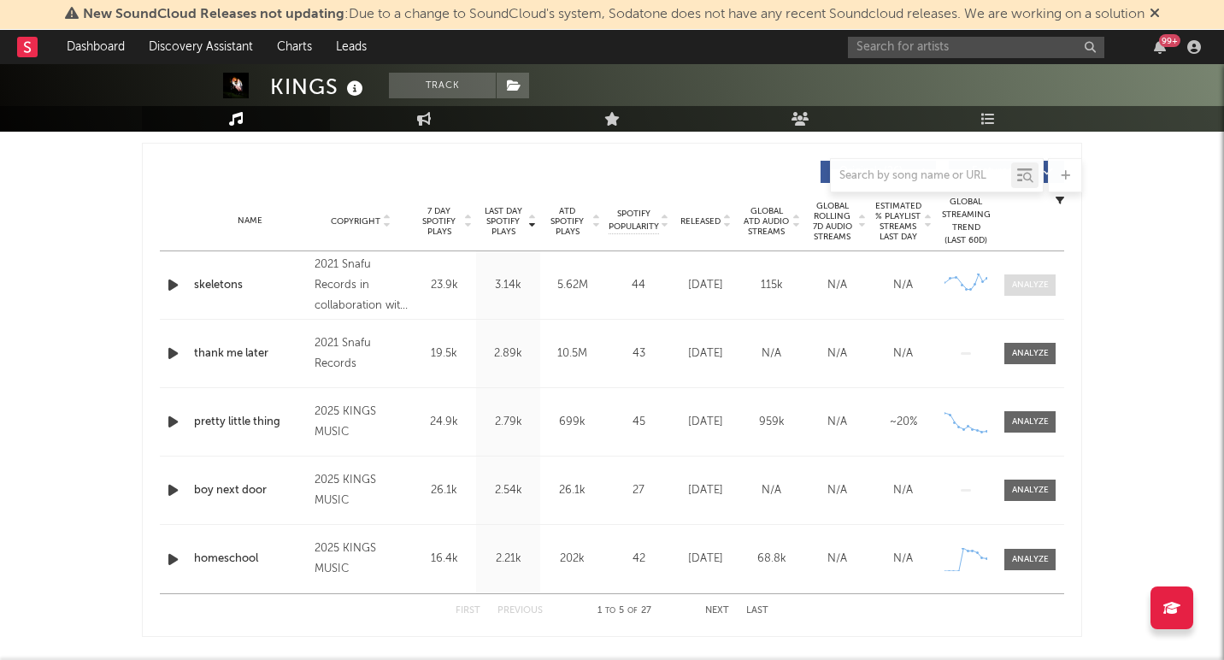
click at [1026, 279] on div at bounding box center [1030, 285] width 37 height 13
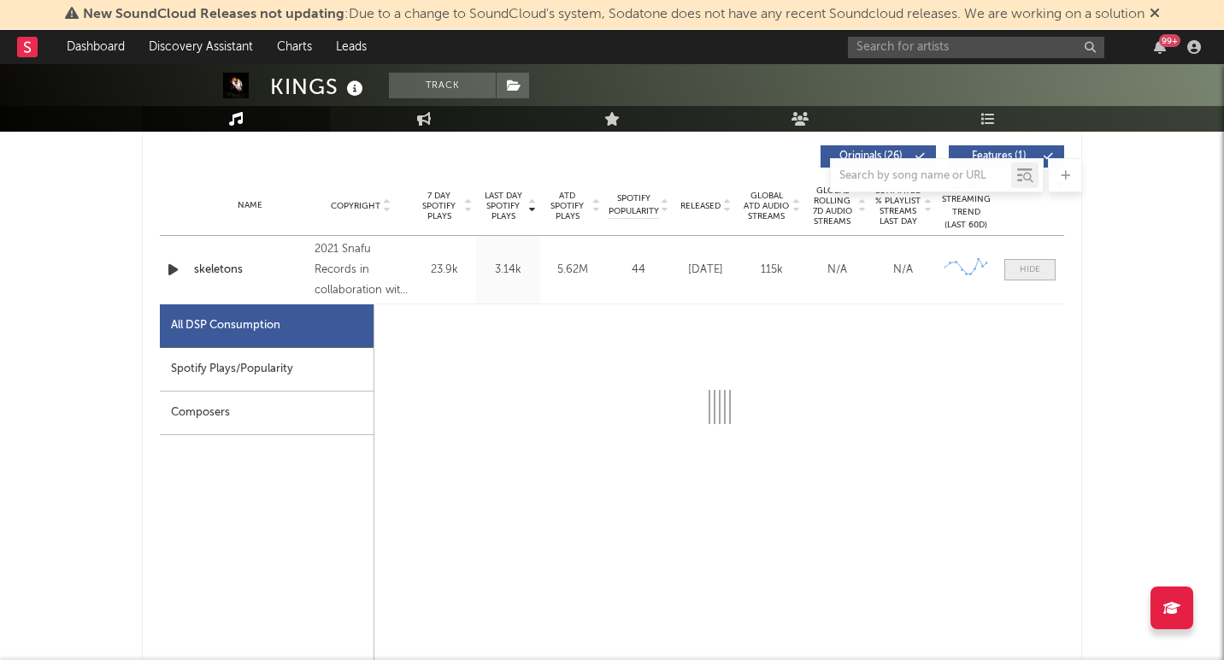
select select "6m"
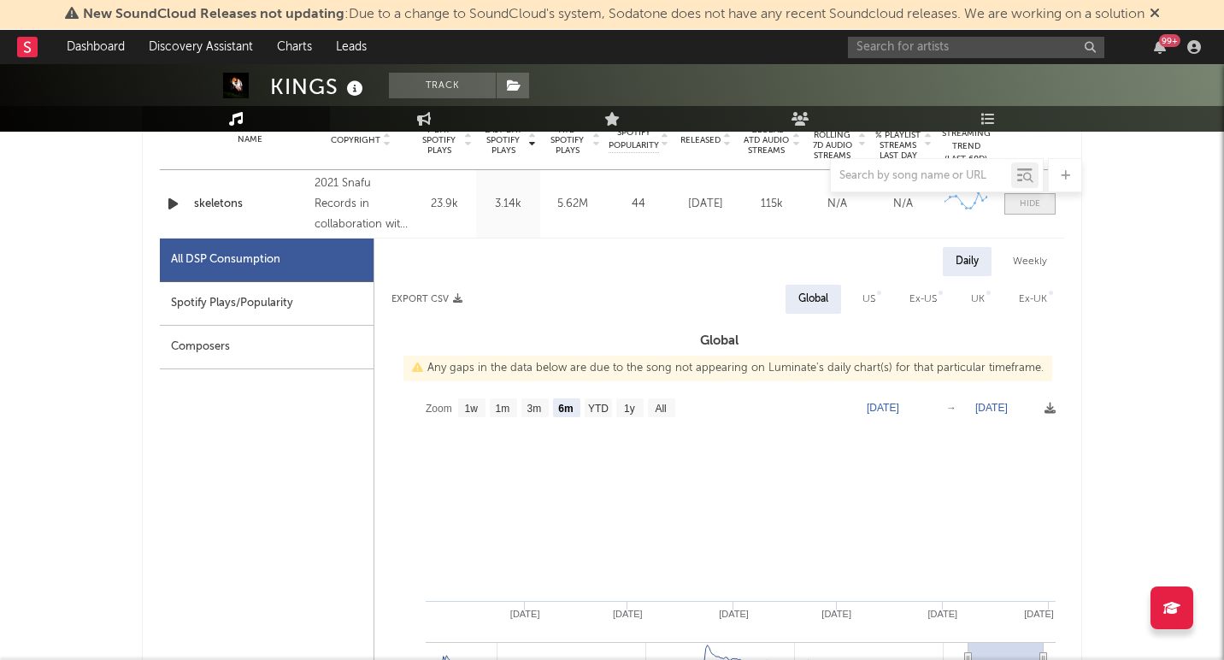
scroll to position [717, 0]
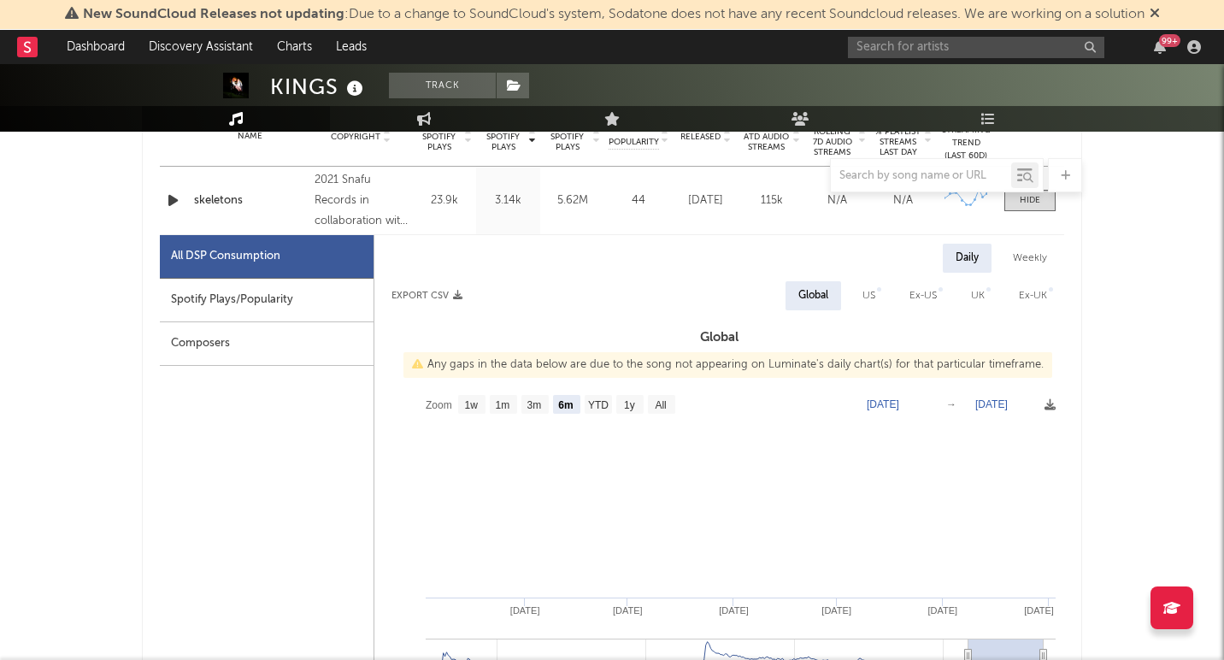
click at [859, 301] on div "US" at bounding box center [869, 295] width 38 height 29
select select "6m"
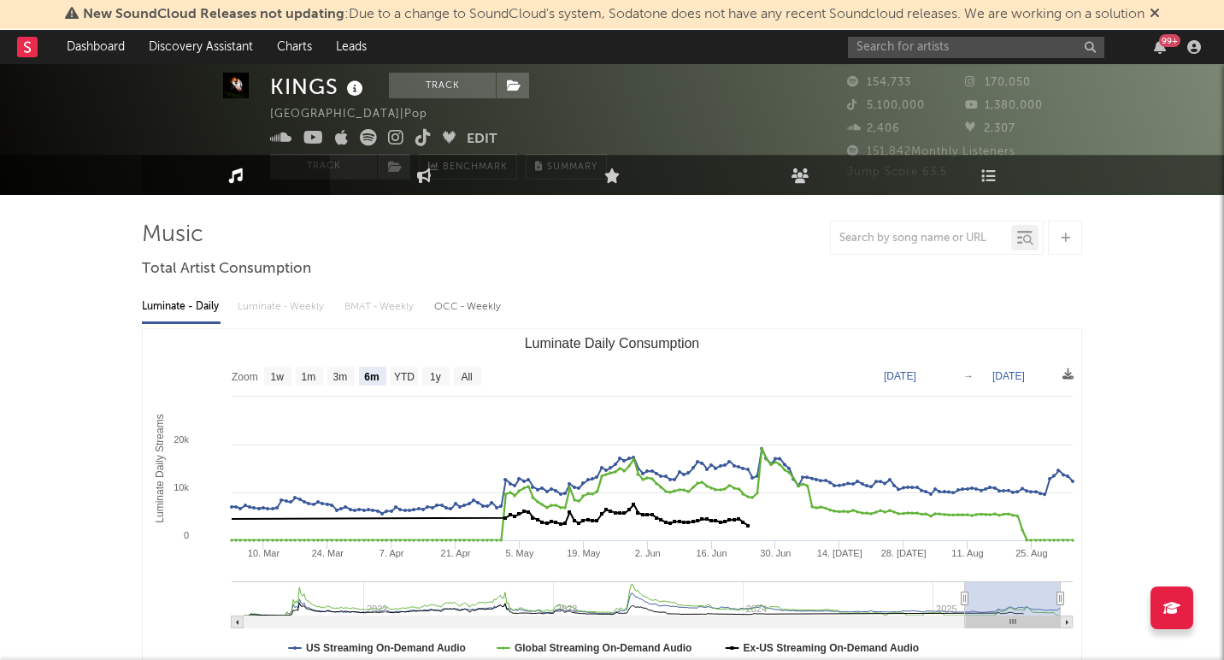
scroll to position [0, 0]
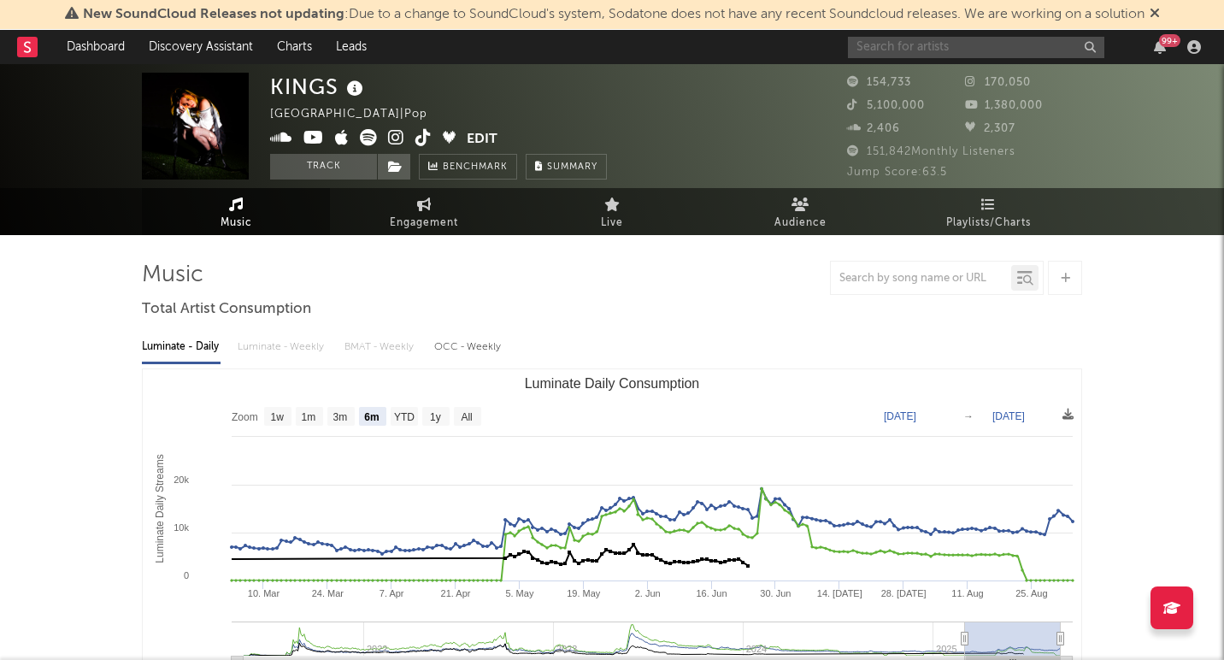
click at [948, 50] on input "text" at bounding box center [976, 47] width 256 height 21
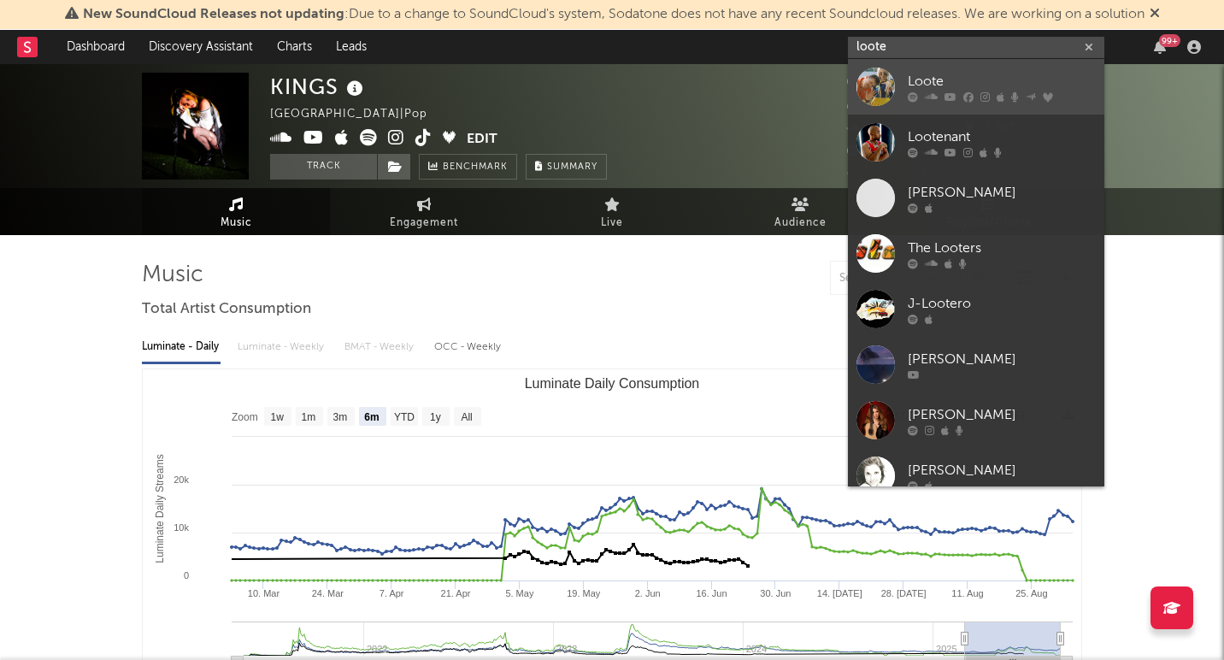
type input "loote"
click at [938, 77] on div "Loote" at bounding box center [1002, 81] width 188 height 21
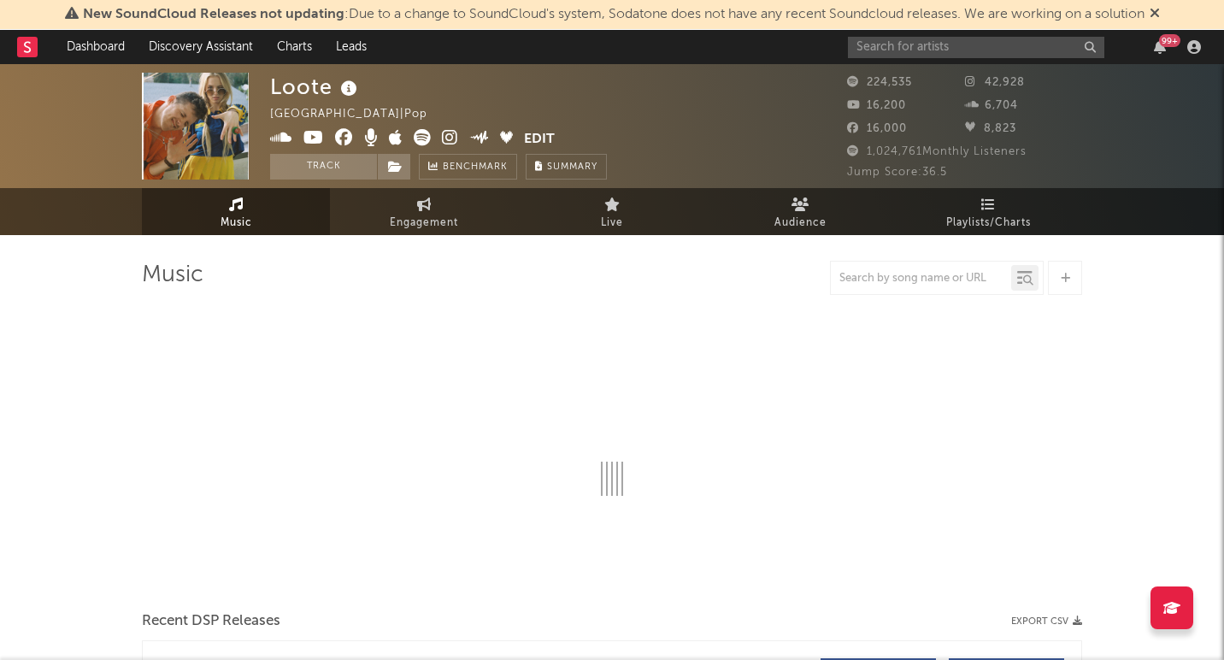
select select "6m"
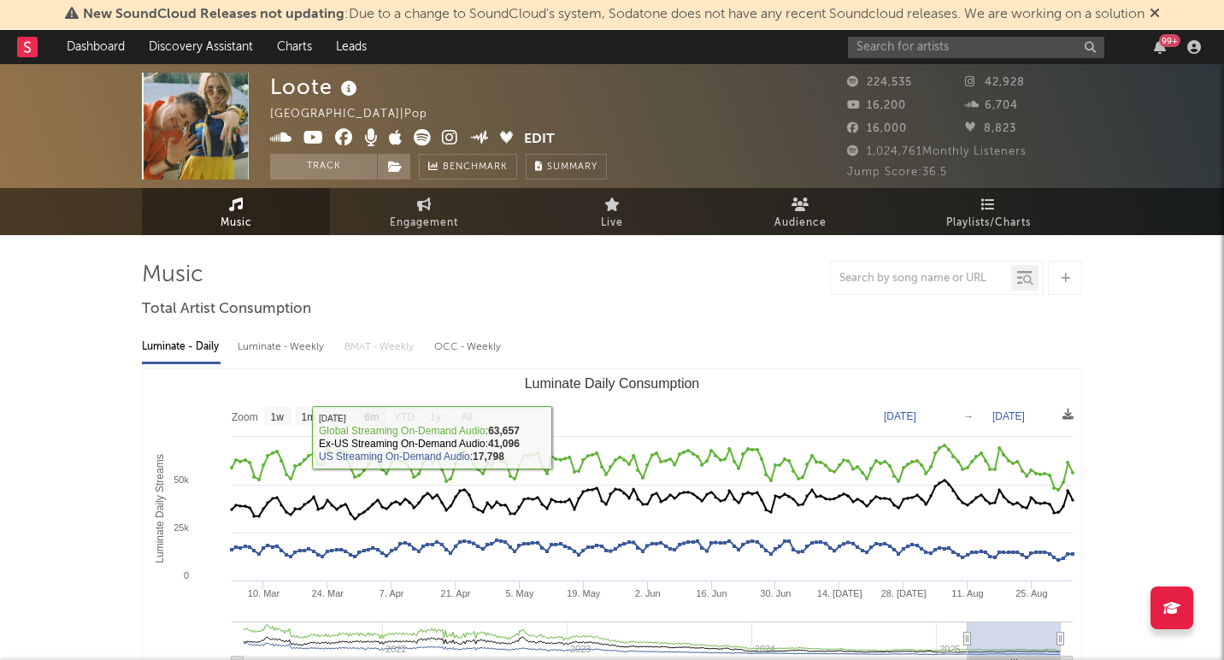
click at [280, 344] on div "Luminate - Weekly" at bounding box center [283, 347] width 90 height 29
select select "6m"
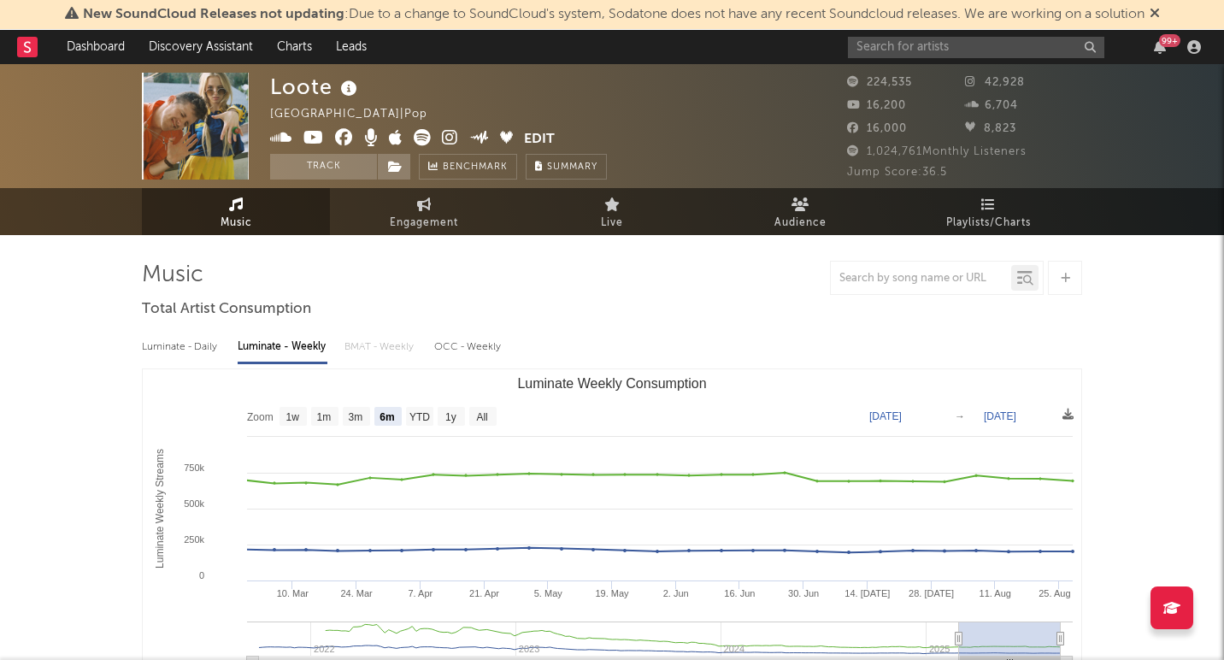
click at [186, 354] on div "Luminate - Daily" at bounding box center [181, 347] width 79 height 29
select select "6m"
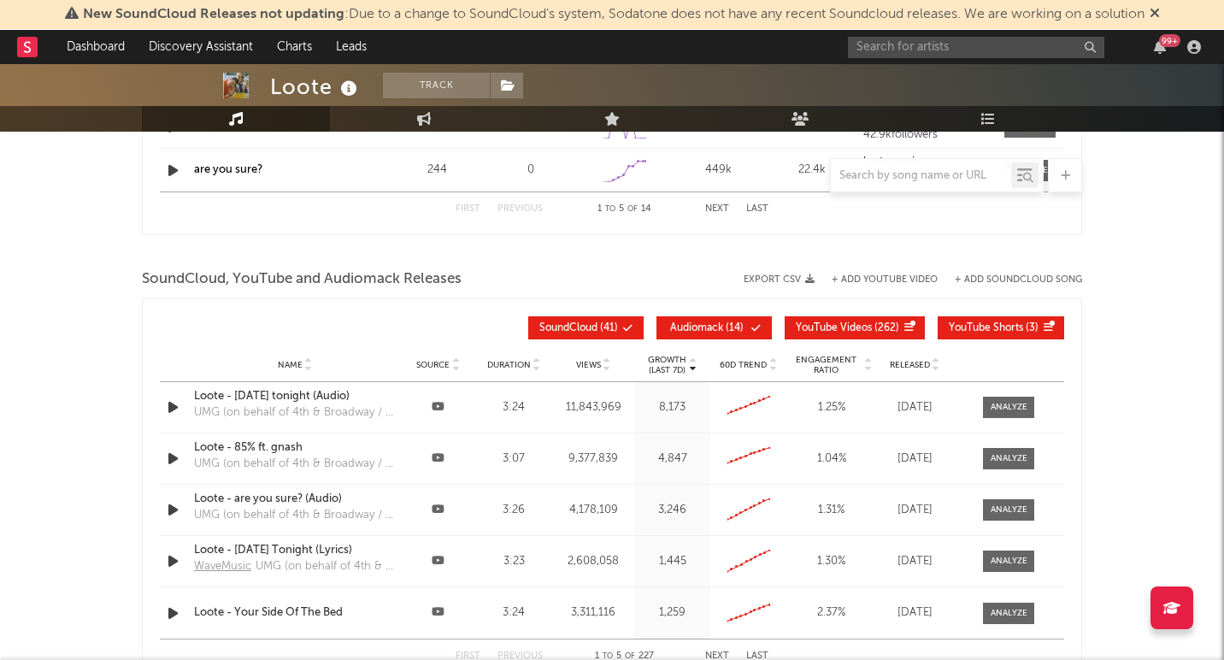
scroll to position [1666, 0]
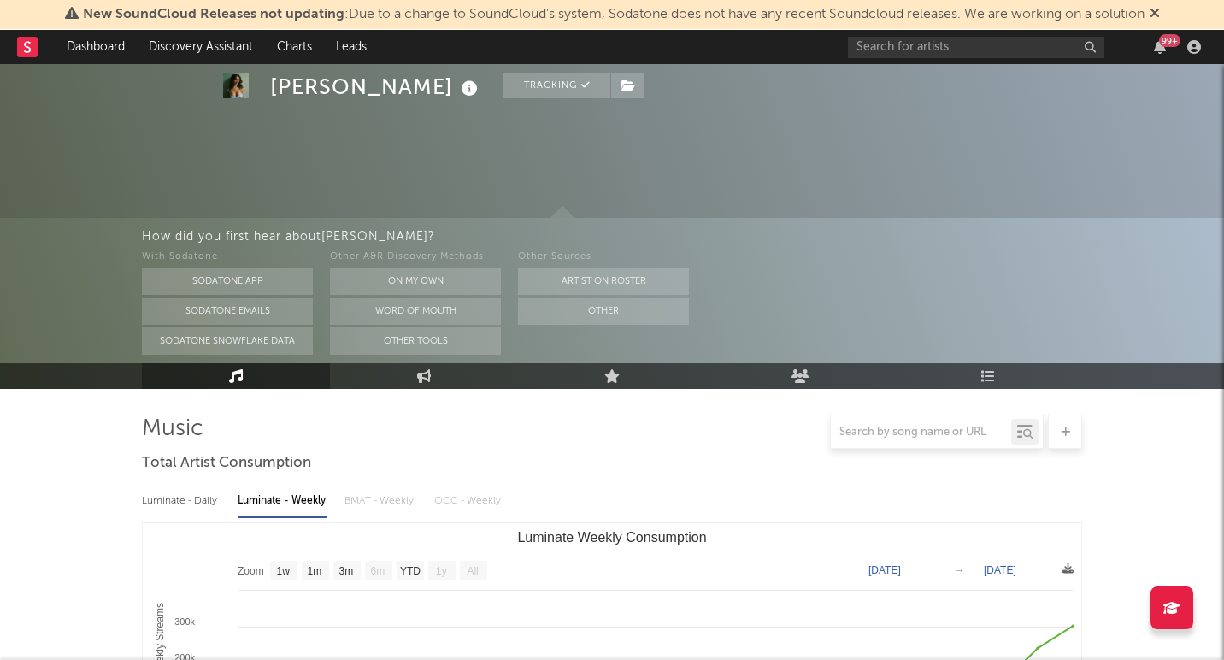
select select "1w"
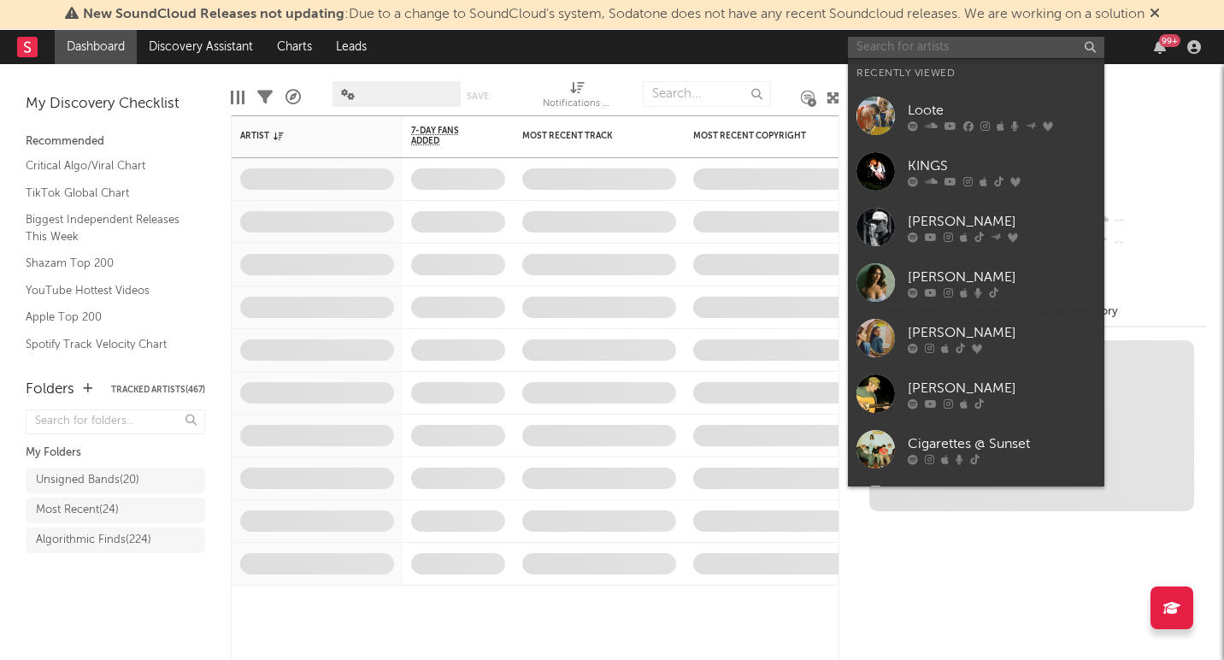
click at [944, 45] on input "text" at bounding box center [976, 47] width 256 height 21
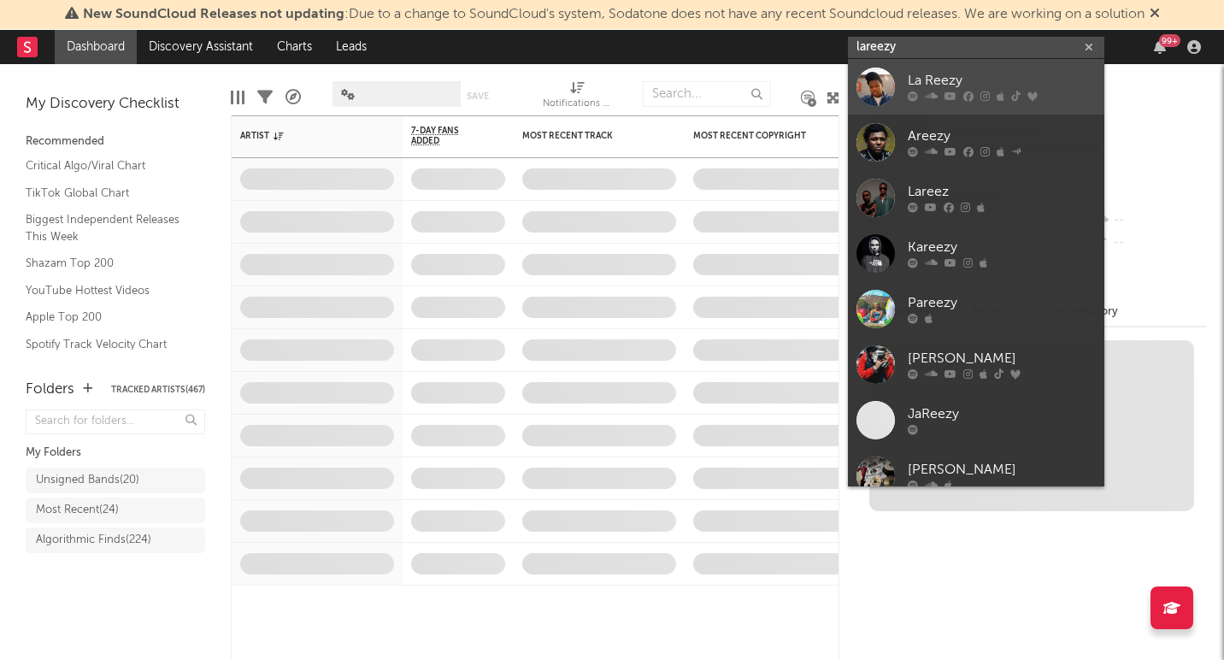
type input "lareezy"
click at [949, 68] on link "La Reezy" at bounding box center [976, 87] width 256 height 56
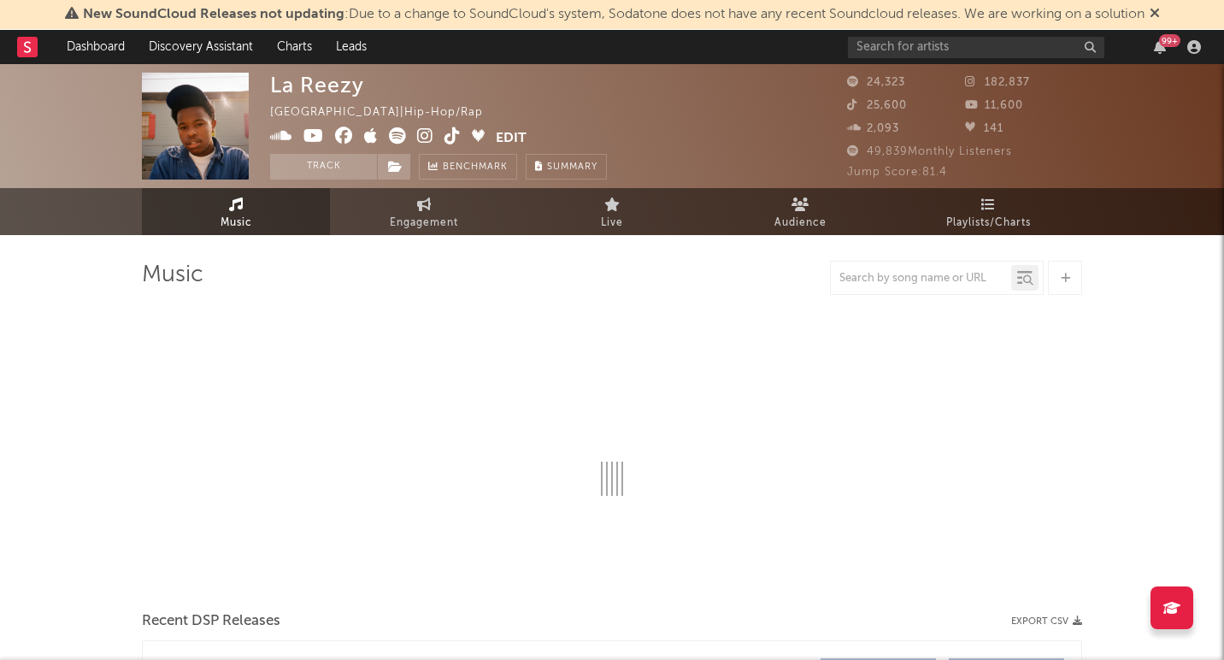
select select "6m"
